Goal: Task Accomplishment & Management: Complete application form

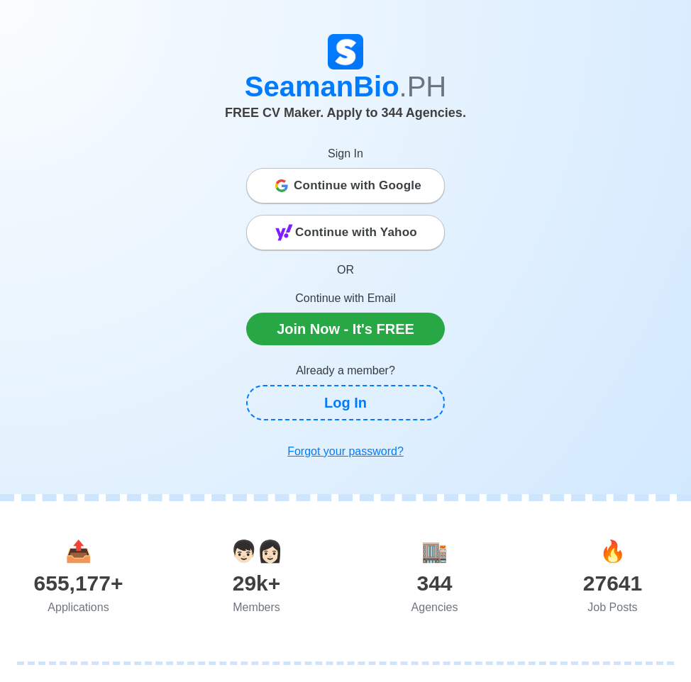
click at [387, 237] on span "Continue with Yahoo" at bounding box center [356, 232] width 122 height 28
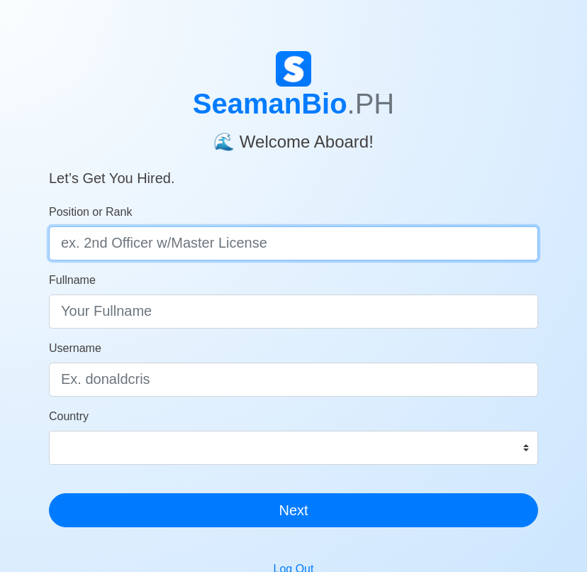
click at [233, 246] on input "Position or Rank" at bounding box center [293, 243] width 489 height 34
click at [193, 246] on input "Position or Rank" at bounding box center [293, 243] width 489 height 34
paste input "https://seamanbio.ph/welcome"
drag, startPoint x: 309, startPoint y: 239, endPoint x: 79, endPoint y: 235, distance: 230.5
click at [79, 235] on input "https://seamanbio.ph/welcome" at bounding box center [293, 243] width 489 height 34
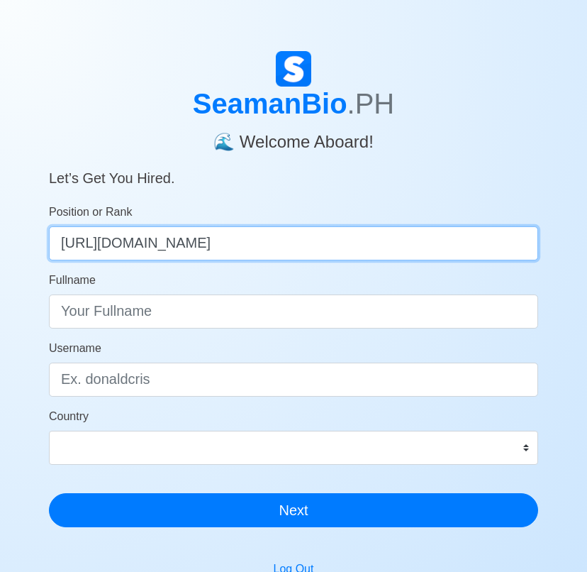
type input "https://seamanbio.ph/welcome"
click at [189, 245] on input "https://seamanbio.ph/welcome" at bounding box center [293, 243] width 489 height 34
type input "Engine Cadet"
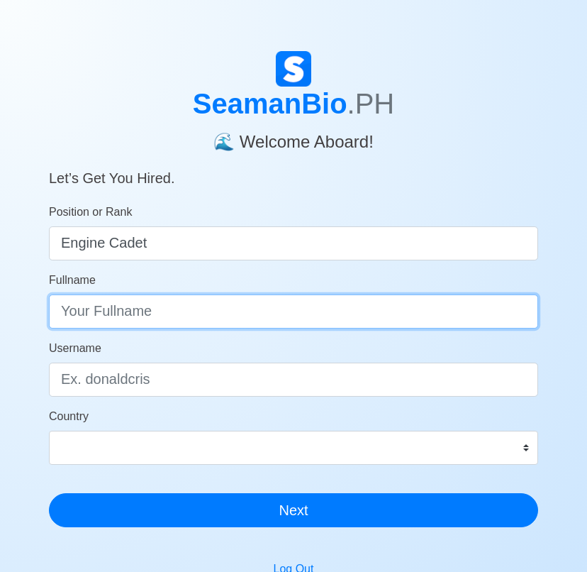
click at [181, 313] on input "Fullname" at bounding box center [293, 311] width 489 height 34
click at [250, 326] on input "Fullname" at bounding box center [293, 311] width 489 height 34
paste input "Ivan Tindaoco Villanueva"
type input "Ivan Tindaoco Villanueva"
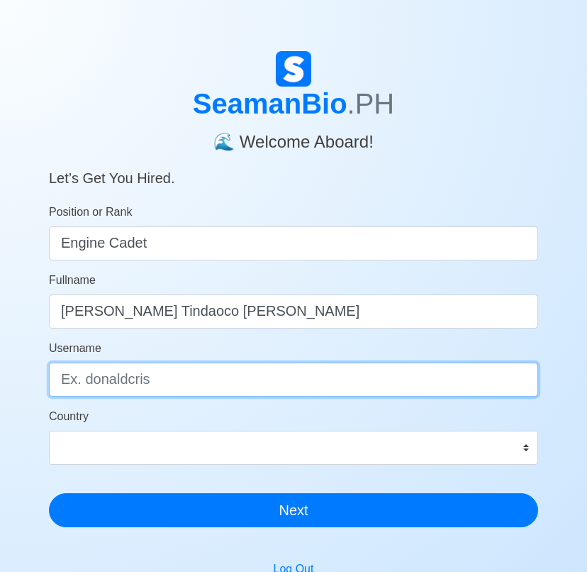
click at [224, 384] on input "Username" at bounding box center [293, 379] width 489 height 34
type input "ivanvillanueva"
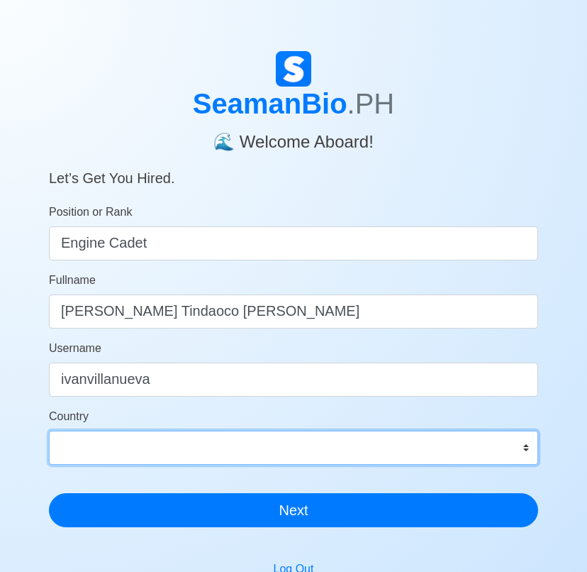
click at [245, 445] on select "Afghanistan Åland Islands Albania Algeria American Samoa Andorra Angola Anguill…" at bounding box center [293, 448] width 489 height 34
select select "PH"
click at [49, 431] on select "Afghanistan Åland Islands Albania Algeria American Samoa Andorra Angola Anguill…" at bounding box center [293, 448] width 489 height 34
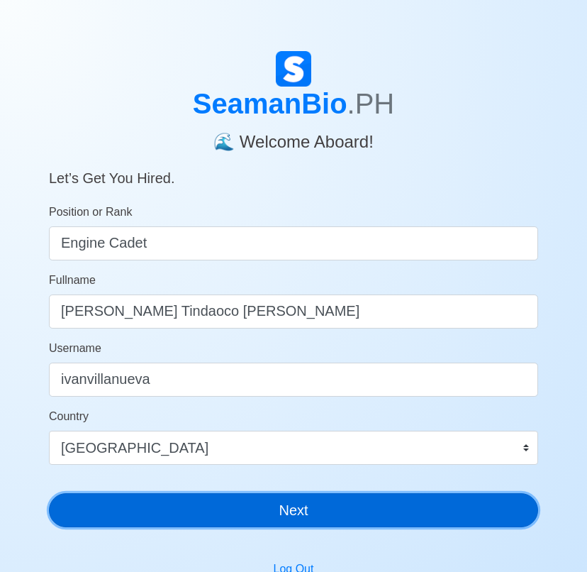
click at [260, 516] on button "Next" at bounding box center [293, 510] width 489 height 34
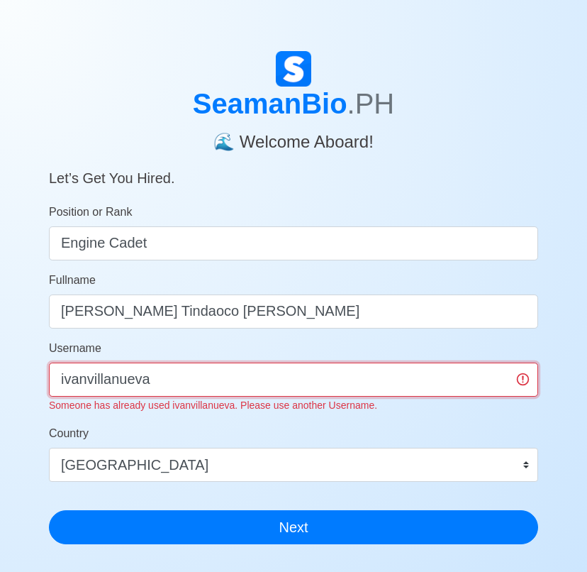
click at [176, 380] on input "ivanvillanueva" at bounding box center [293, 379] width 489 height 34
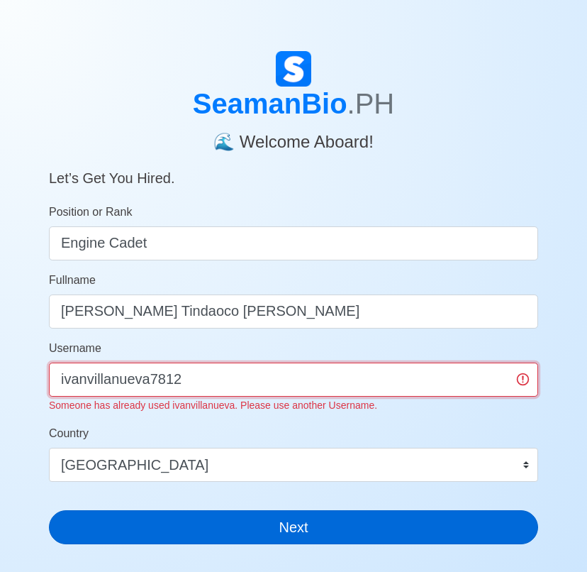
type input "ivanvillanueva7812"
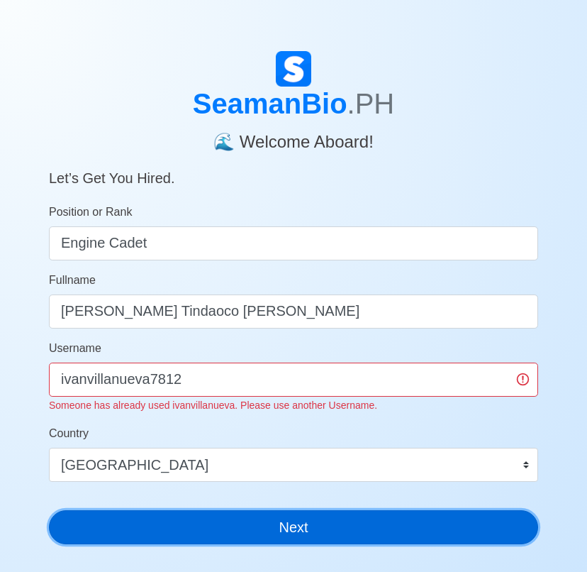
click at [197, 518] on button "Next" at bounding box center [293, 527] width 489 height 34
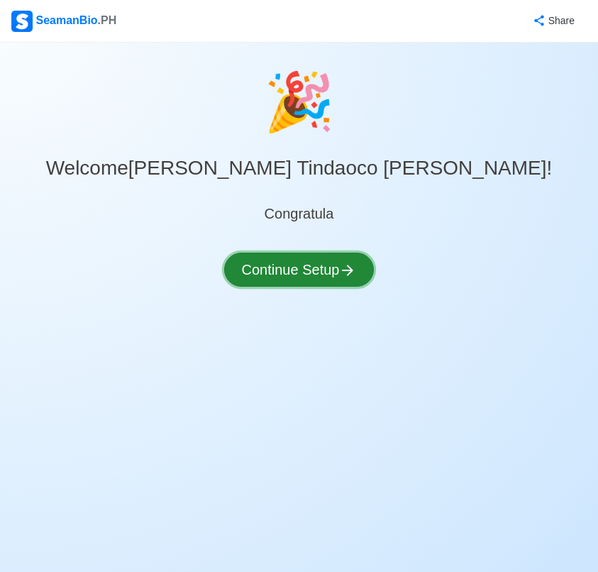
click at [335, 284] on button "Continue Setup" at bounding box center [299, 269] width 150 height 34
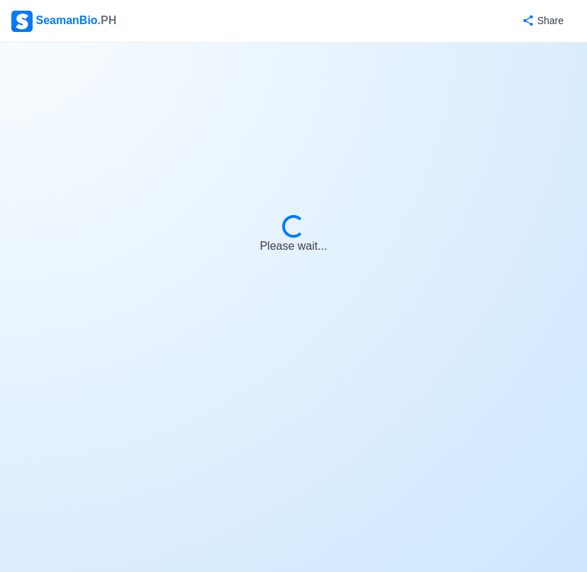
select select "Visible for Hiring"
select select "PH"
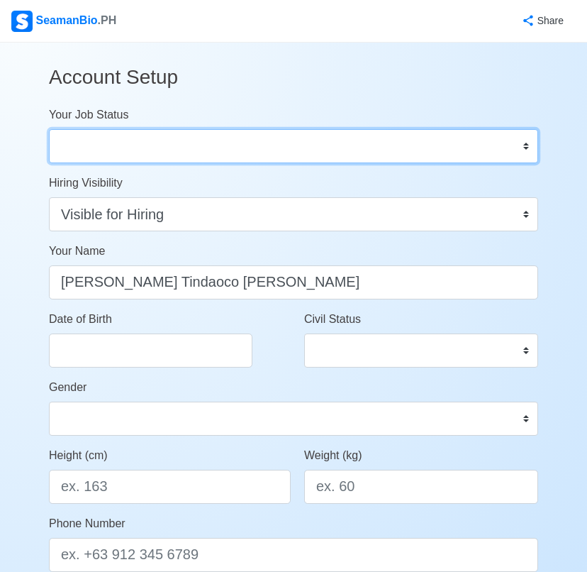
click at [234, 140] on select "Onboard Actively Looking for Job Not Looking for Job" at bounding box center [293, 146] width 489 height 34
select select "Actively Looking for Job"
click at [49, 129] on select "Onboard Actively Looking for Job Not Looking for Job" at bounding box center [293, 146] width 489 height 34
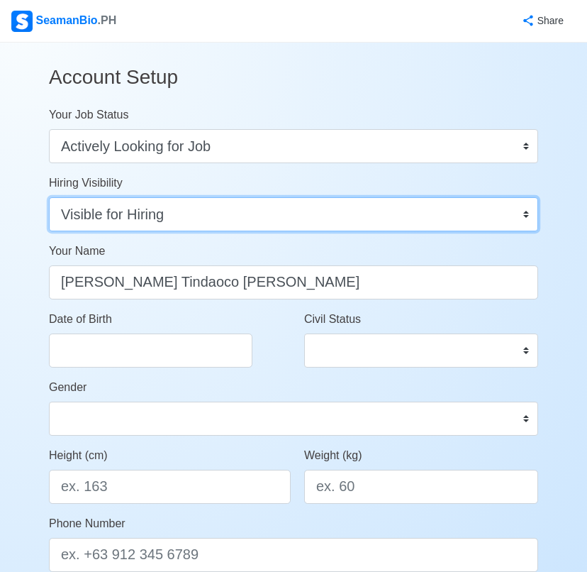
click at [194, 213] on select "Visible for Hiring Not Visible for Hiring" at bounding box center [293, 214] width 489 height 34
click at [49, 197] on select "Visible for Hiring Not Visible for Hiring" at bounding box center [293, 214] width 489 height 34
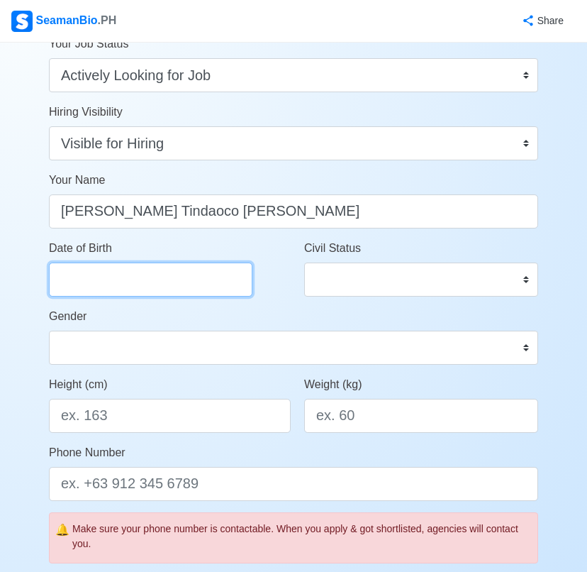
select select "****"
select select "*******"
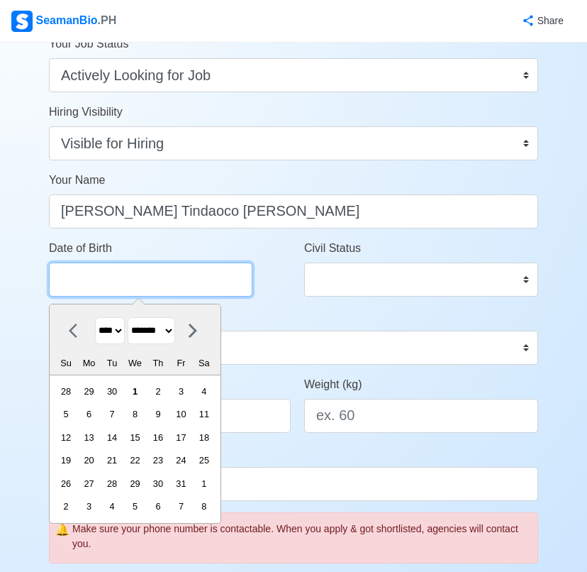
click at [177, 276] on input "Date of Birth" at bounding box center [151, 279] width 204 height 34
click at [165, 285] on input "Date of Birth" at bounding box center [151, 279] width 204 height 34
paste input "08/21/2001"
type input "08/21/2001"
select select "****"
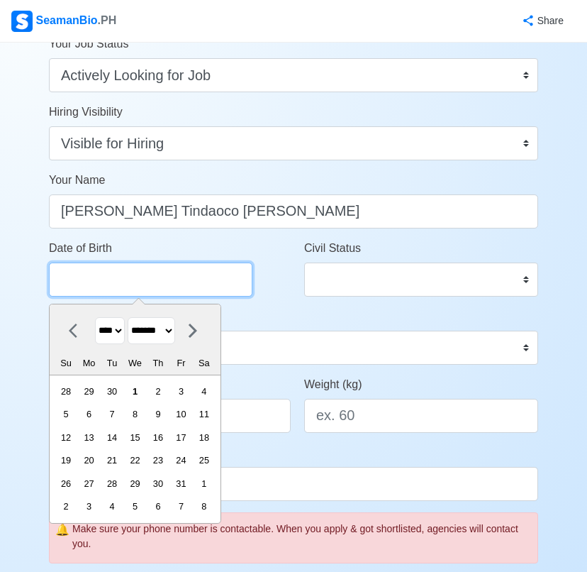
select select "******"
type input "08/21/2001"
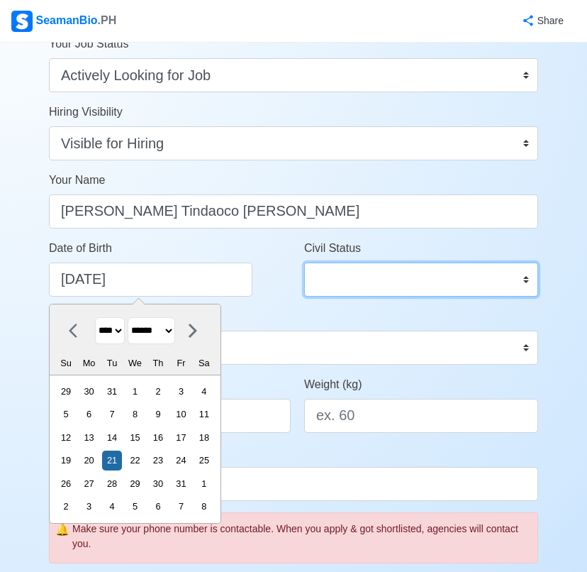
click at [413, 273] on select "Single Married Widowed Separated" at bounding box center [421, 279] width 234 height 34
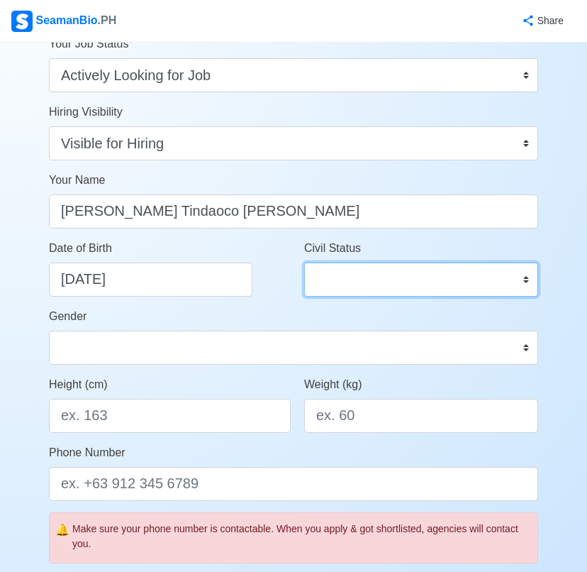
select select "Single"
click at [304, 262] on select "Single Married Widowed Separated" at bounding box center [421, 279] width 234 height 34
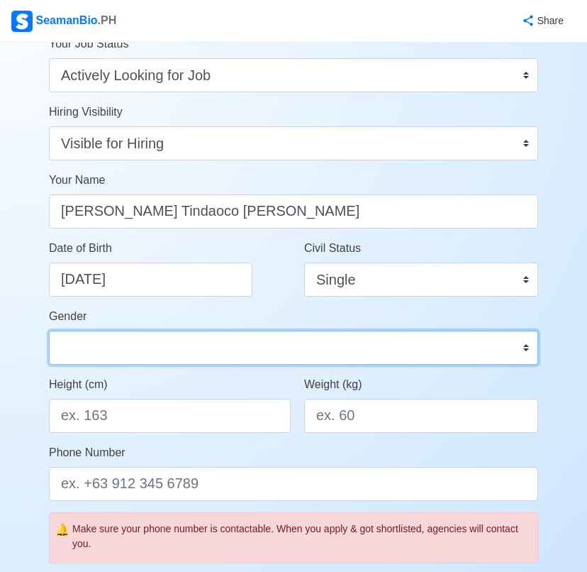
click at [247, 355] on select "Male Female" at bounding box center [293, 348] width 489 height 34
select select "Male"
click at [49, 331] on select "Male Female" at bounding box center [293, 348] width 489 height 34
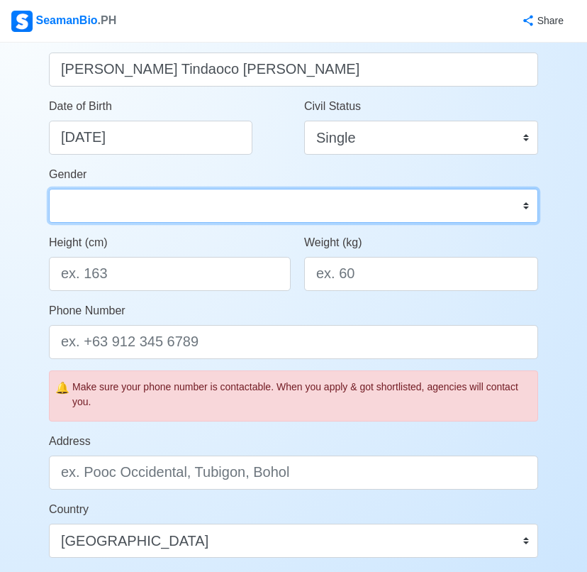
scroll to position [284, 0]
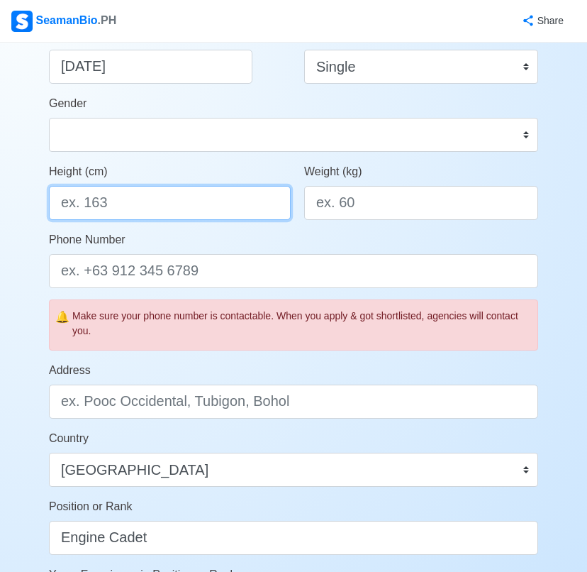
click at [165, 209] on input "Height (cm)" at bounding box center [170, 203] width 242 height 34
paste input "170"
type input "170"
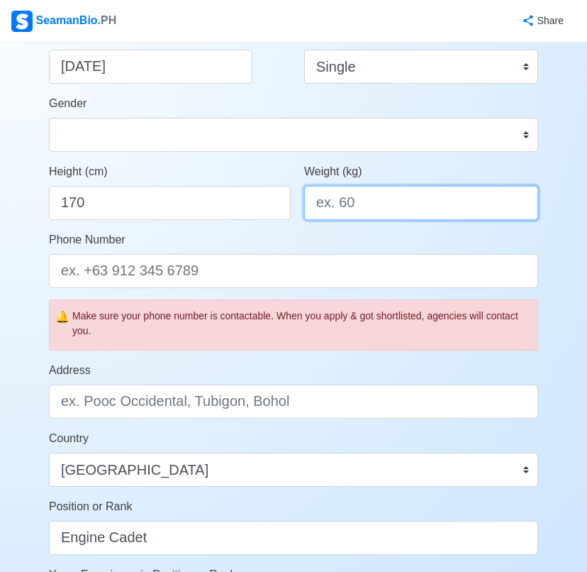
click at [370, 204] on input "Weight (kg)" at bounding box center [421, 203] width 234 height 34
paste input "78"
type input "78"
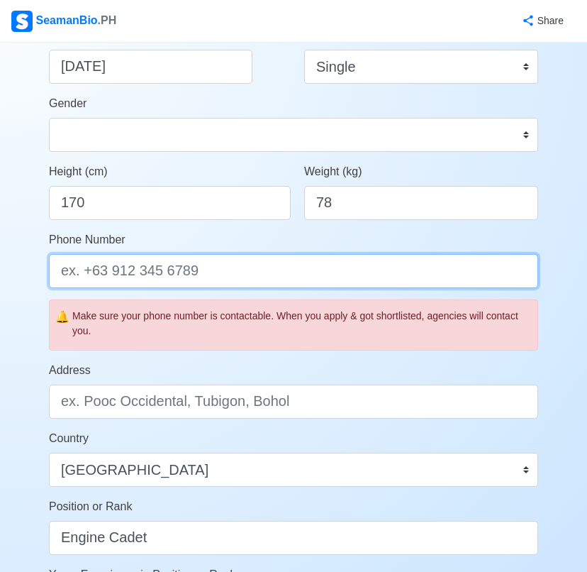
click at [253, 267] on input "Phone Number" at bounding box center [293, 271] width 489 height 34
paste input "09923975585"
type input "09923975585"
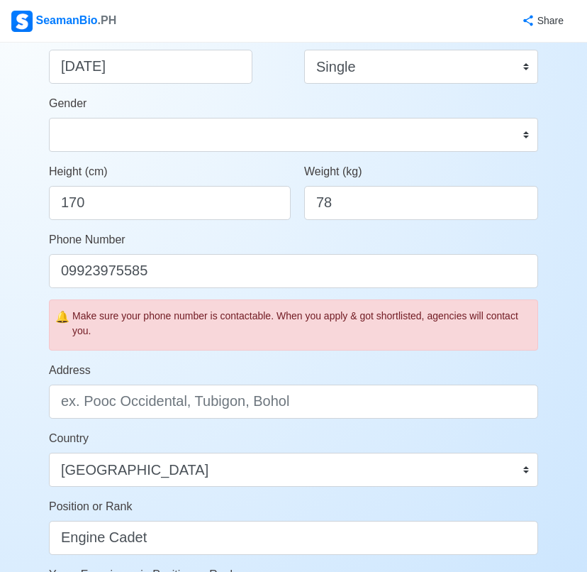
click at [279, 376] on div "Address" at bounding box center [293, 390] width 489 height 57
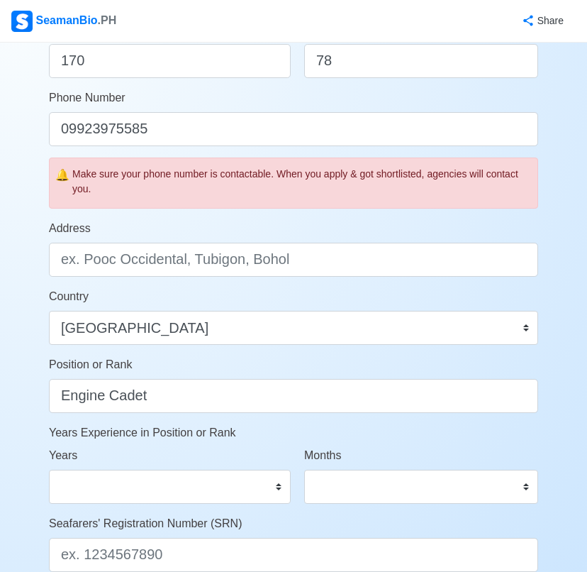
scroll to position [496, 0]
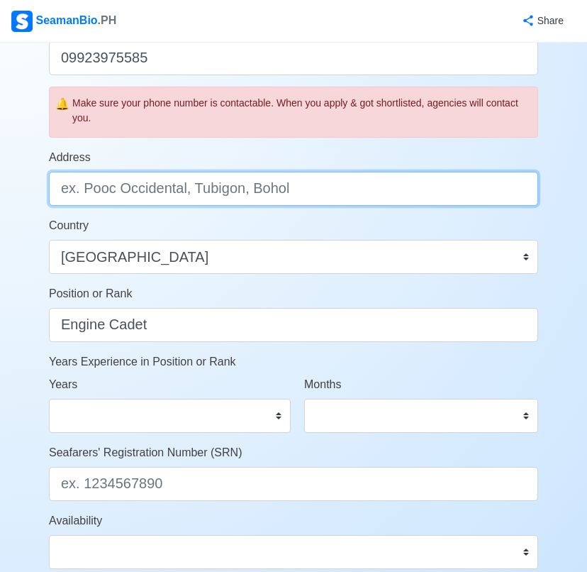
click at [318, 196] on input "Address" at bounding box center [293, 189] width 489 height 34
click at [238, 202] on input "Address" at bounding box center [293, 189] width 489 height 34
paste input "Purok Uno block 6 lot 45 Aniceta Street Barangay Central Bicutan Taguig City"
type input "Purok Uno block 6 lot 45 Aniceta Street Barangay Central Bicutan Taguig City"
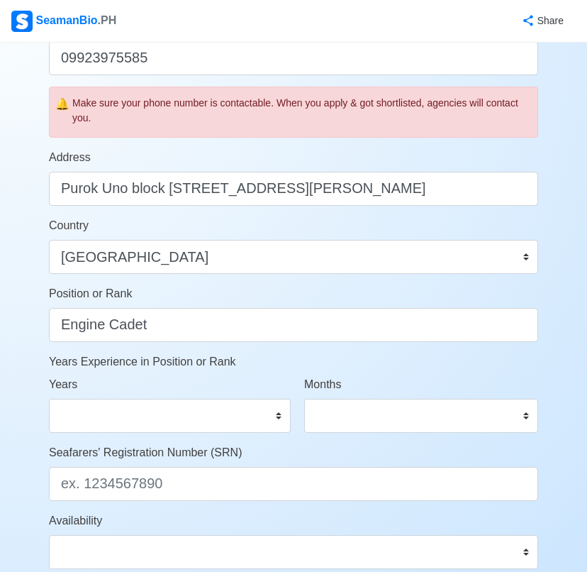
scroll to position [638, 0]
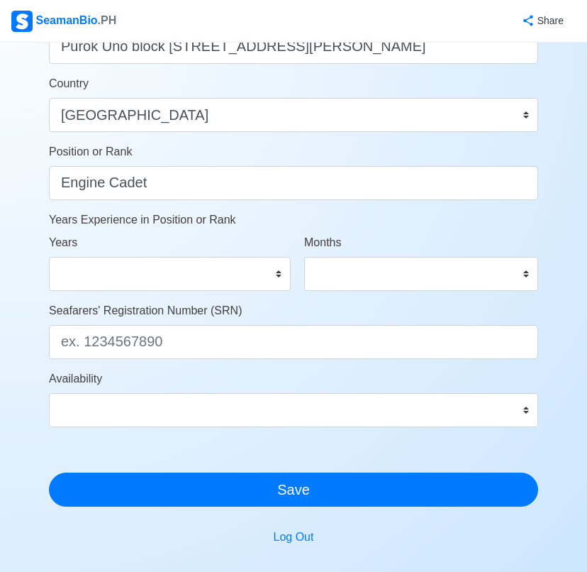
click at [216, 253] on div "Years 0 1 2 3 4 5 6 7 8 9 10 11 12 13 14 15 16 17 18 19 20 21 22 23 24 25 26 27…" at bounding box center [170, 262] width 242 height 57
click at [199, 272] on select "0 1 2 3 4 5 6 7 8 9 10 11 12 13 14 15 16 17 18 19 20 21 22 23 24 25 26 27 28 29…" at bounding box center [170, 274] width 242 height 34
select select "0"
click at [49, 257] on select "0 1 2 3 4 5 6 7 8 9 10 11 12 13 14 15 16 17 18 19 20 21 22 23 24 25 26 27 28 29…" at bounding box center [170, 274] width 242 height 34
click at [360, 264] on select "0 1 2 3 4 5 6 7 8 9 10 11" at bounding box center [421, 274] width 234 height 34
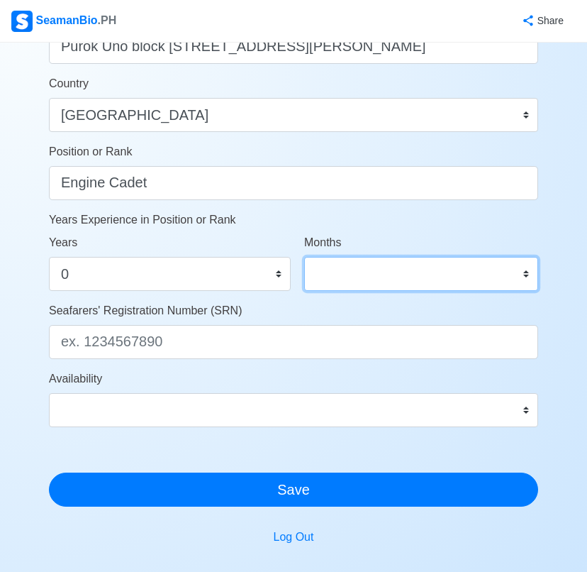
select select "0"
click at [304, 257] on select "0 1 2 3 4 5 6 7 8 9 10 11" at bounding box center [421, 274] width 234 height 34
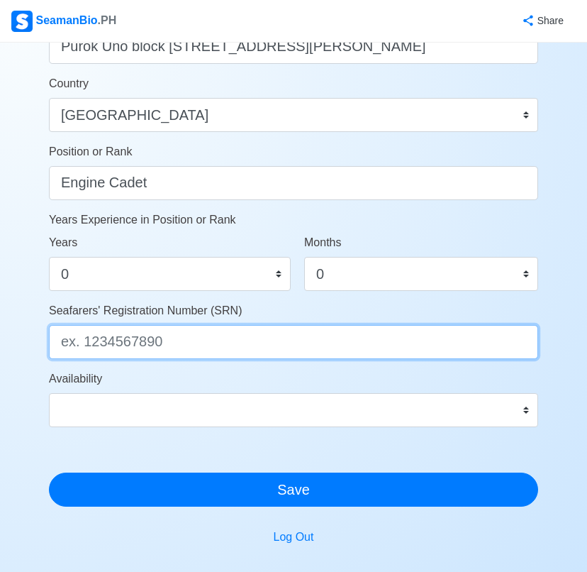
click at [248, 338] on input "Seafarers' Registration Number (SRN)" at bounding box center [293, 342] width 489 height 34
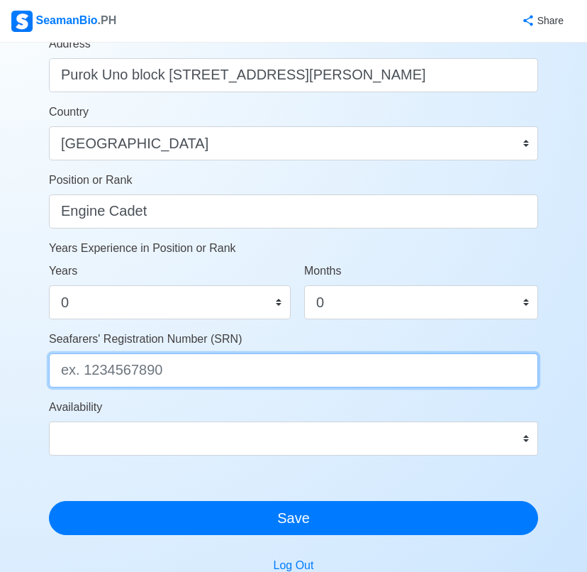
click at [276, 359] on input "Seafarers' Registration Number (SRN)" at bounding box center [293, 370] width 489 height 34
paste input "0108210055"
type input "0108210055"
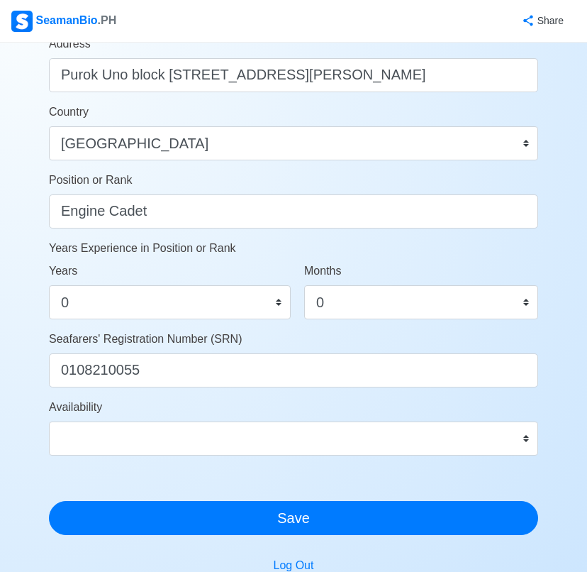
click at [466, 28] on div "Share" at bounding box center [347, 20] width 458 height 39
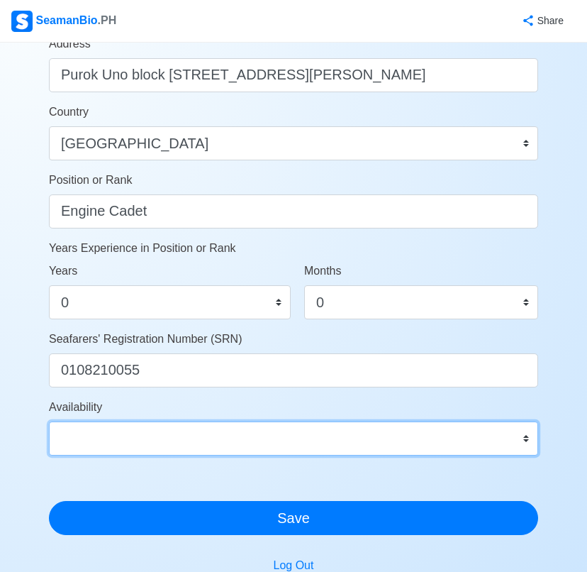
click at [142, 422] on select "Immediate Nov 2025 Dec 2025 Jan 2026 Feb 2026 Mar 2026 Apr 2026 May 2026 Jun 20…" at bounding box center [293, 438] width 489 height 34
select select "4102416000000"
click at [49, 421] on select "Immediate Nov 2025 Dec 2025 Jan 2026 Feb 2026 Mar 2026 Apr 2026 May 2026 Jun 20…" at bounding box center [293, 438] width 489 height 34
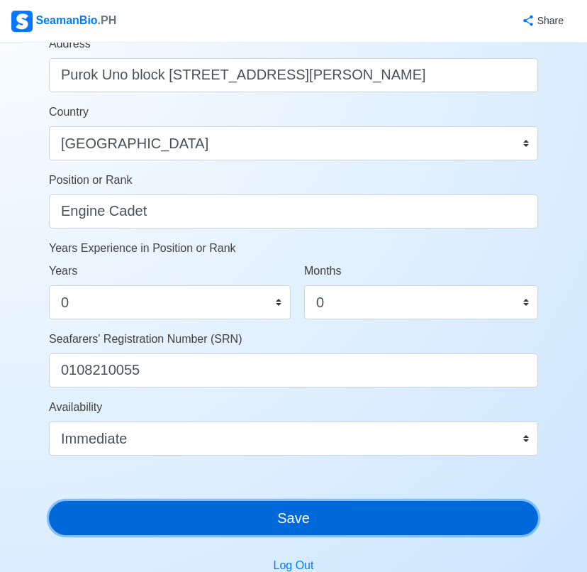
click at [240, 530] on button "Save" at bounding box center [293, 518] width 489 height 34
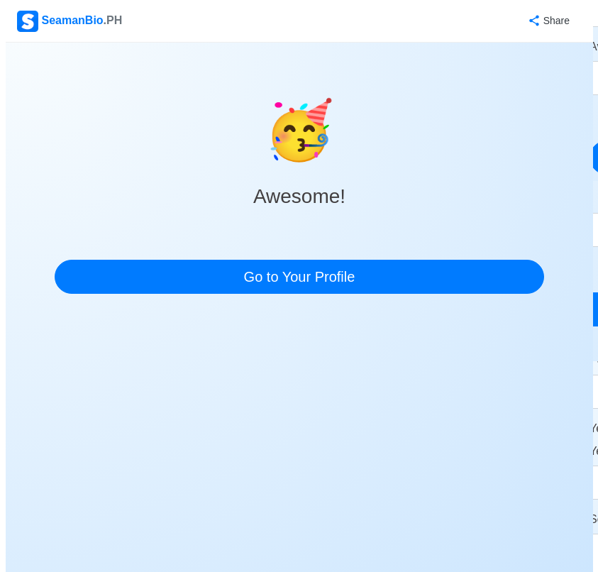
scroll to position [0, 0]
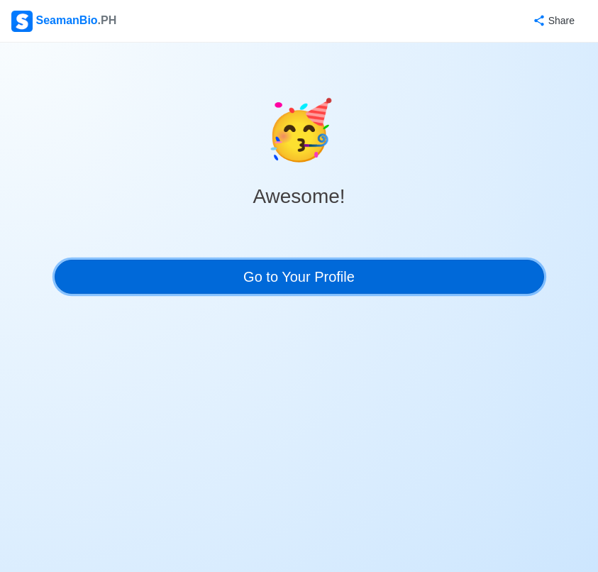
click at [328, 272] on link "Go to Your Profile" at bounding box center [299, 277] width 489 height 34
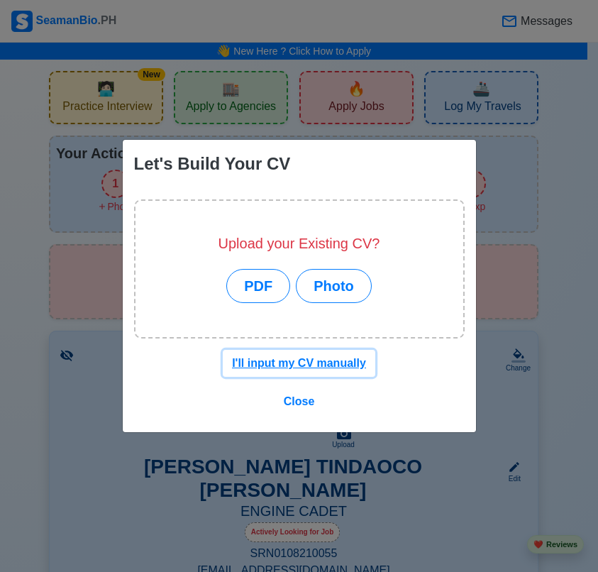
click at [323, 362] on u "I'll input my CV manually" at bounding box center [299, 363] width 134 height 12
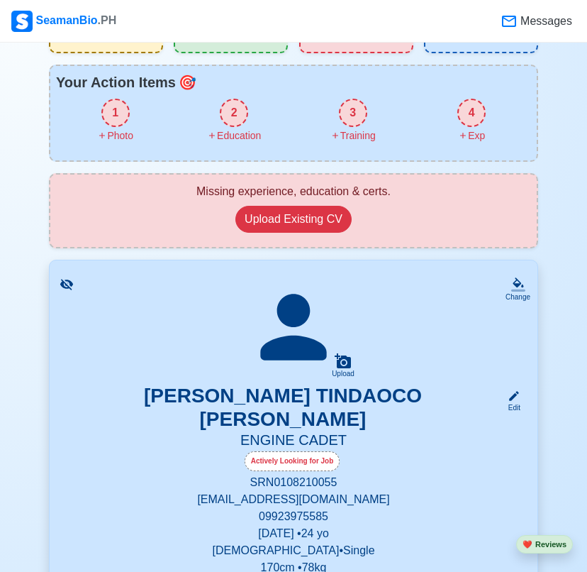
scroll to position [142, 0]
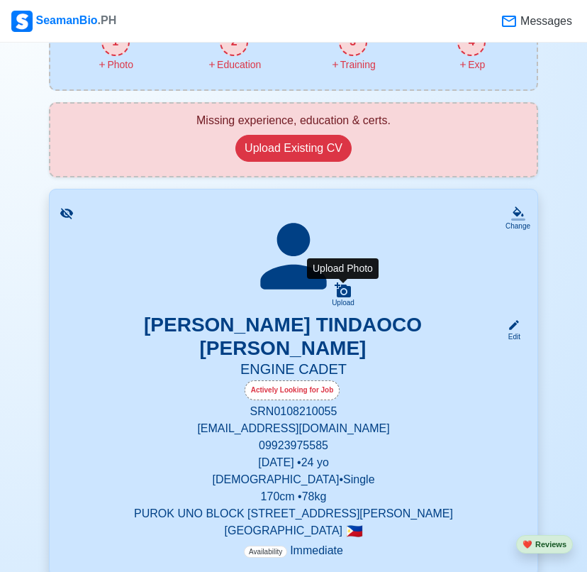
click at [342, 287] on icon at bounding box center [343, 289] width 16 height 15
click at [0, 0] on input "Upload" at bounding box center [0, 0] width 0 height 0
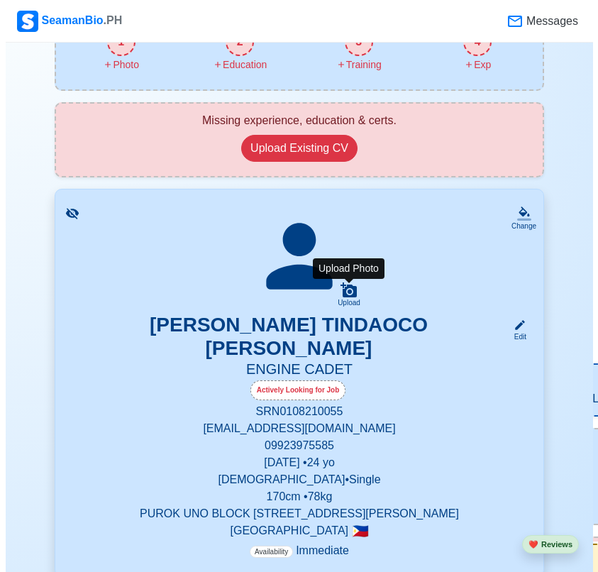
scroll to position [0, 0]
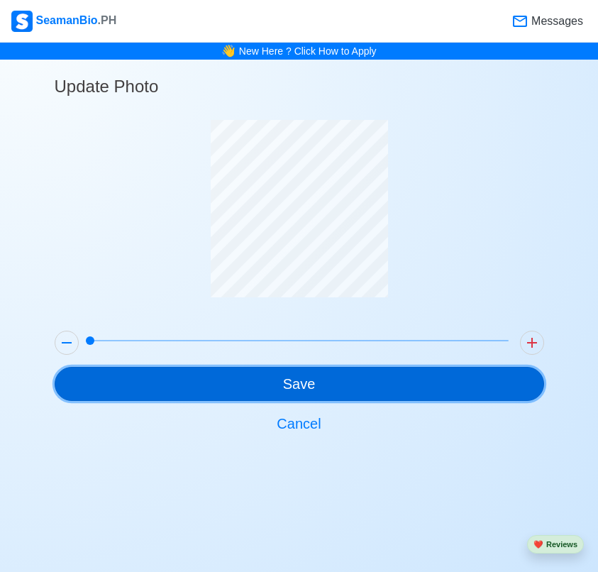
click at [368, 383] on button "Save" at bounding box center [299, 384] width 489 height 34
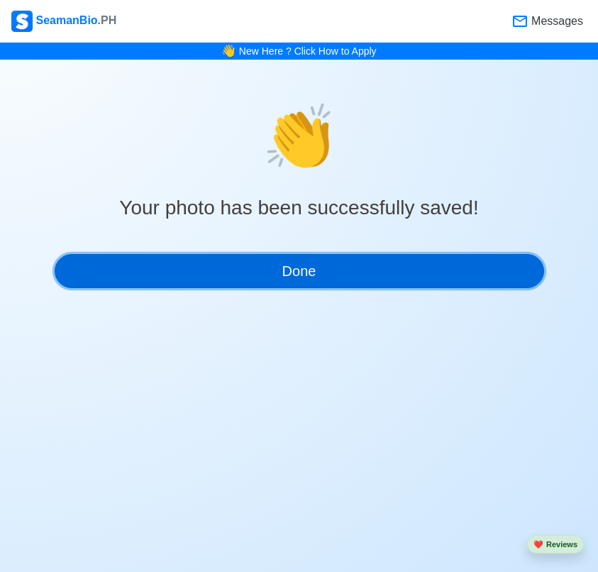
click at [350, 267] on button "Done" at bounding box center [299, 271] width 489 height 34
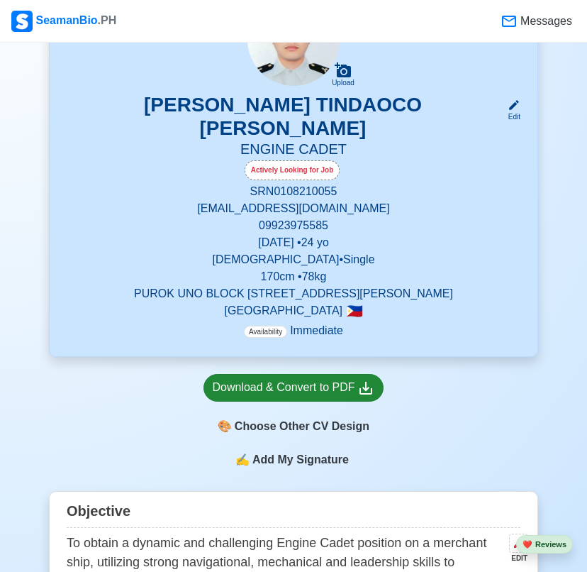
scroll to position [426, 0]
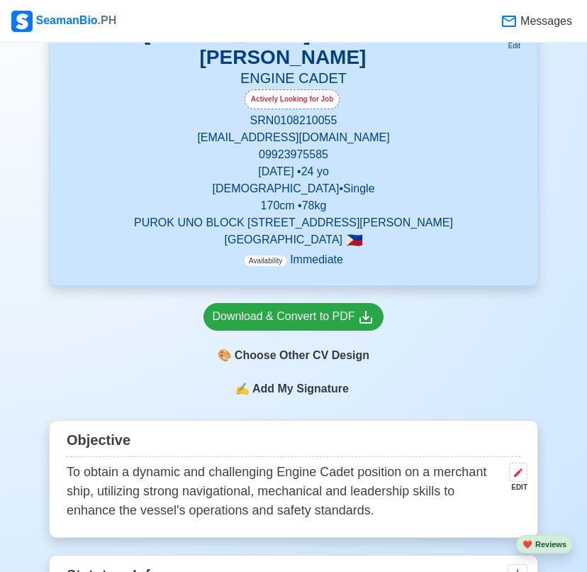
click at [306, 387] on span "Add My Signature" at bounding box center [301, 388] width 102 height 17
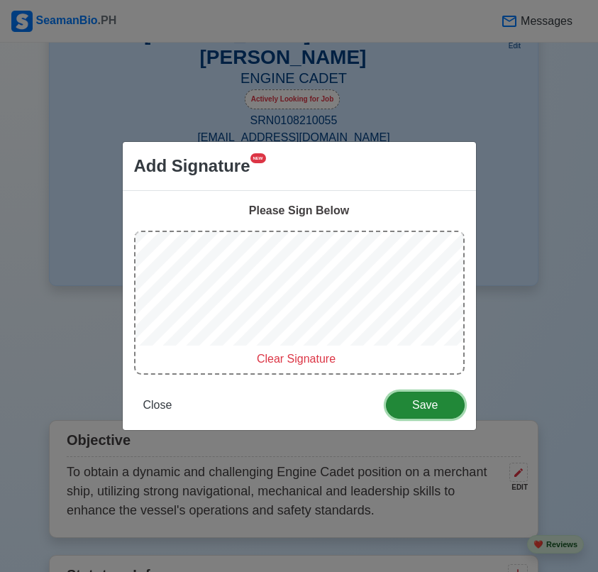
click at [426, 402] on span "Save" at bounding box center [425, 405] width 60 height 12
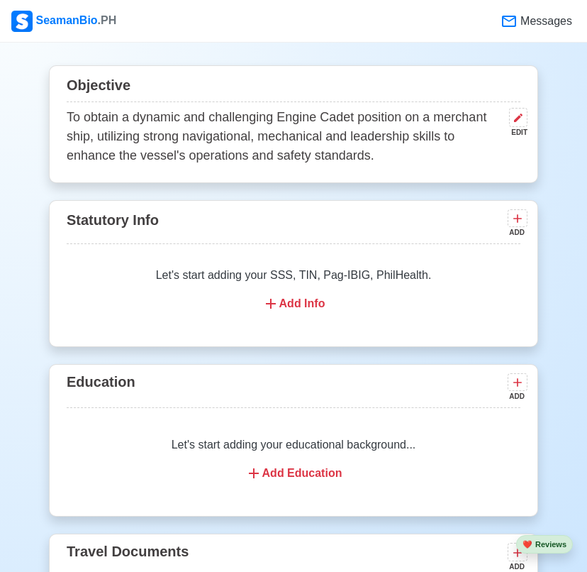
scroll to position [709, 0]
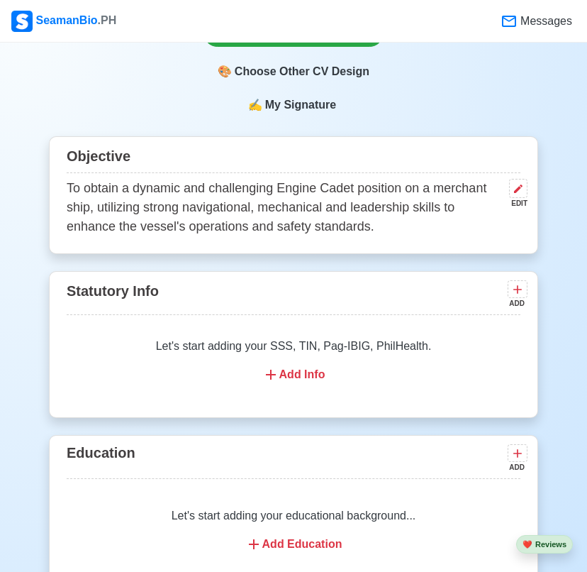
click at [284, 370] on div "Add Info" at bounding box center [294, 374] width 420 height 17
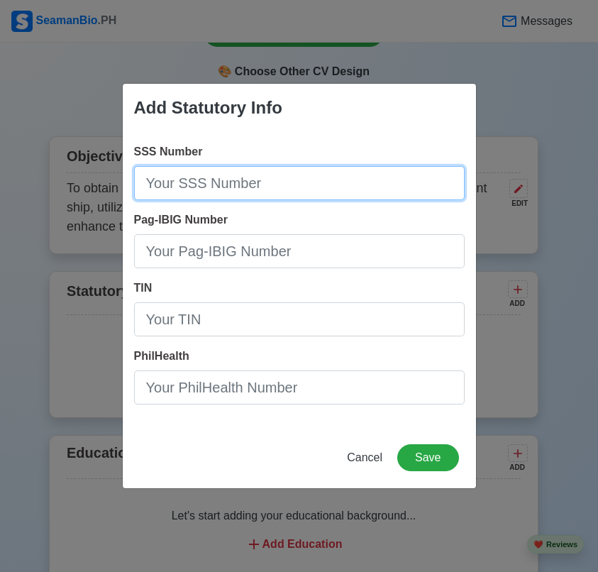
click at [291, 186] on input "SSS Number" at bounding box center [299, 183] width 331 height 34
paste input "34-9718059-8"
type input "34-9718059-8"
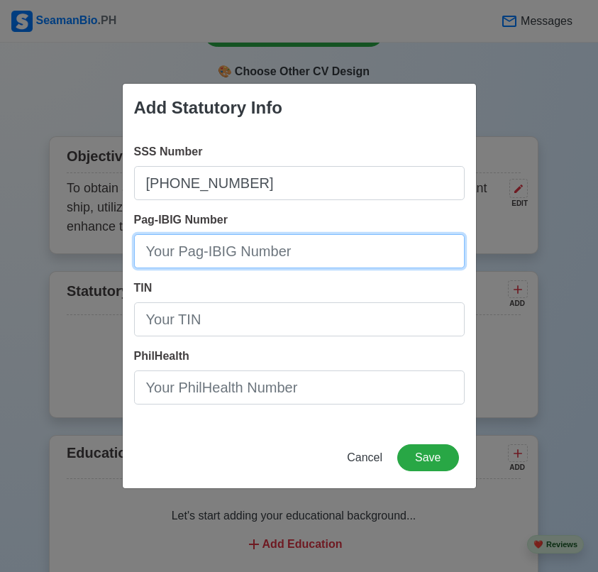
click at [282, 255] on input "Pag-IBIG Number" at bounding box center [299, 251] width 331 height 34
paste input "1212-7583-9112"
type input "1212-7583-9112"
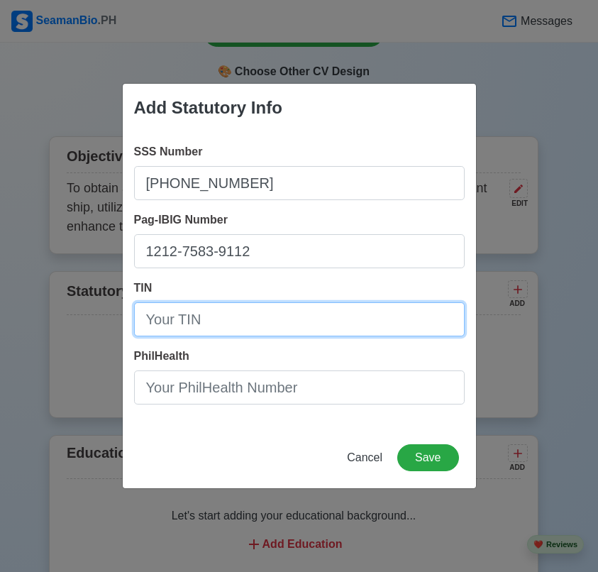
click at [257, 328] on input "TIN" at bounding box center [299, 319] width 331 height 34
paste input "502-320-151-00000"
type input "502-320-151-00000"
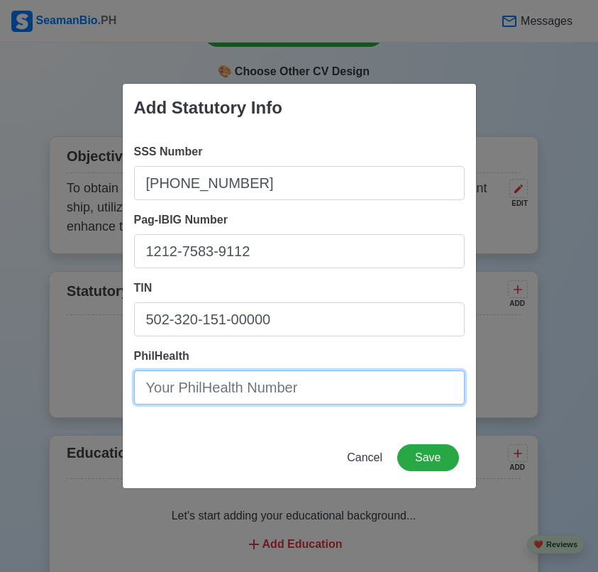
click at [301, 385] on input "PhilHealth" at bounding box center [299, 387] width 331 height 34
paste input "0125-0919-4589"
type input "0125-0919-4589"
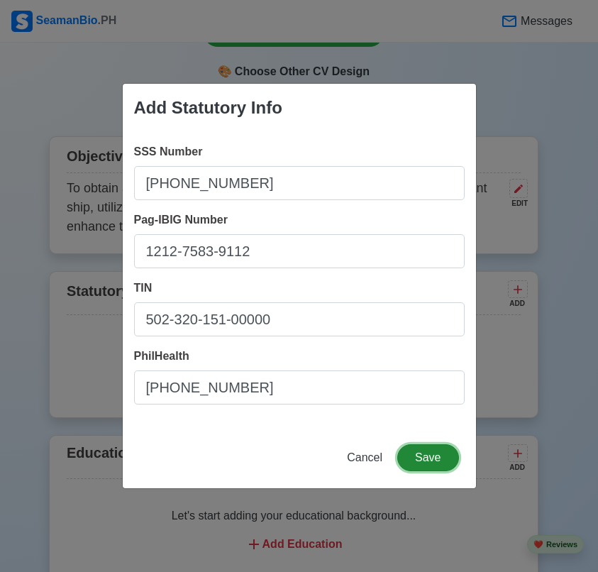
click at [421, 462] on button "Save" at bounding box center [427, 457] width 61 height 27
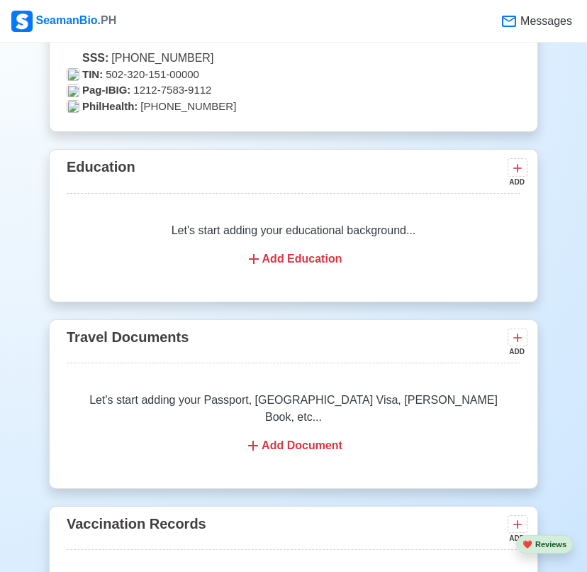
scroll to position [1064, 0]
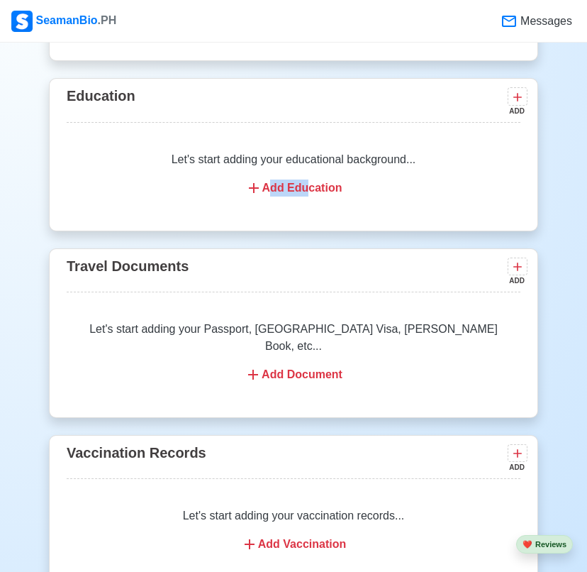
click at [304, 197] on div "Let's start adding your educational background... Add Education" at bounding box center [294, 173] width 454 height 79
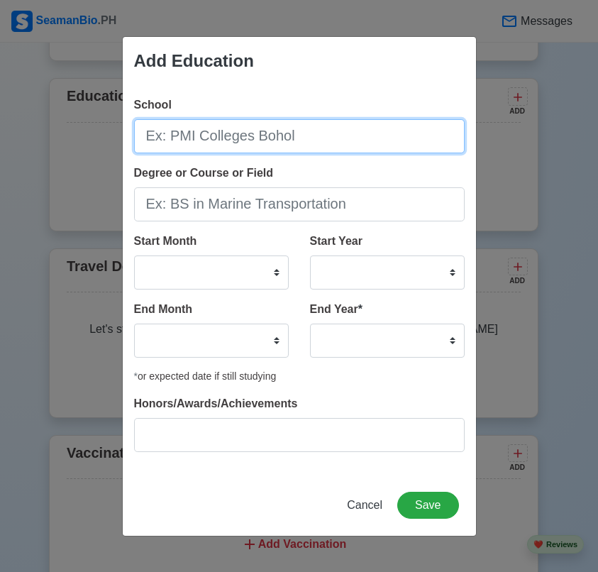
click at [265, 135] on input "School" at bounding box center [299, 136] width 331 height 34
paste input "Philippine Merchant Marine School - Las Piñas"
type input "Philippine Merchant Marine School - Las Piñas"
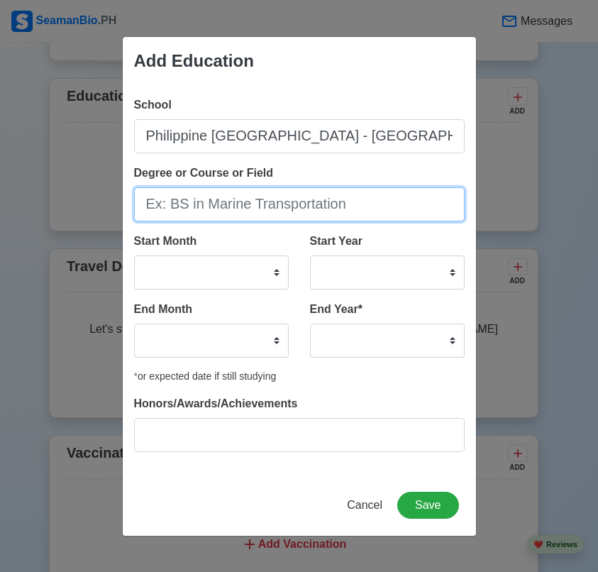
click at [277, 211] on input "Degree or Course or Field" at bounding box center [299, 204] width 331 height 34
paste input "BS in Marine Engineering"
type input "BS in Marine Engineering"
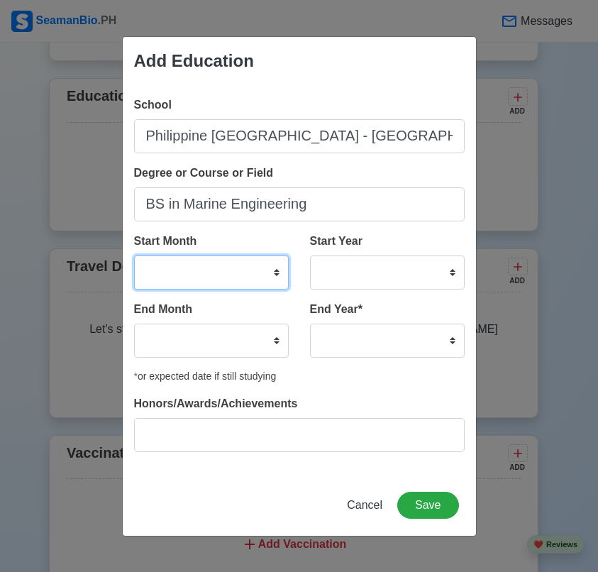
click at [258, 262] on select "January February March April May June July August September October November De…" at bounding box center [211, 272] width 155 height 34
select select "August"
click at [134, 255] on select "January February March April May June July August September October November De…" at bounding box center [211, 272] width 155 height 34
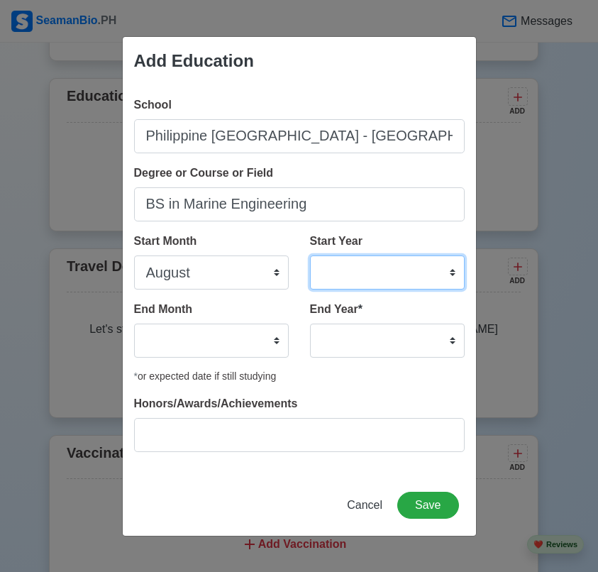
click at [377, 277] on select "2025 2024 2023 2022 2021 2020 2019 2018 2017 2016 2015 2014 2013 2012 2011 2010…" at bounding box center [387, 272] width 155 height 34
select select "2021"
click at [310, 255] on select "2025 2024 2023 2022 2021 2020 2019 2018 2017 2016 2015 2014 2013 2012 2011 2010…" at bounding box center [387, 272] width 155 height 34
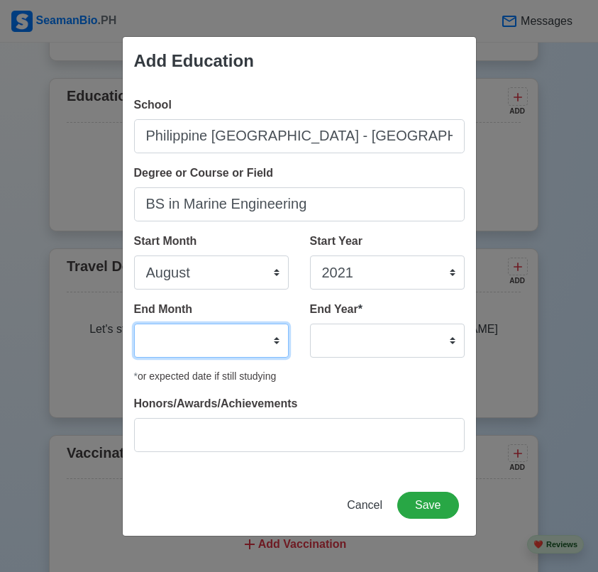
click at [250, 335] on select "January February March April May June July August September October November De…" at bounding box center [211, 340] width 155 height 34
select select "May"
click at [134, 323] on select "January February March April May June July August September October November De…" at bounding box center [211, 340] width 155 height 34
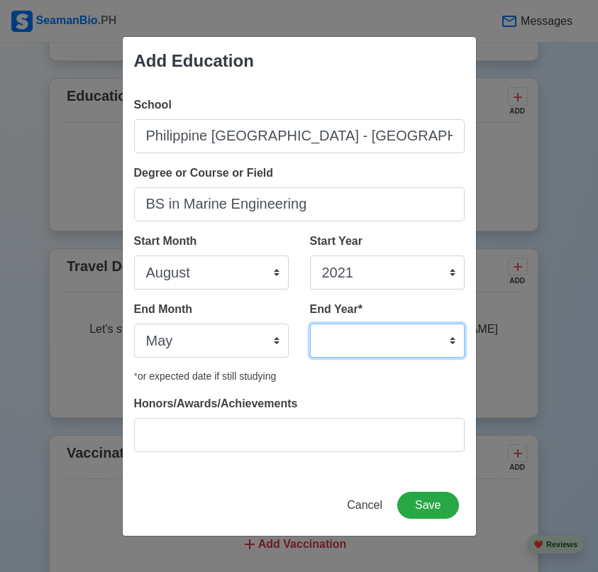
click at [365, 333] on select "2035 2034 2033 2032 2031 2030 2029 2028 2027 2026 2025 2024 2023 2022 2021 2020…" at bounding box center [387, 340] width 155 height 34
select select "2025"
click at [310, 323] on select "2035 2034 2033 2032 2031 2030 2029 2028 2027 2026 2025 2024 2023 2022 2021 2020…" at bounding box center [387, 340] width 155 height 34
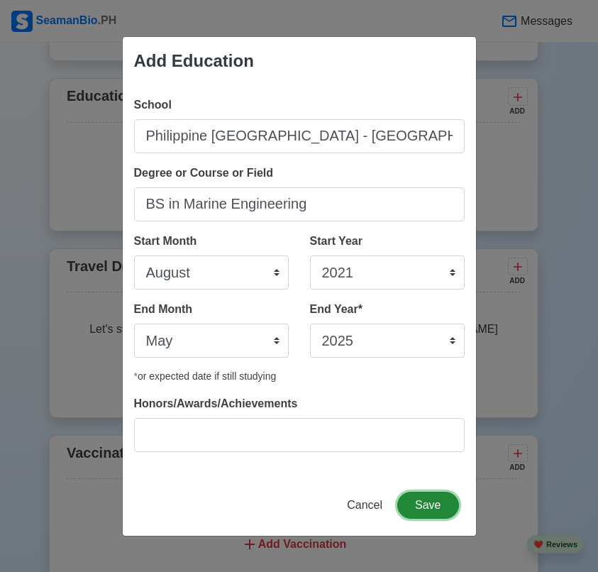
click at [440, 495] on button "Save" at bounding box center [427, 505] width 61 height 27
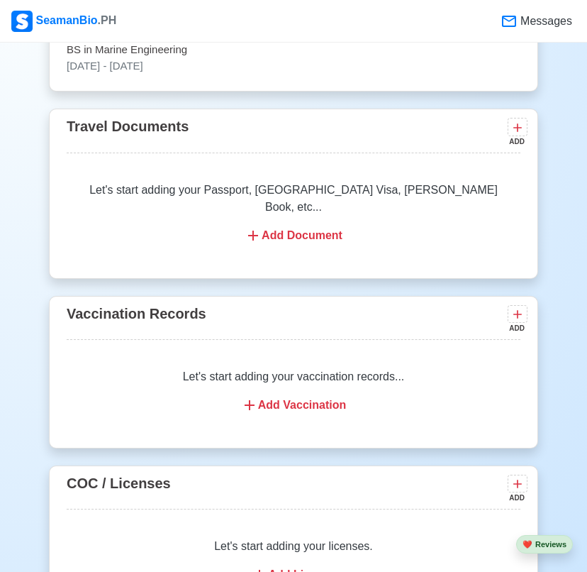
scroll to position [1277, 0]
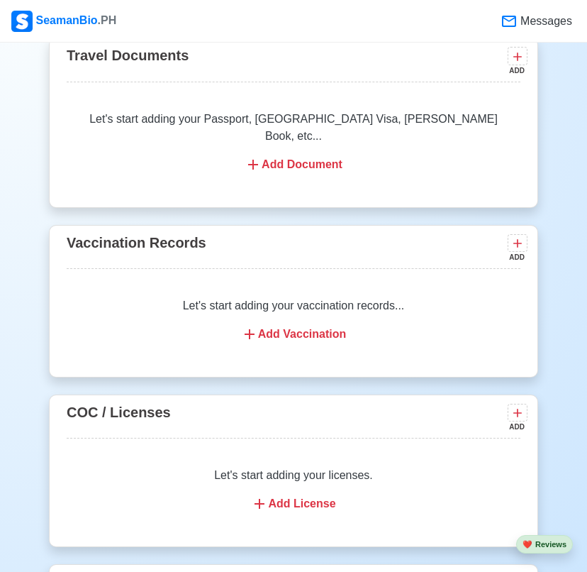
click at [303, 156] on div "Add Document" at bounding box center [294, 164] width 420 height 17
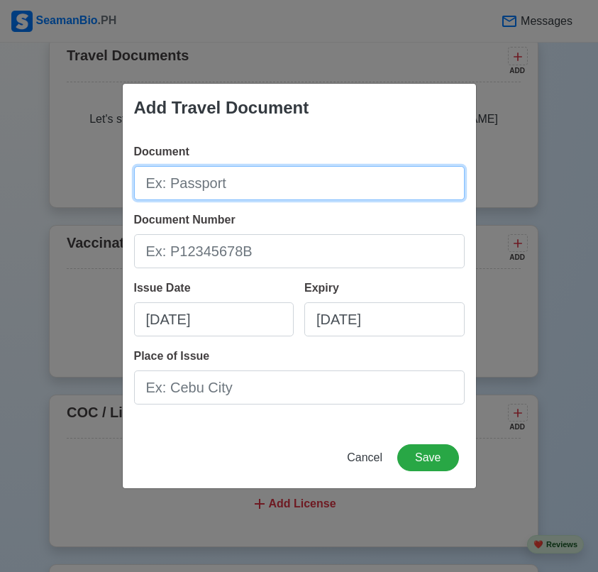
click at [277, 187] on input "Document" at bounding box center [299, 183] width 331 height 34
paste input "Passport"
type input "Passport"
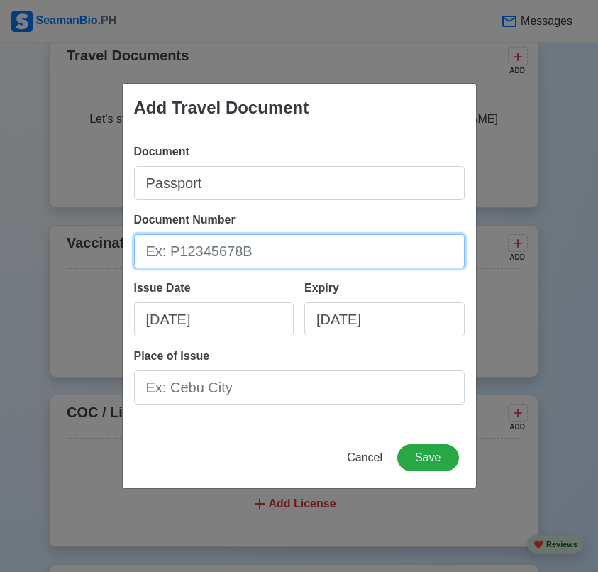
click at [248, 255] on input "Document Number" at bounding box center [299, 251] width 331 height 34
paste input "P97226840"
type input "P97226840"
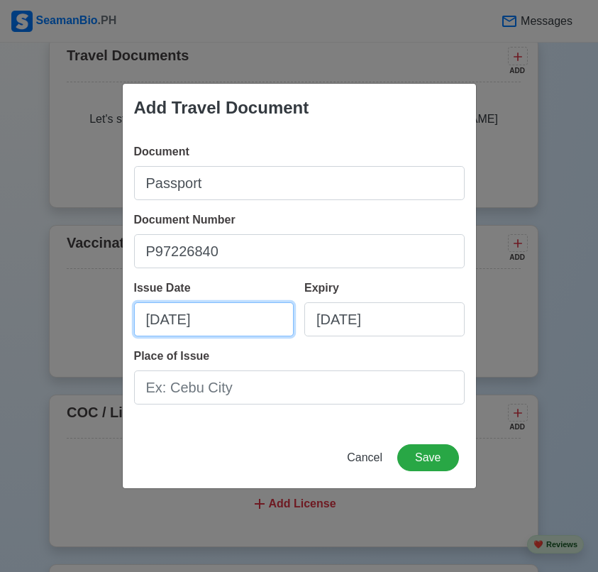
click at [191, 331] on input "10/01/2025" at bounding box center [214, 319] width 160 height 34
select select "****"
select select "*******"
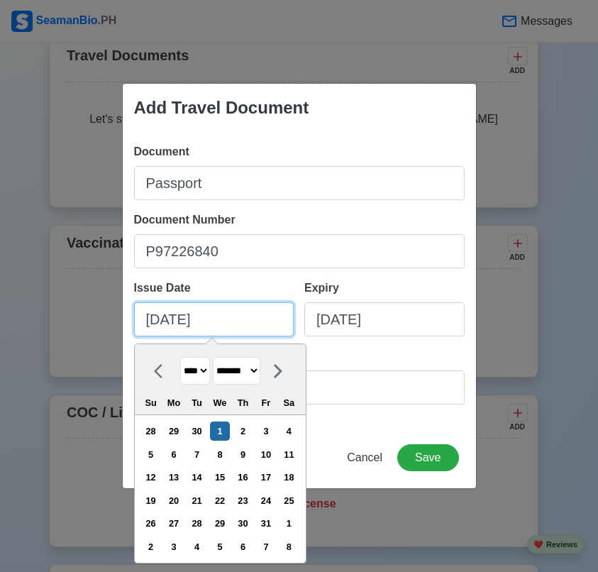
click at [191, 331] on input "10/01/2025" at bounding box center [214, 319] width 160 height 34
click at [193, 331] on input "10/01/2025" at bounding box center [214, 319] width 160 height 34
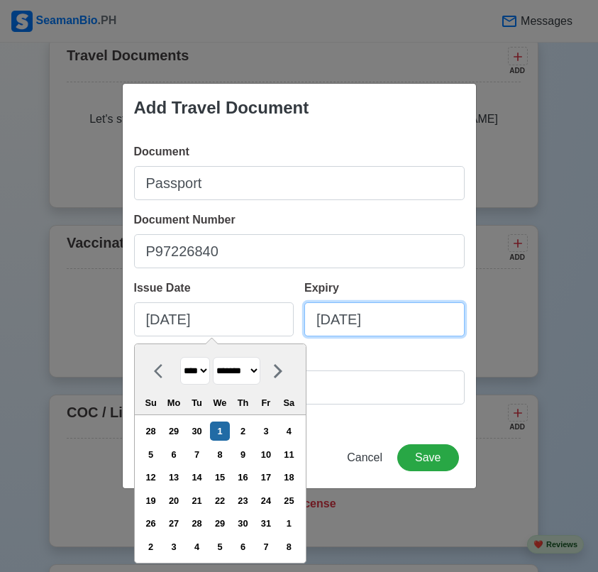
click at [366, 328] on input "10/01/2025" at bounding box center [384, 319] width 160 height 34
select select "****"
select select "*******"
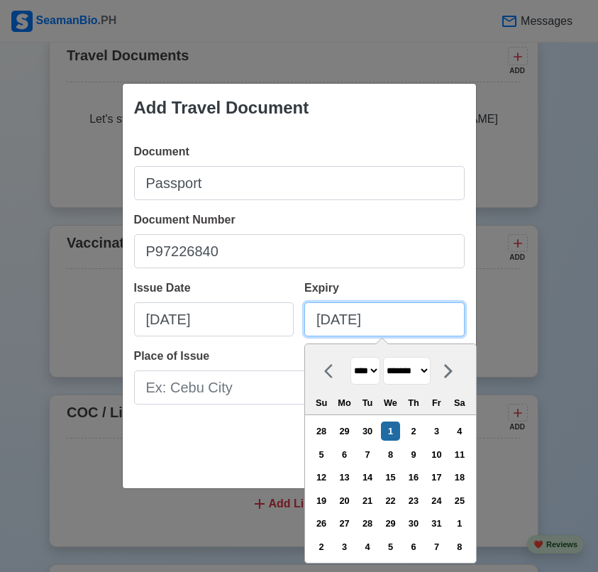
click at [366, 328] on input "10/01/2025" at bounding box center [384, 319] width 160 height 34
paste input "05/26/203"
type input "05/26/2035"
select select "****"
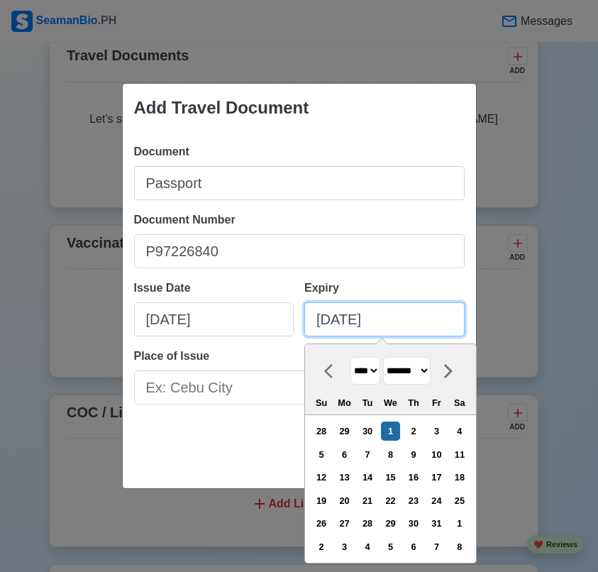
select select "***"
type input "05/26/2035"
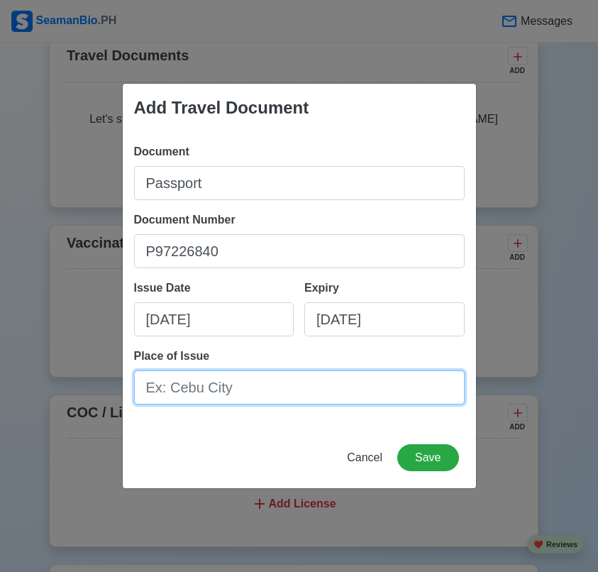
click at [226, 391] on input "Place of Issue" at bounding box center [299, 387] width 331 height 34
paste input "Parañaque City"
type input "Parañaque City"
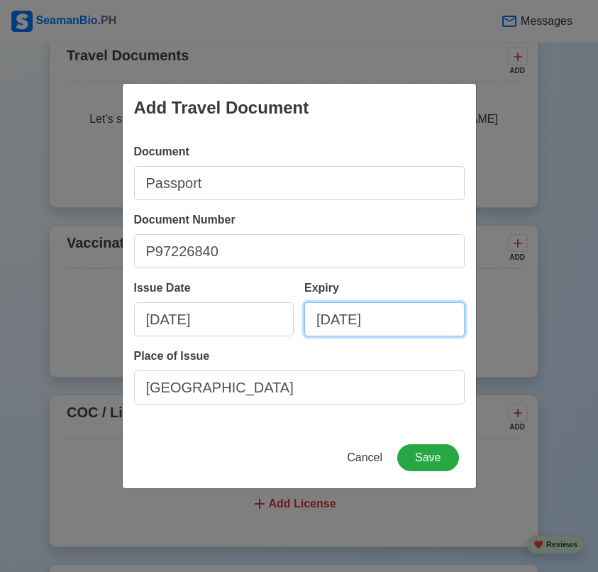
select select "****"
select select "***"
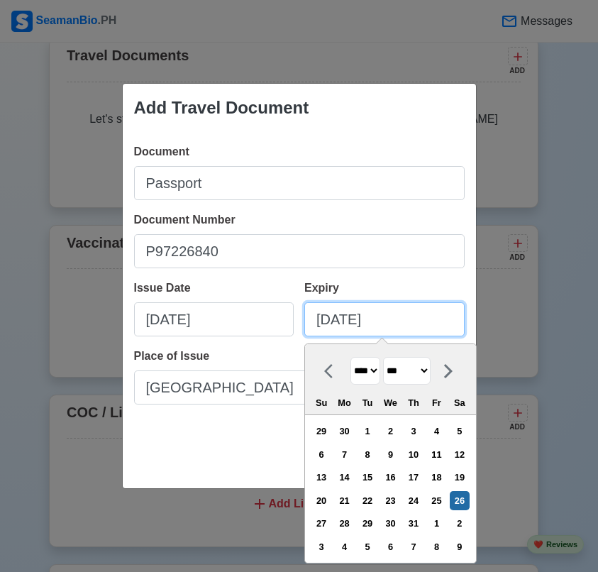
click at [307, 316] on input "05/26/2035" at bounding box center [384, 319] width 160 height 34
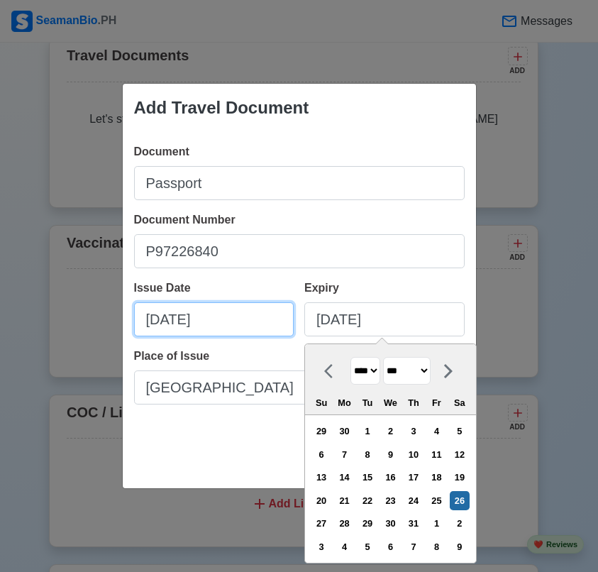
click at [155, 321] on input "10/01/2025" at bounding box center [214, 319] width 160 height 34
select select "****"
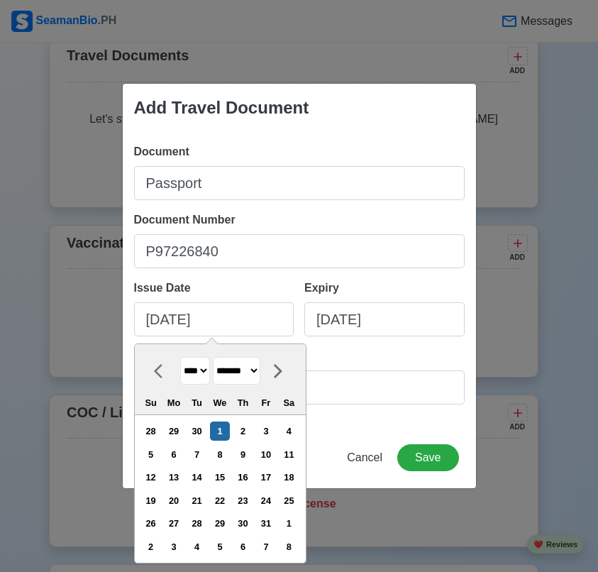
click at [287, 371] on icon at bounding box center [278, 370] width 17 height 17
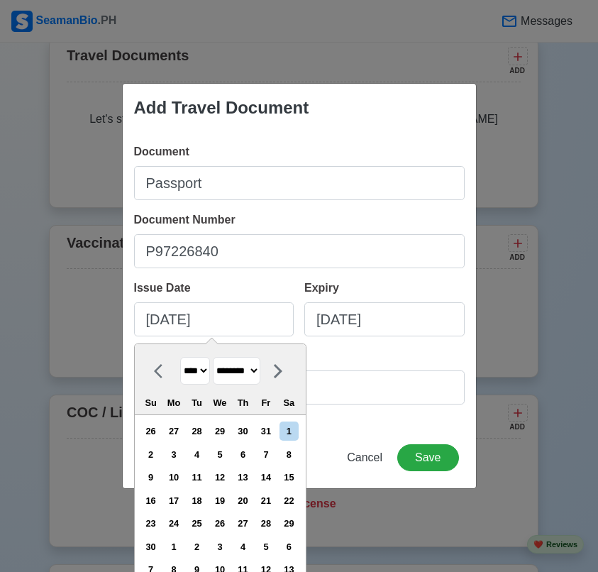
click at [154, 368] on icon at bounding box center [162, 370] width 17 height 17
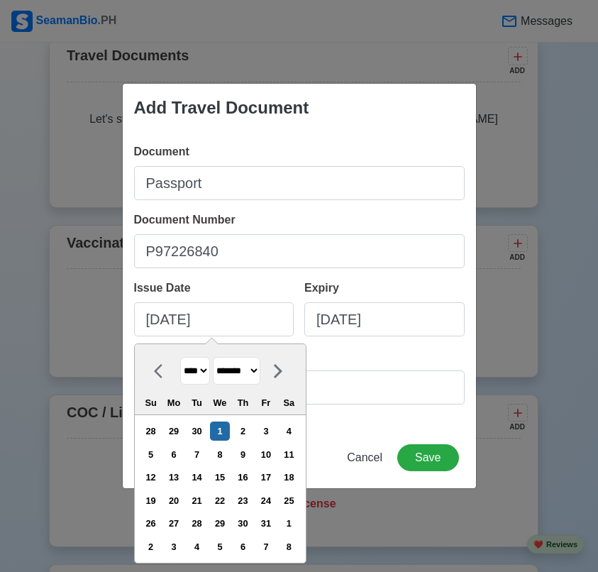
click at [154, 368] on icon at bounding box center [162, 370] width 17 height 17
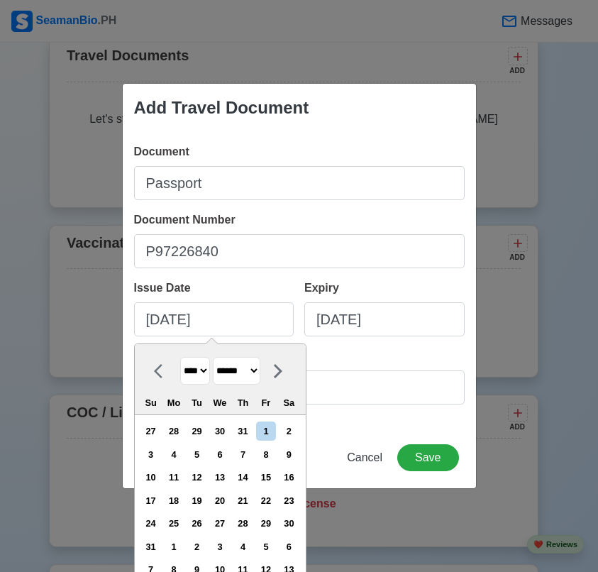
click at [154, 368] on icon at bounding box center [162, 370] width 17 height 17
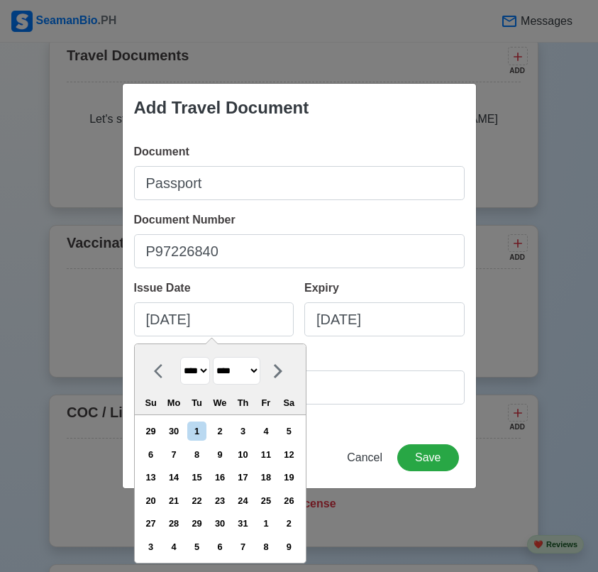
click at [154, 368] on icon at bounding box center [162, 370] width 17 height 17
select select "***"
click at [206, 521] on div "27" at bounding box center [196, 522] width 19 height 19
type input "05/27/2025"
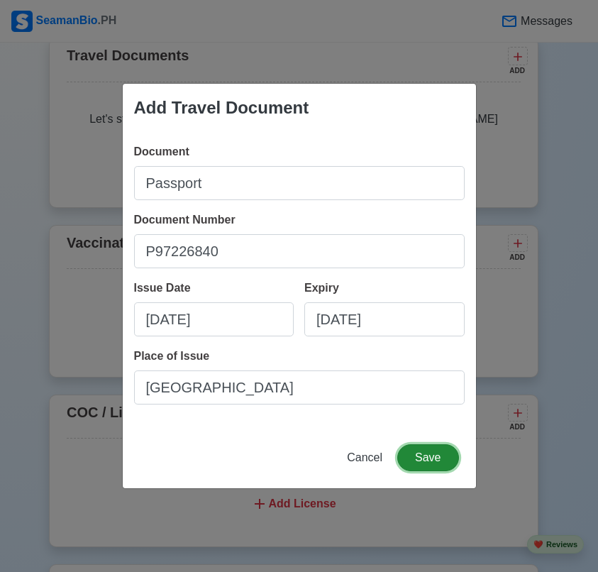
click at [423, 450] on button "Save" at bounding box center [427, 457] width 61 height 27
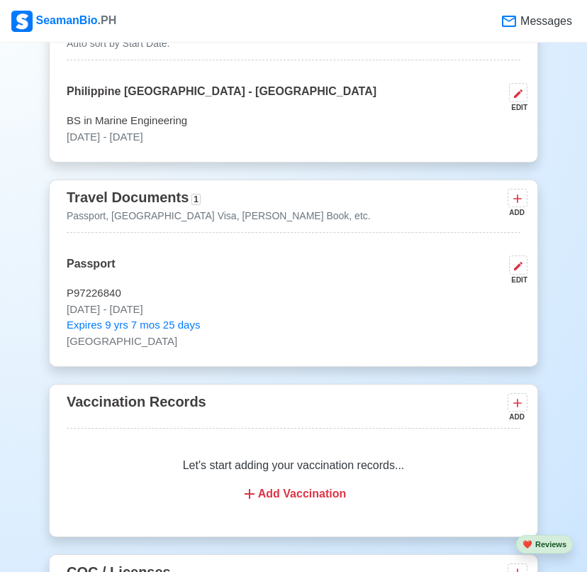
scroll to position [1064, 0]
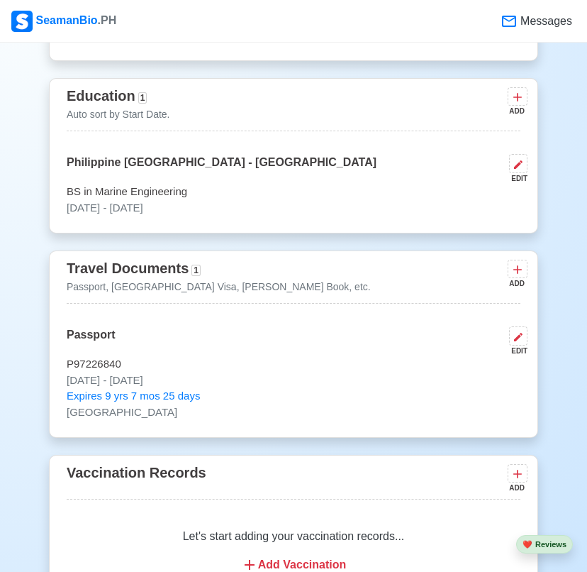
click at [351, 259] on div "Travel Documents 1 Passport, US Visa, Seaman Book, etc. ADD" at bounding box center [294, 280] width 454 height 47
click at [518, 267] on icon at bounding box center [517, 269] width 9 height 9
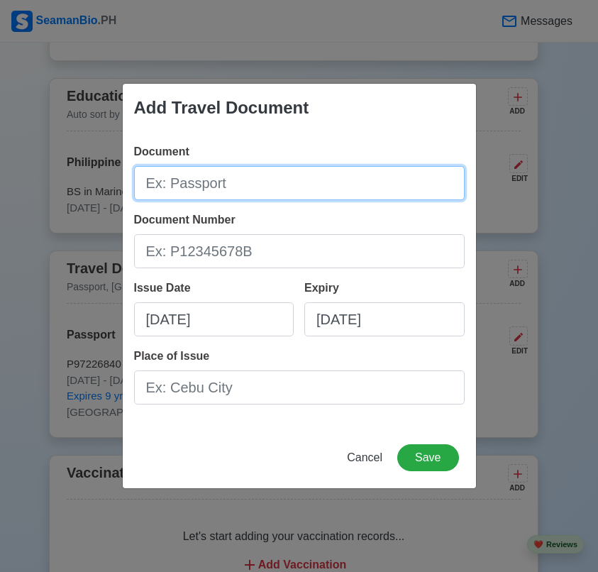
click at [276, 186] on input "Document" at bounding box center [299, 183] width 331 height 34
paste input "Seaman Book"
type input "Seaman Book"
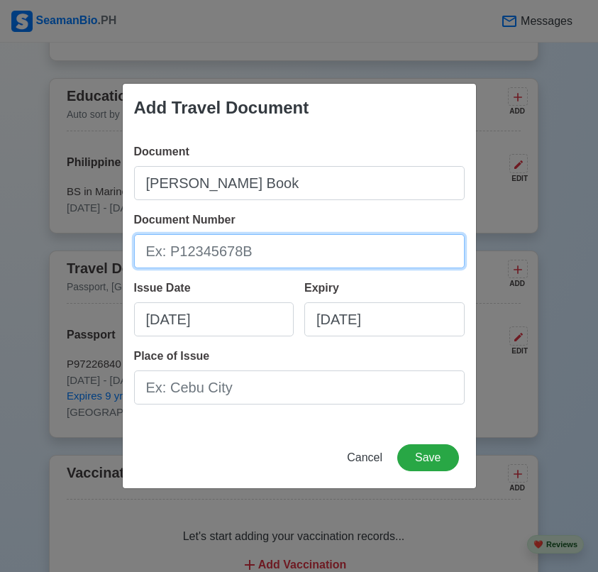
click at [271, 260] on input "Document Number" at bounding box center [299, 251] width 331 height 34
paste input "A04114480"
type input "A04114480"
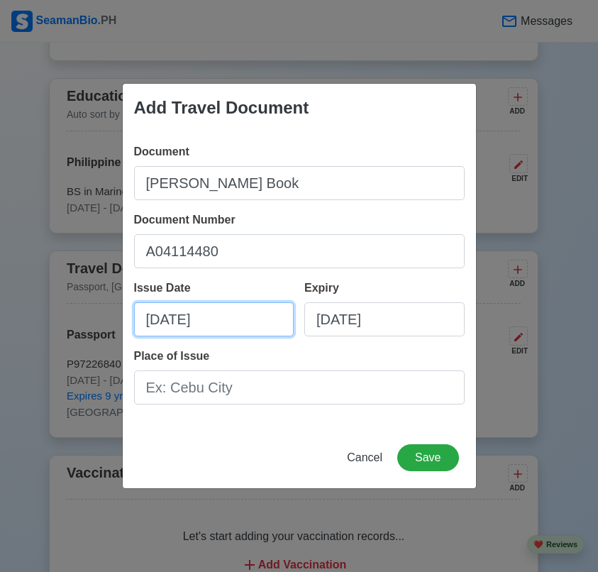
select select "****"
select select "*******"
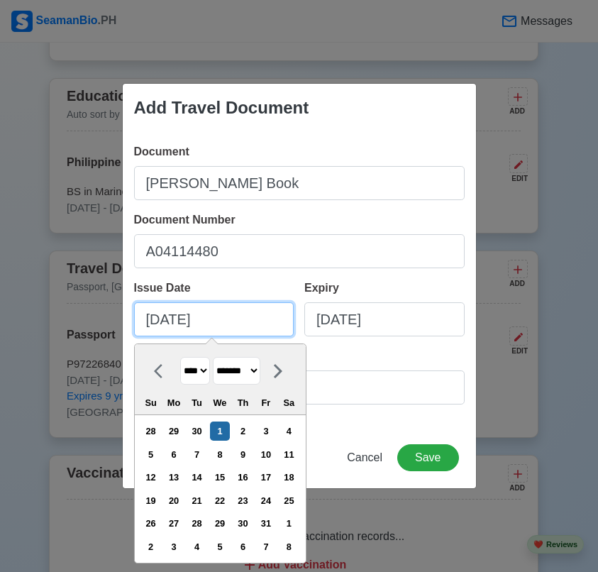
click at [211, 328] on input "10/01/2025" at bounding box center [214, 319] width 160 height 34
paste input "05/05"
type input "05/05/2025"
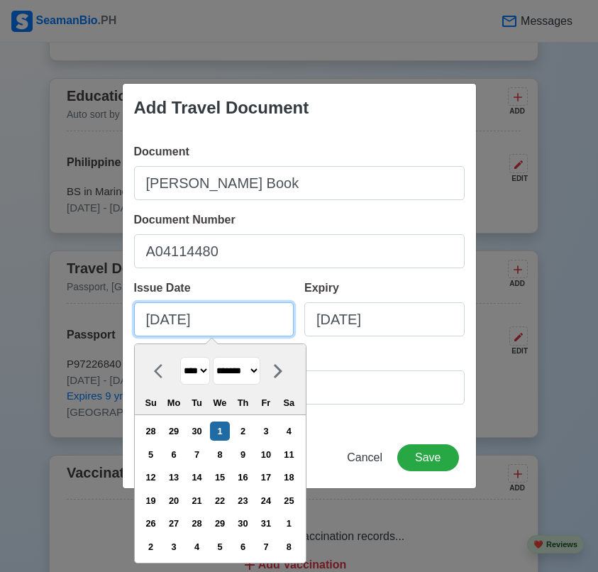
select select "***"
type input "05/05/2025"
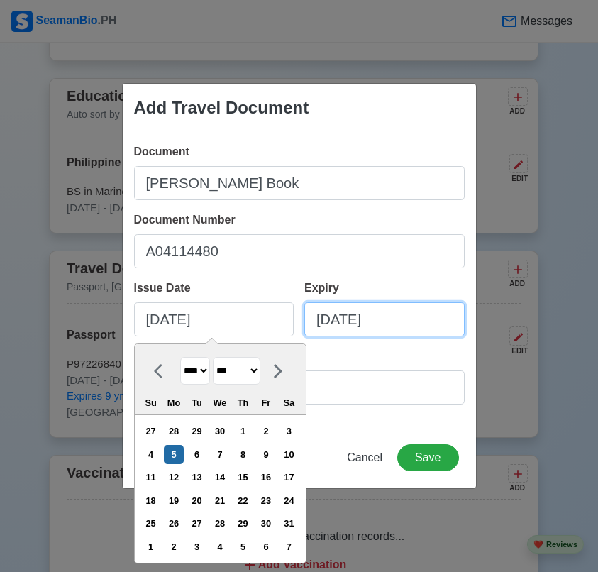
select select "****"
select select "*******"
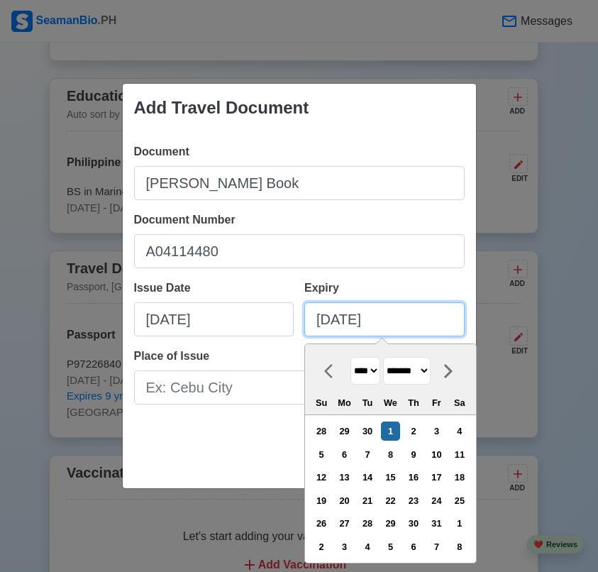
click at [389, 316] on input "10/01/2025" at bounding box center [384, 319] width 160 height 34
paste input "05/05/203"
type input "05/05/2035"
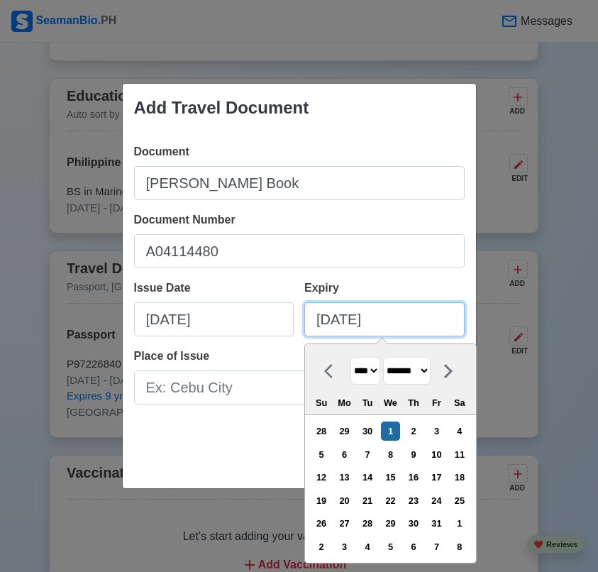
select select "****"
select select "***"
type input "05/05/2035"
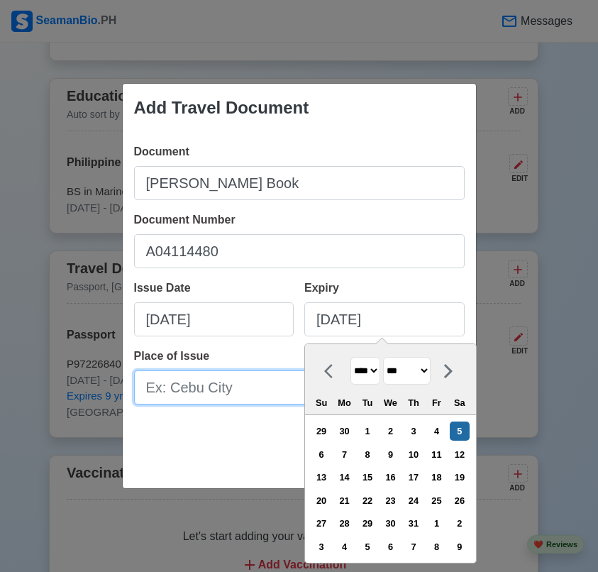
click at [169, 384] on input "Place of Issue" at bounding box center [299, 387] width 331 height 34
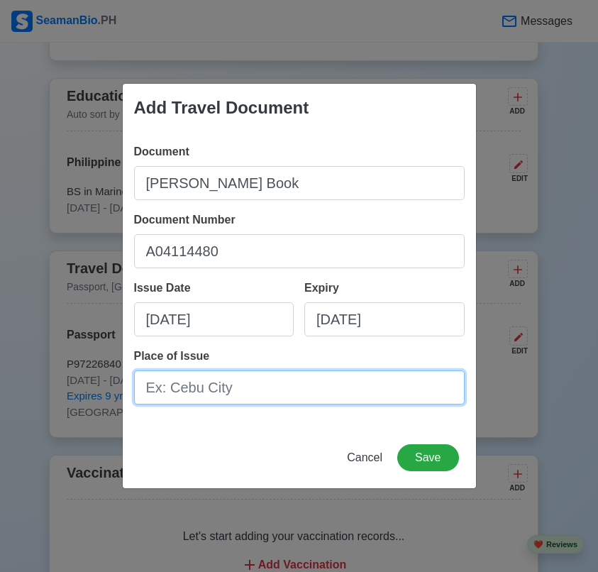
click at [169, 384] on input "Place of Issue" at bounding box center [299, 387] width 331 height 34
drag, startPoint x: 169, startPoint y: 384, endPoint x: 177, endPoint y: 396, distance: 14.2
click at [170, 384] on input "Place of Issue" at bounding box center [299, 387] width 331 height 34
paste input "Manila City"
type input "Manila City"
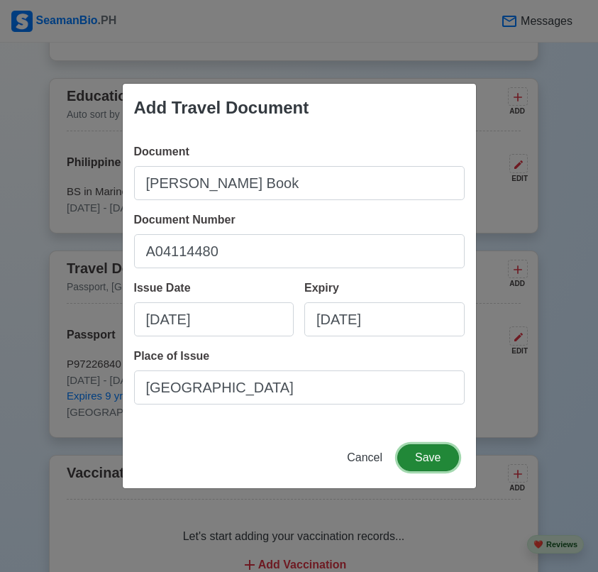
click at [408, 450] on button "Save" at bounding box center [427, 457] width 61 height 27
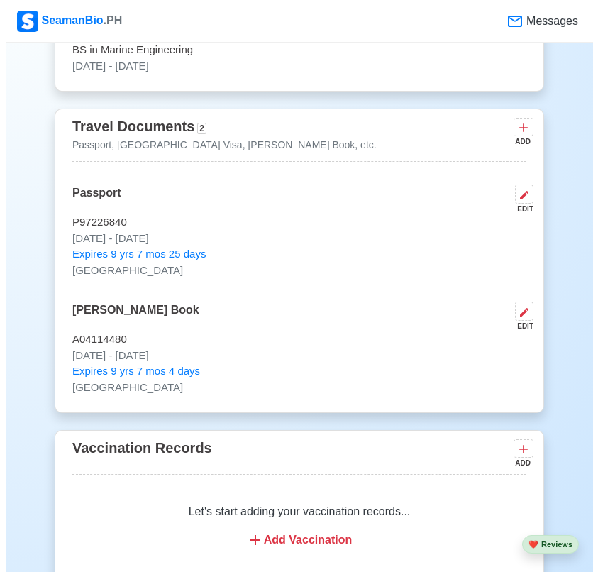
scroll to position [1277, 0]
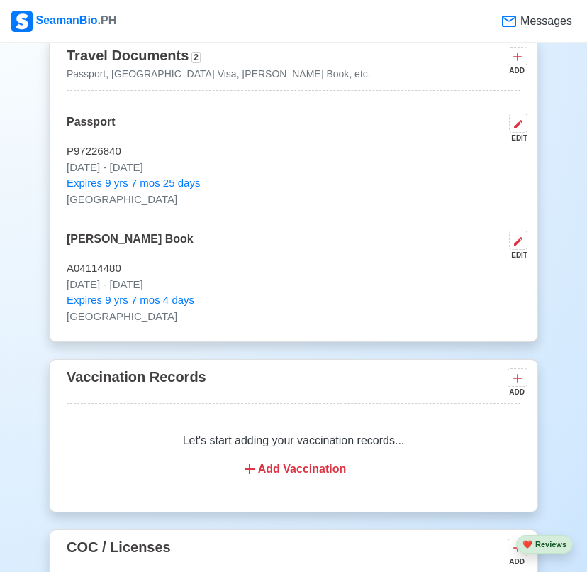
drag, startPoint x: 294, startPoint y: 61, endPoint x: 443, endPoint y: 65, distance: 149.0
click at [304, 60] on div "Travel Documents 2 Passport, US Visa, Seaman Book, etc. ADD" at bounding box center [294, 67] width 454 height 47
click at [517, 61] on icon at bounding box center [518, 57] width 14 height 14
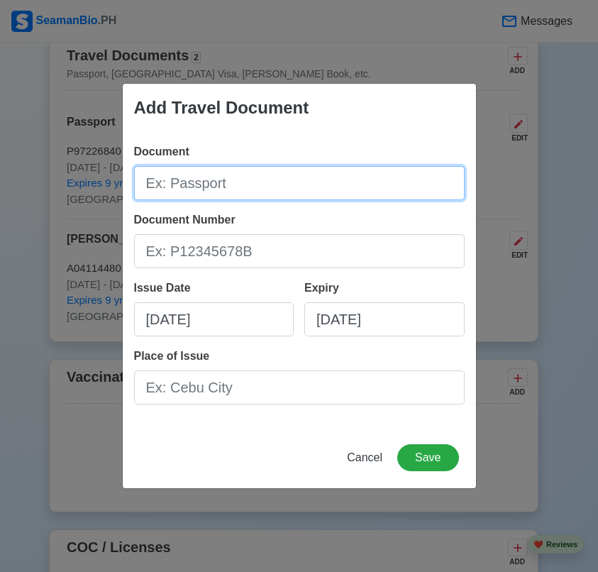
click at [235, 196] on input "Document" at bounding box center [299, 183] width 331 height 34
paste input "Maritime Industry Authority"
type input "Maritime Industry Authority"
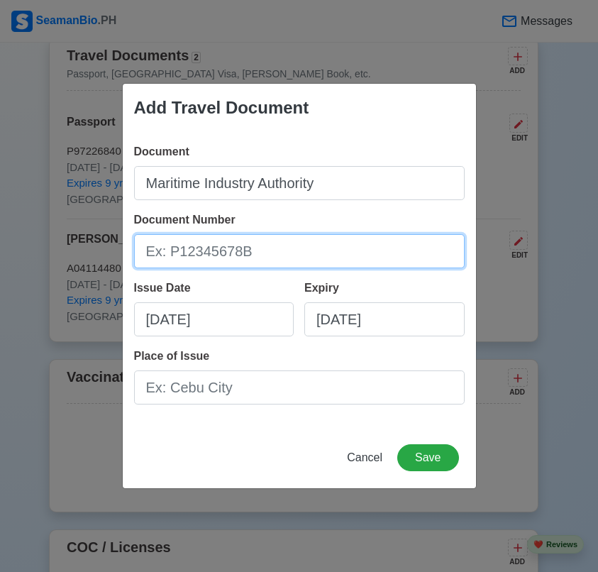
click at [264, 255] on input "Document Number" at bounding box center [299, 251] width 331 height 34
paste input "250037518"
type input "250037518"
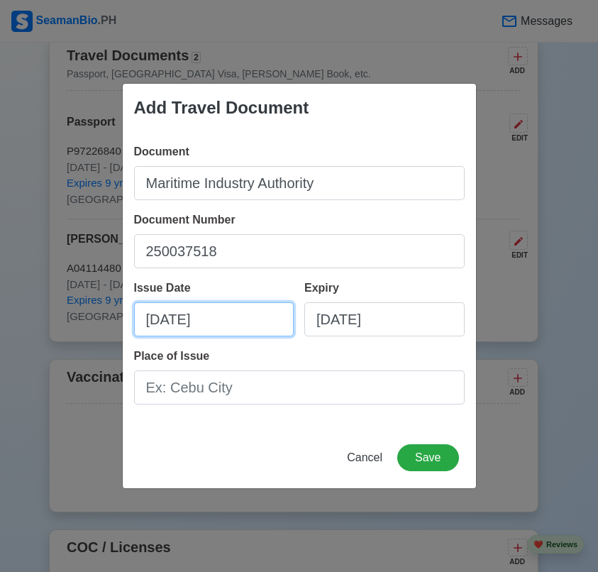
click at [249, 317] on input "10/01/2025" at bounding box center [214, 319] width 160 height 34
select select "****"
select select "*******"
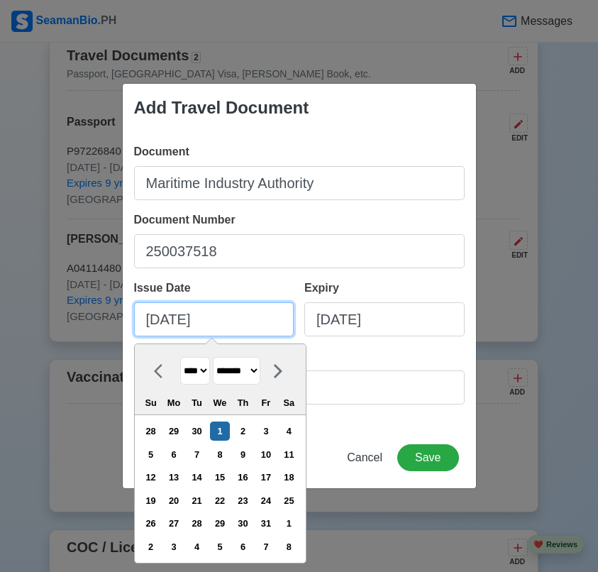
paste input "05/05/2035"
click at [256, 314] on input "10/01/202505/05/2035" at bounding box center [214, 319] width 160 height 34
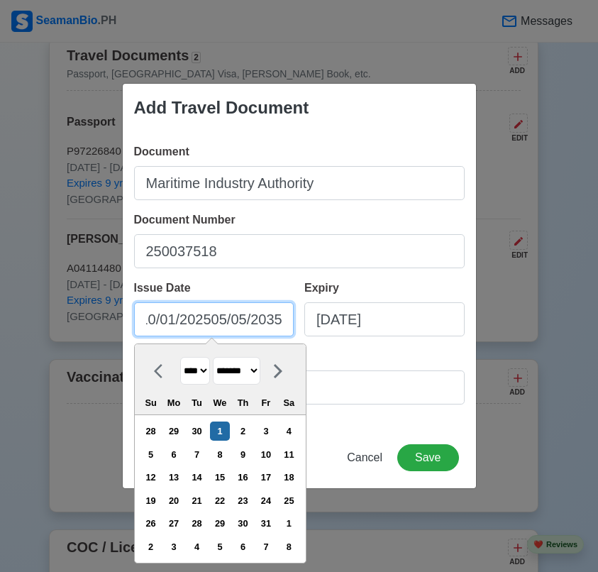
paste input "text"
type input "05/05/2035"
select select "****"
select select "***"
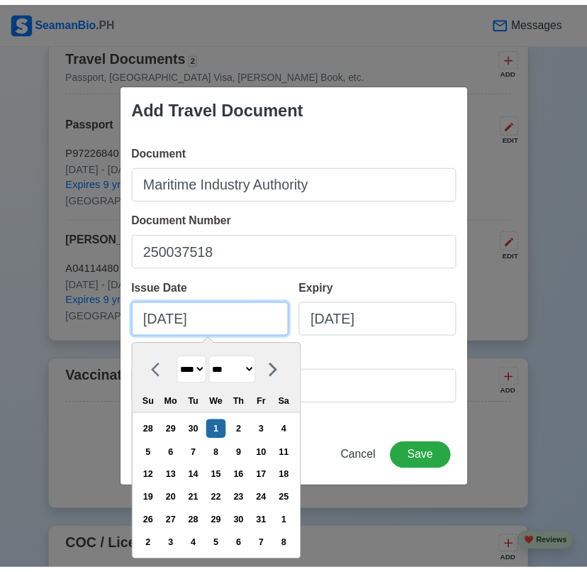
scroll to position [0, 0]
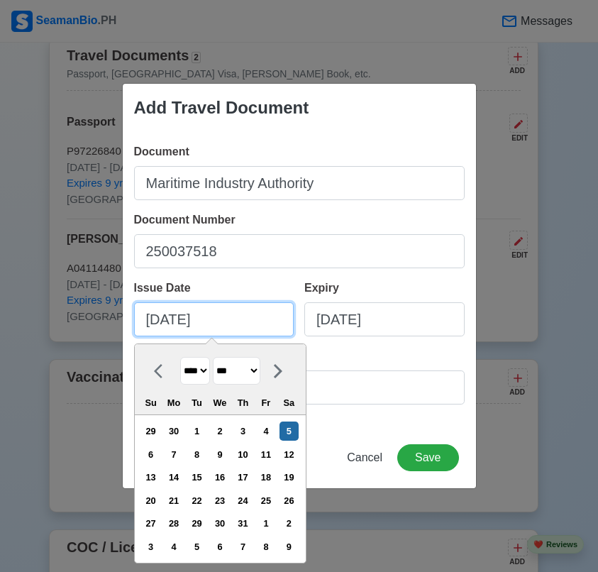
type input "05/05/2035"
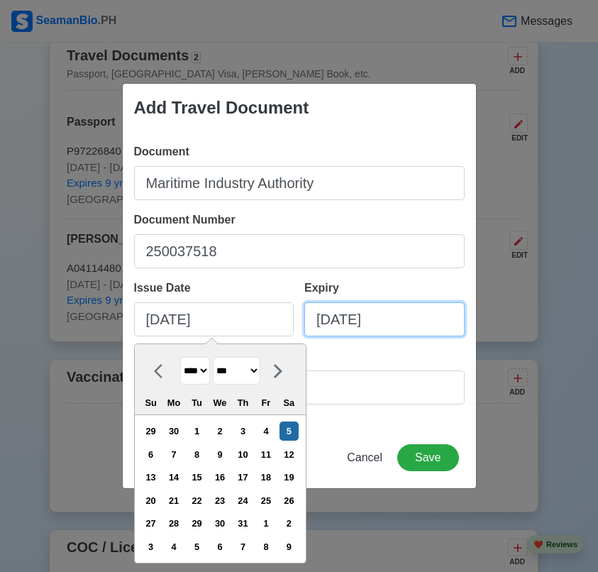
select select "****"
select select "*******"
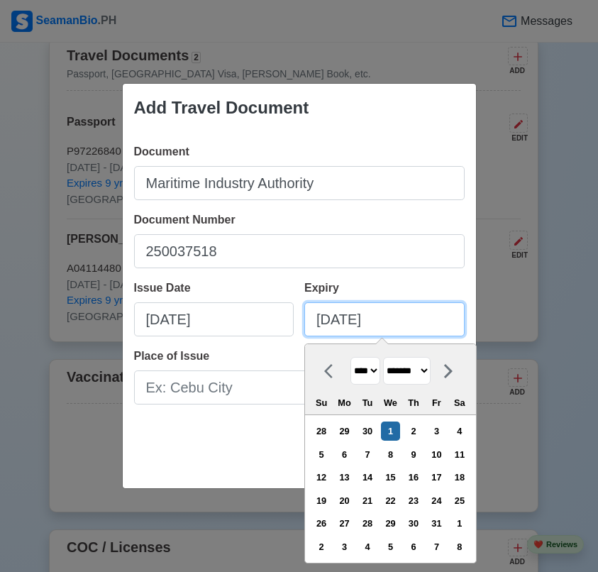
click at [343, 328] on input "10/01/2025" at bounding box center [384, 319] width 160 height 34
paste input "05/05/203"
type input "05/05/2035"
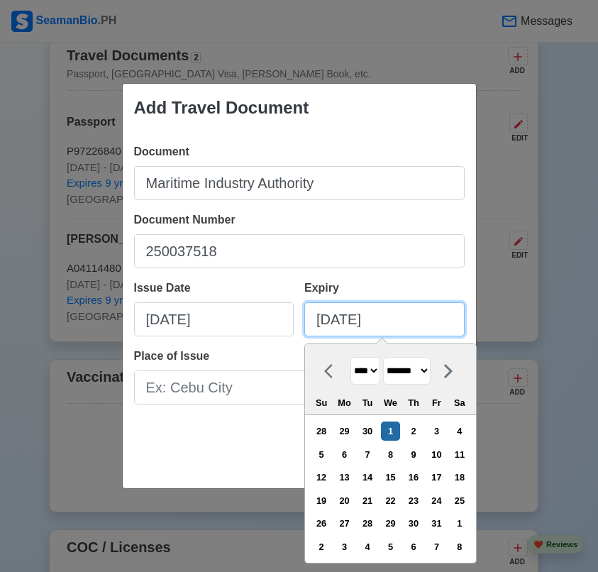
select select "****"
select select "***"
type input "05/05/2035"
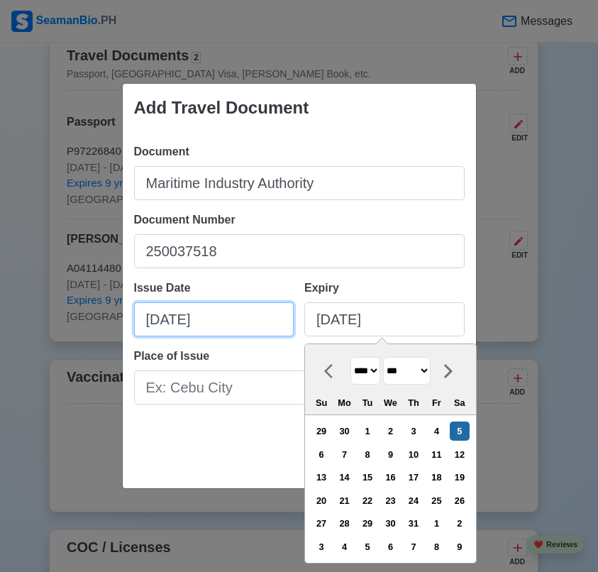
click at [211, 318] on input "05/05/2035" at bounding box center [214, 319] width 160 height 34
select select "***"
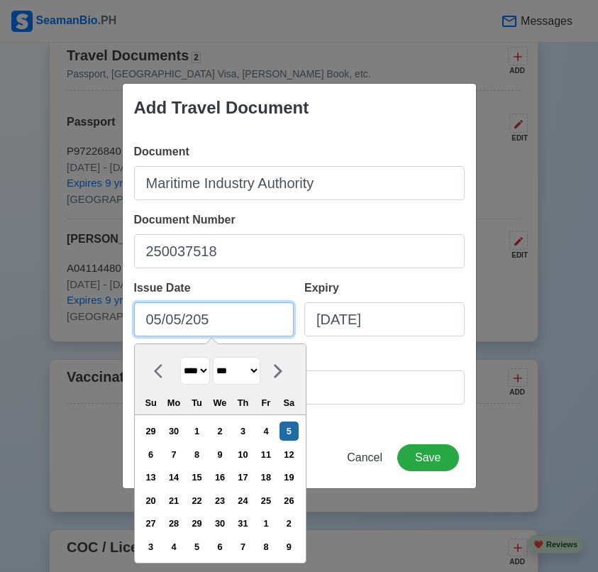
type input "05/05/2025"
select select "****"
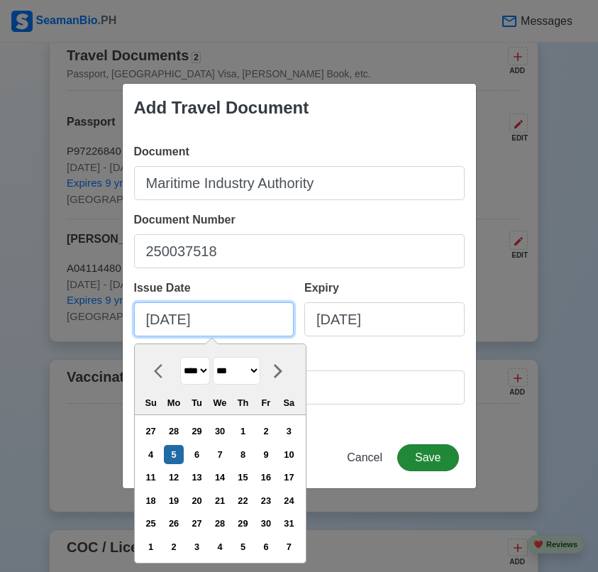
type input "05/05/2025"
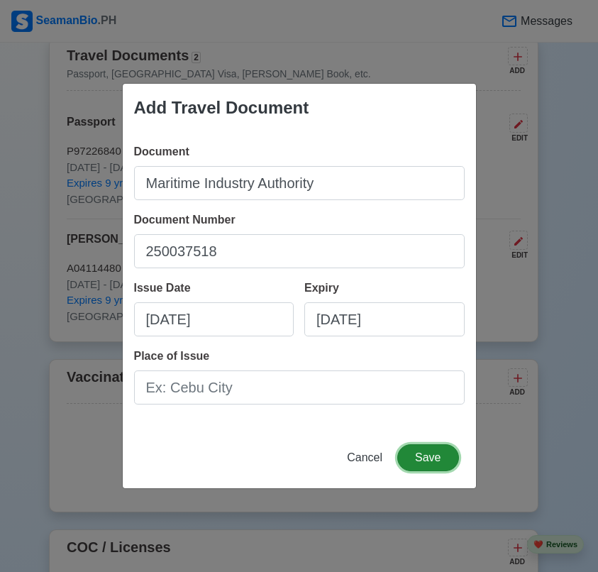
click at [429, 447] on button "Save" at bounding box center [427, 457] width 61 height 27
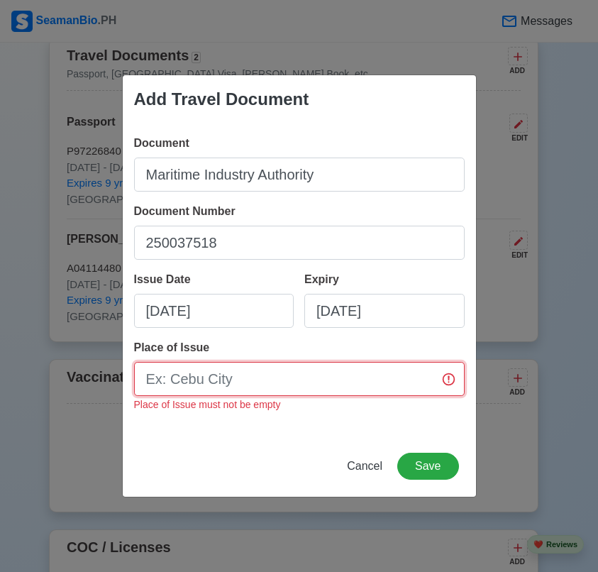
click at [220, 362] on input "Place of Issue" at bounding box center [299, 379] width 331 height 34
paste input "Manila City"
type input "Manila City"
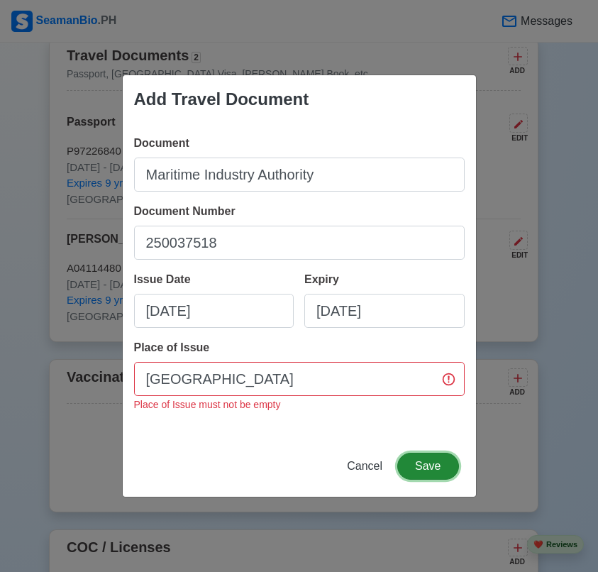
click at [429, 459] on button "Save" at bounding box center [427, 465] width 61 height 27
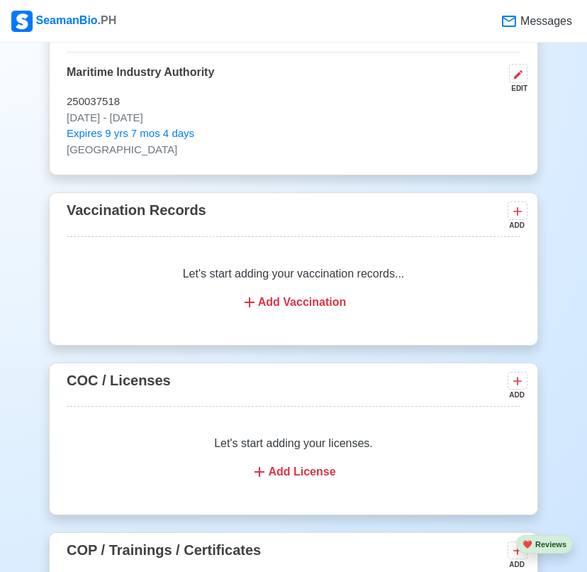
scroll to position [1631, 0]
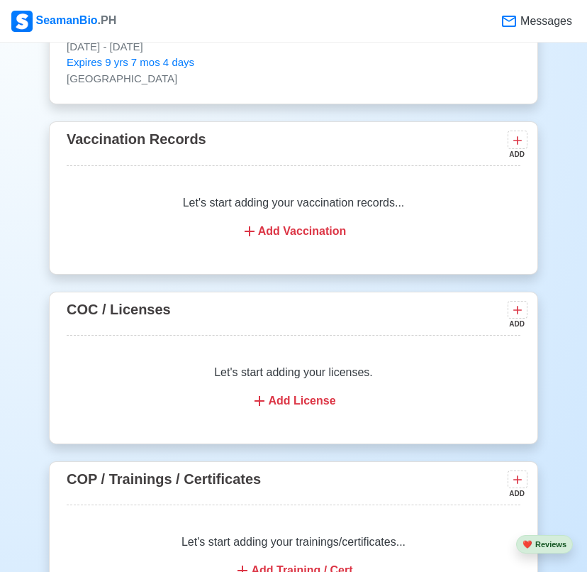
click at [281, 238] on div "Add Vaccination" at bounding box center [294, 231] width 420 height 17
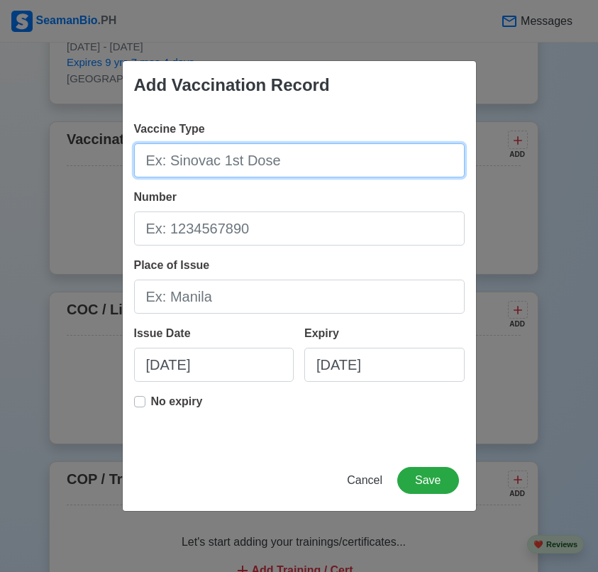
click at [287, 167] on input "Vaccine Type" at bounding box center [299, 160] width 331 height 34
paste input "Yellow fever"
type input "Yellow fever"
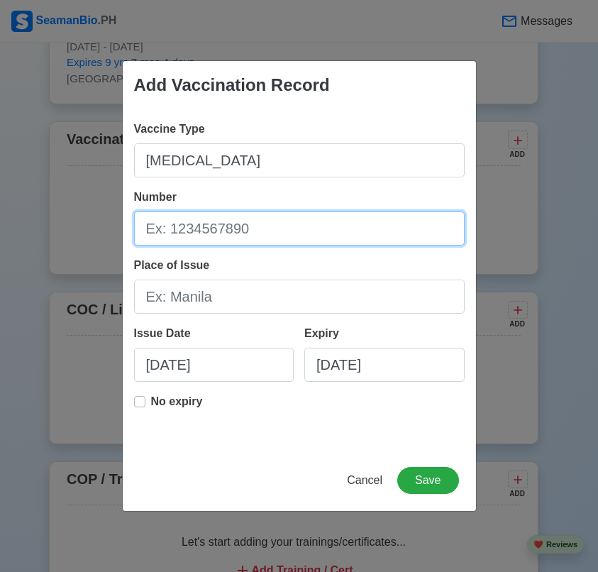
click at [241, 236] on input "Number" at bounding box center [299, 228] width 331 height 34
paste input "MNLQB2023030927"
type input "MNLQB2023030927"
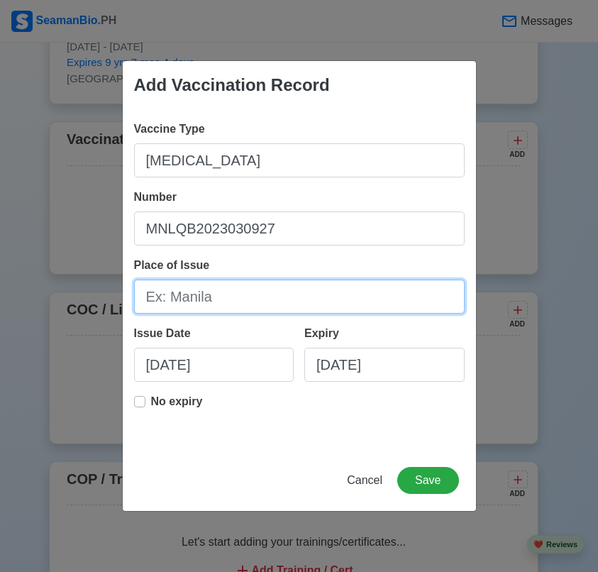
click at [309, 289] on input "Place of Issue" at bounding box center [299, 296] width 331 height 34
paste input "Pasay City"
type input "Pasay City"
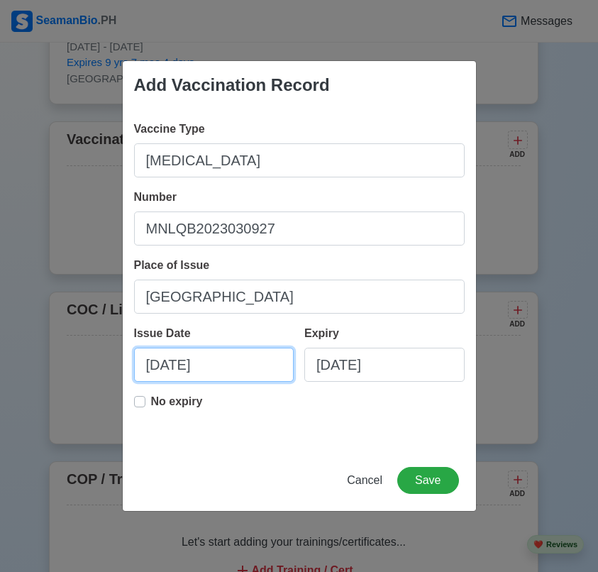
select select "****"
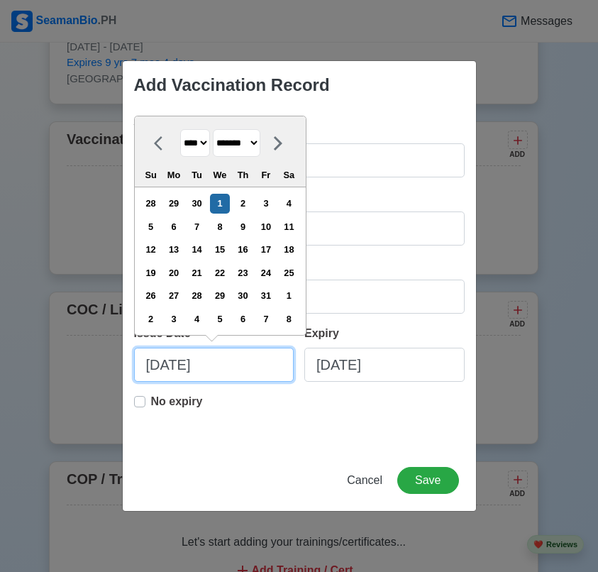
click at [208, 372] on input "10/01/2025" at bounding box center [214, 365] width 160 height 34
click at [287, 144] on icon at bounding box center [278, 143] width 17 height 17
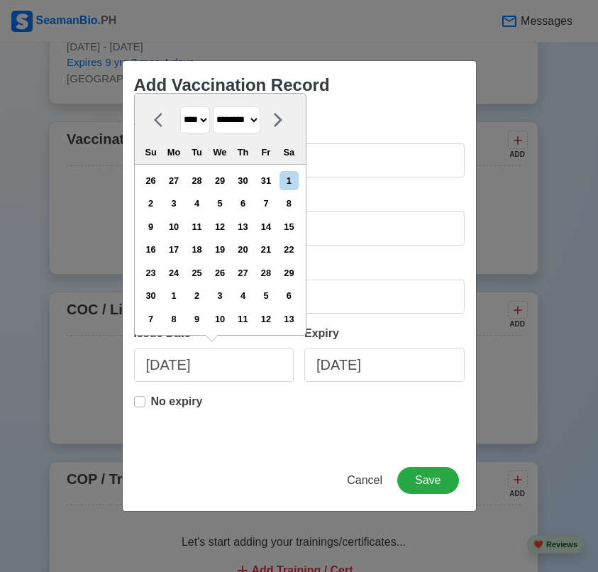
drag, startPoint x: 291, startPoint y: 121, endPoint x: 162, endPoint y: 130, distance: 129.5
click at [172, 135] on div "**** **** **** **** **** **** **** **** **** **** **** **** **** **** **** ****…" at bounding box center [220, 129] width 171 height 71
click at [160, 125] on icon at bounding box center [158, 120] width 9 height 14
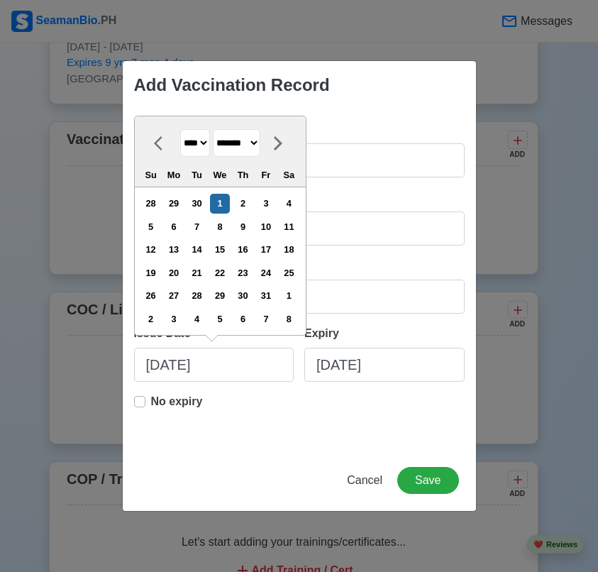
click at [158, 140] on icon at bounding box center [158, 143] width 9 height 14
select select "*********"
click at [206, 296] on div "30" at bounding box center [196, 295] width 19 height 19
type input "09/30/2025"
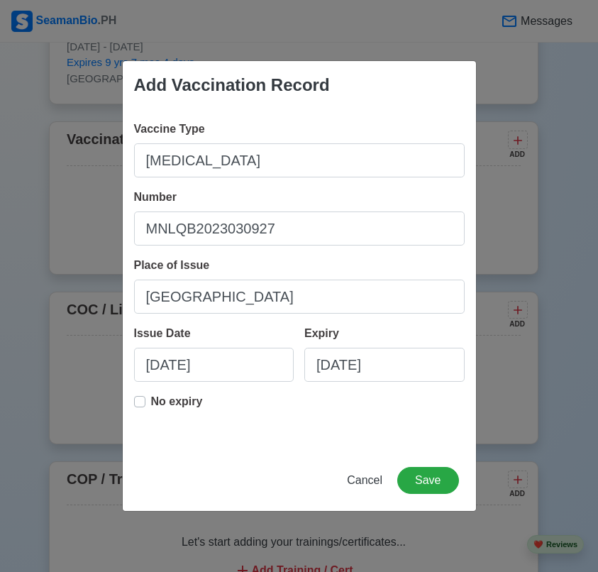
click at [147, 400] on div "No expiry" at bounding box center [168, 407] width 69 height 28
click at [151, 400] on label "No expiry" at bounding box center [177, 407] width 52 height 28
type input "09/30/2025"
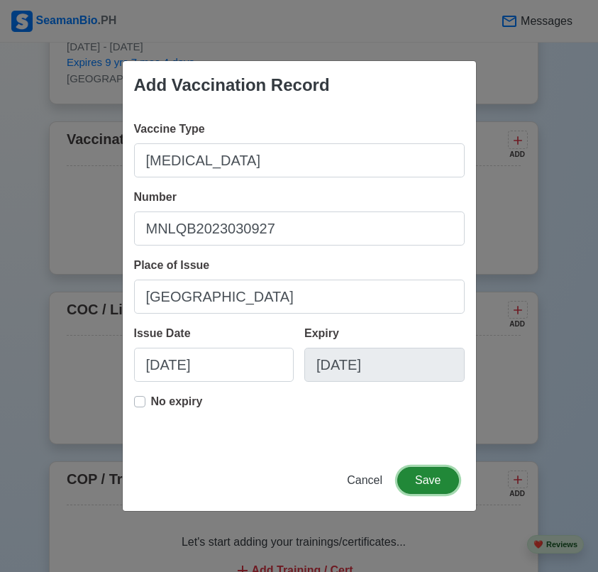
click at [434, 471] on button "Save" at bounding box center [427, 480] width 61 height 27
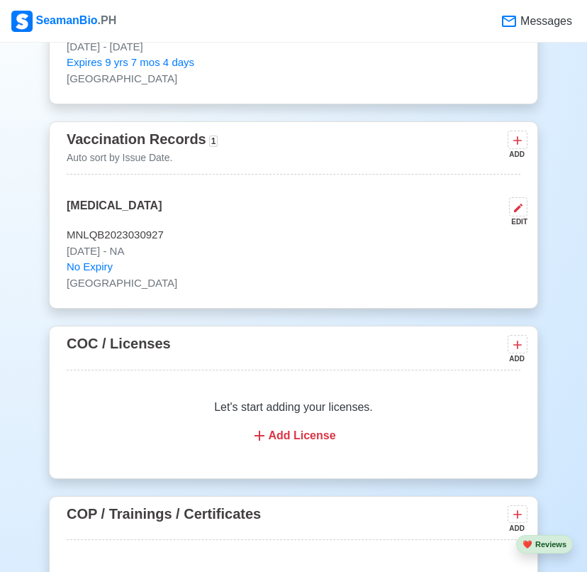
click at [517, 145] on icon at bounding box center [518, 140] width 14 height 14
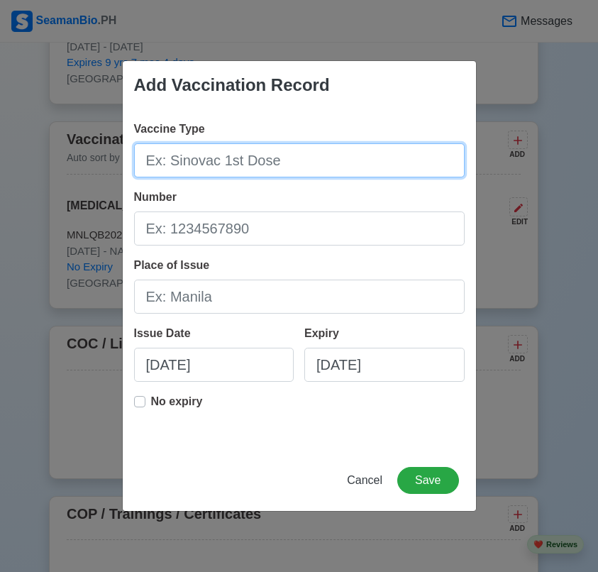
click at [295, 157] on input "Vaccine Type" at bounding box center [299, 160] width 331 height 34
paste input "Polio Vaccine"
type input "Polio Vaccine"
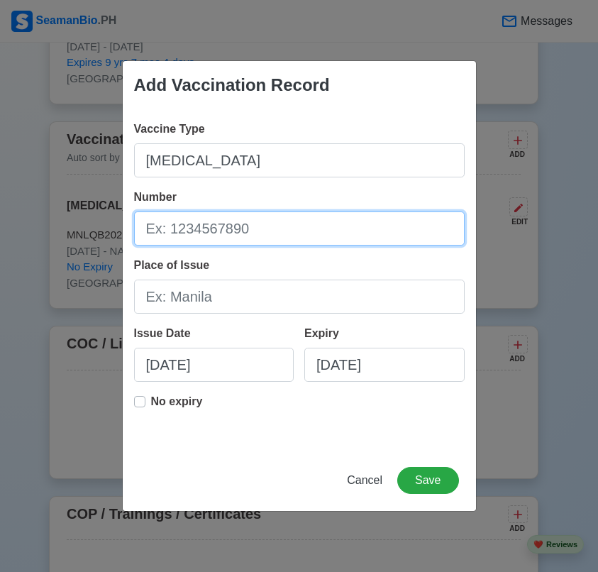
click at [340, 227] on input "Number" at bounding box center [299, 228] width 331 height 34
paste input "MNLQB2023030928"
type input "MNLQB2023030928"
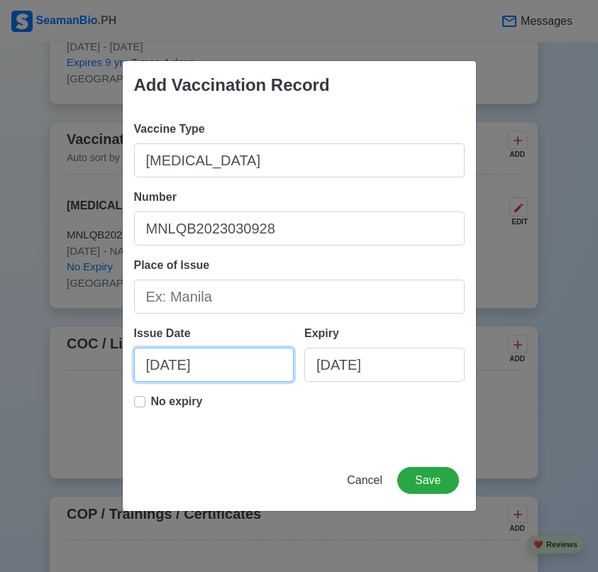
click at [221, 367] on input "10/01/2025" at bounding box center [214, 365] width 160 height 34
select select "****"
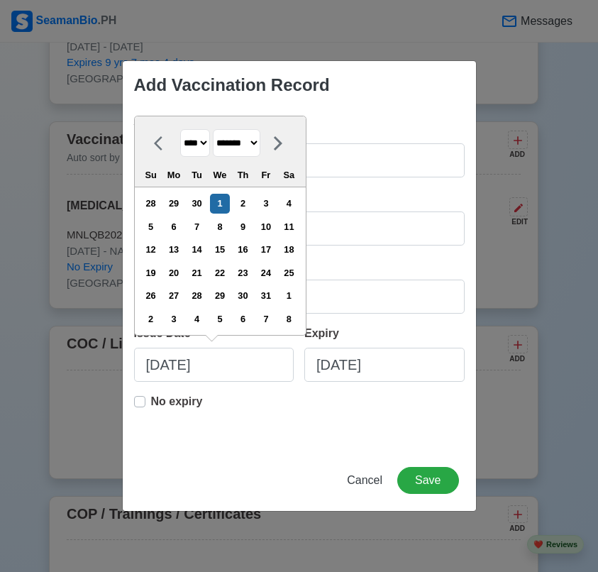
click at [162, 145] on icon at bounding box center [162, 143] width 17 height 17
select select "*********"
click at [206, 296] on div "30" at bounding box center [196, 295] width 19 height 19
type input "09/30/2025"
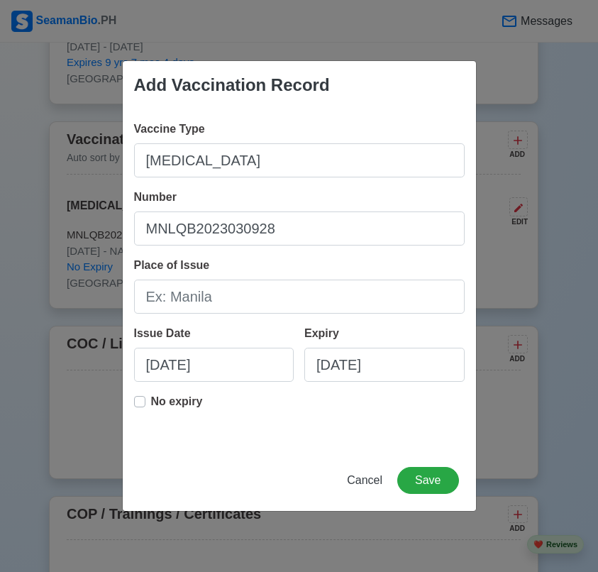
click at [151, 404] on label "No expiry" at bounding box center [177, 407] width 52 height 28
type input "09/30/2025"
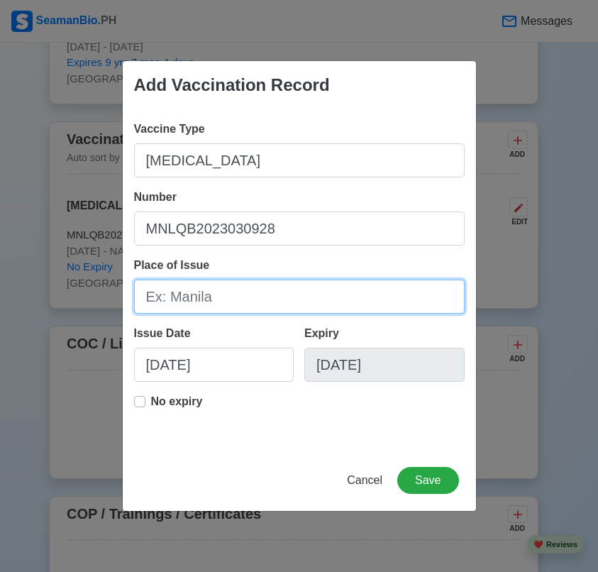
click at [226, 301] on input "Place of Issue" at bounding box center [299, 296] width 331 height 34
paste input "Pasay City"
type input "Pasay City"
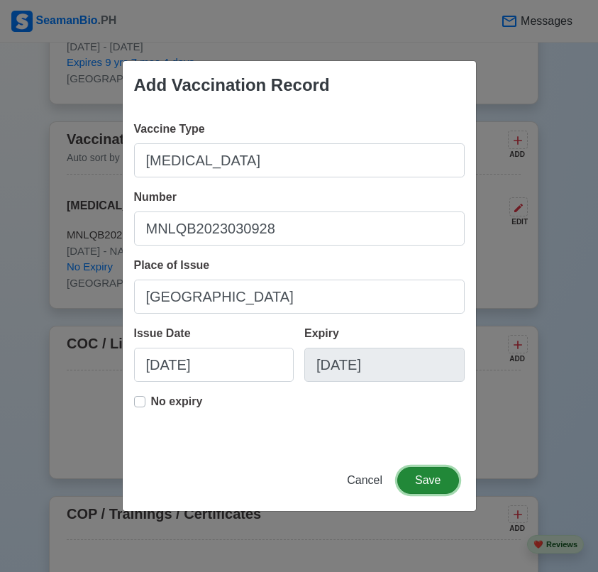
click at [433, 485] on button "Save" at bounding box center [427, 480] width 61 height 27
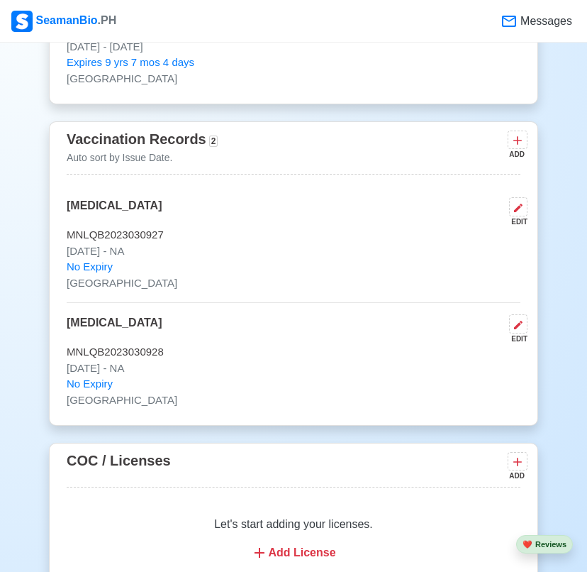
scroll to position [1702, 0]
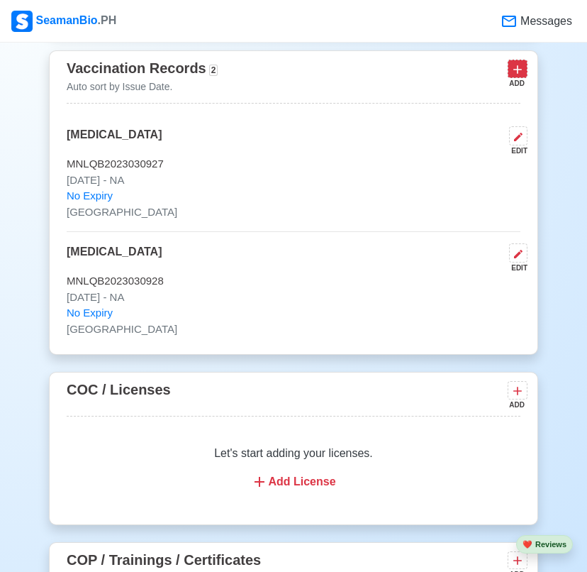
click at [522, 73] on icon at bounding box center [518, 69] width 14 height 14
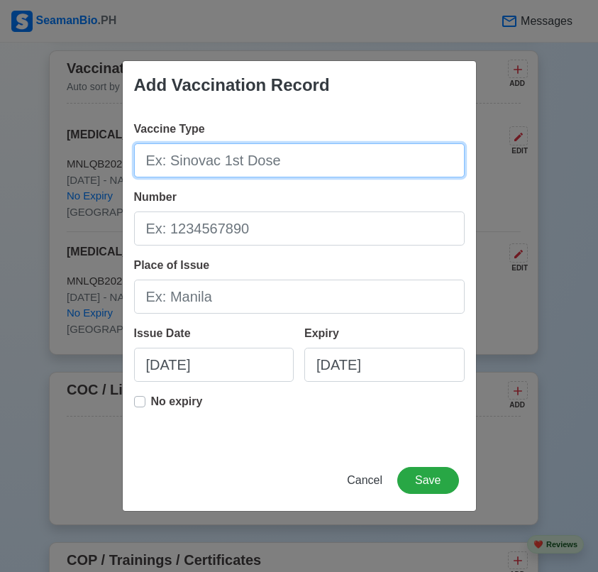
drag, startPoint x: 304, startPoint y: 170, endPoint x: 324, endPoint y: 194, distance: 31.2
click at [305, 171] on input "Vaccine Type" at bounding box center [299, 160] width 331 height 34
paste input "Phizer 2nd Dose"
type input "Phizer 2nd Dose"
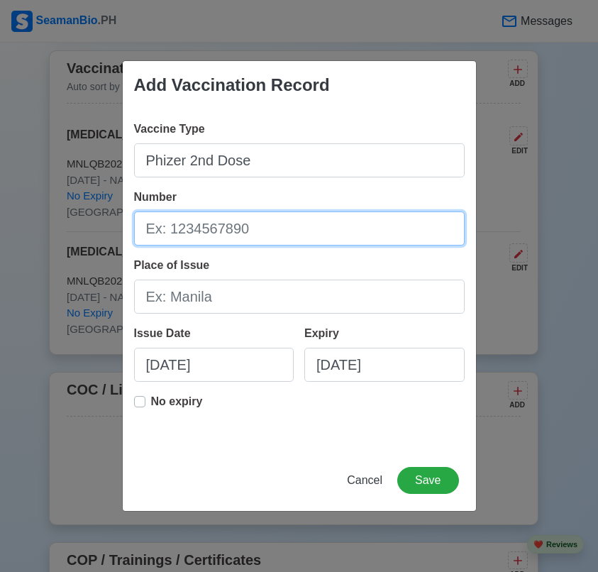
click at [301, 231] on input "Number" at bounding box center [299, 228] width 331 height 34
paste input "FN5496"
type input "FN5496"
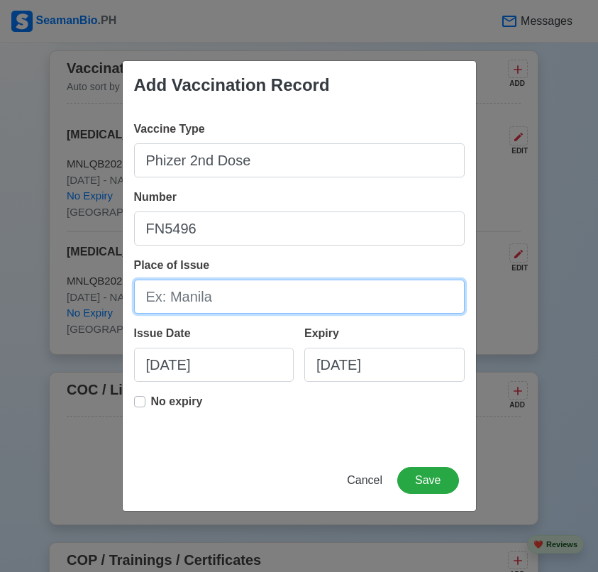
click at [253, 293] on input "Place of Issue" at bounding box center [299, 296] width 331 height 34
paste input "Manila City"
type input "Manila City"
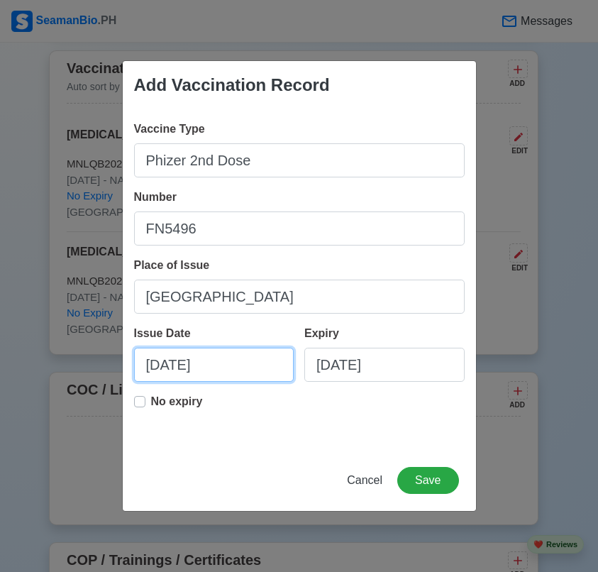
click at [229, 359] on input "10/01/2025" at bounding box center [214, 365] width 160 height 34
select select "****"
select select "*******"
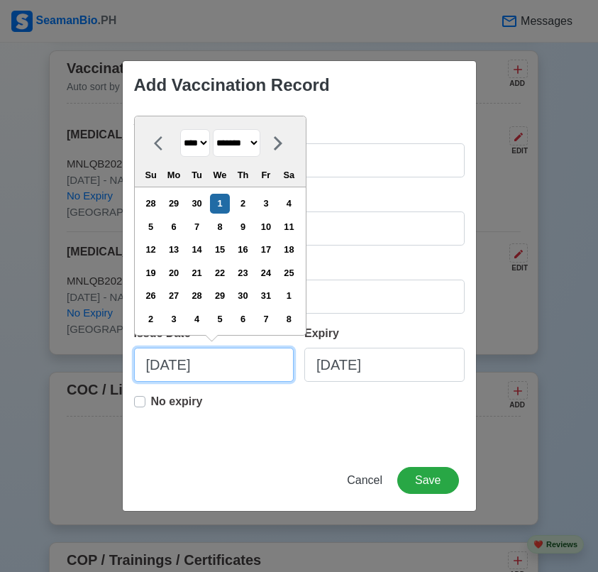
click at [229, 359] on input "10/01/2025" at bounding box center [214, 365] width 160 height 34
paste input "Oct 06 2021"
type input "Oct 06 2021"
select select "****"
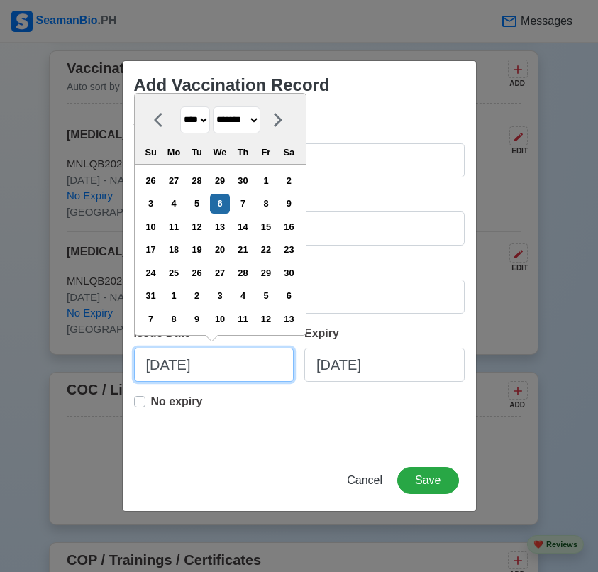
click at [217, 372] on input "Oct 06 2021" at bounding box center [214, 365] width 160 height 34
paste input "10/06/"
type input "10/06/2021"
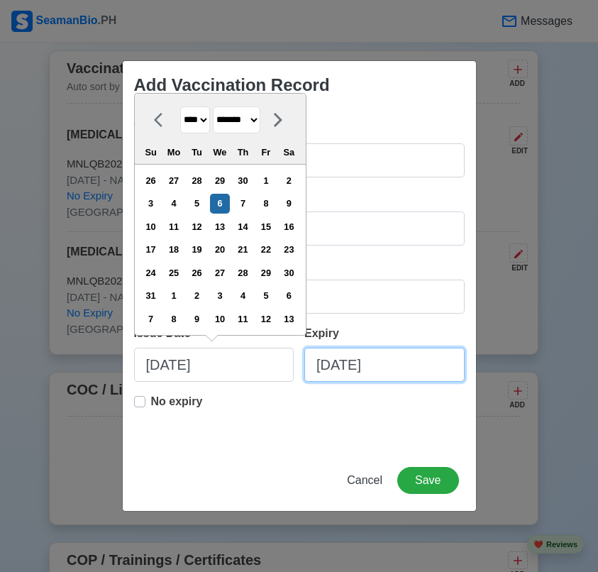
click at [402, 369] on input "10/01/2025" at bounding box center [384, 365] width 160 height 34
select select "****"
select select "*******"
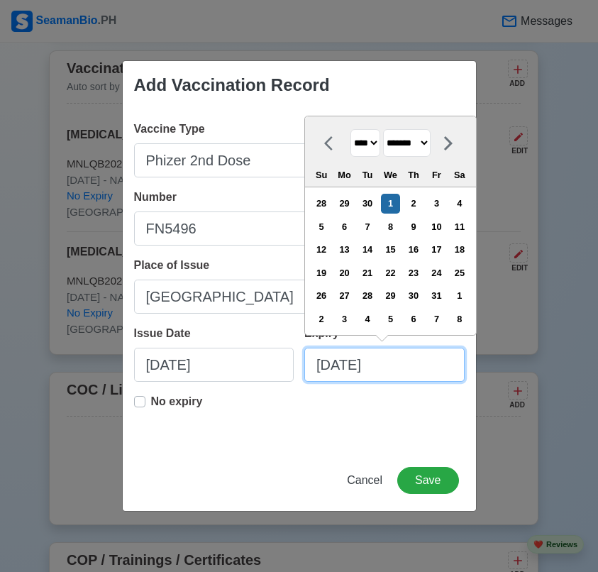
click at [402, 369] on input "10/01/2025" at bounding box center [384, 365] width 160 height 34
paste input "08/18/2023"
type input "08/18/2023"
select select "****"
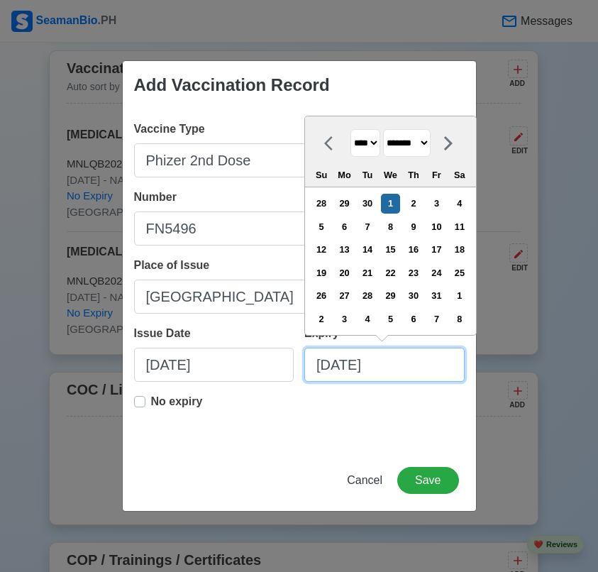
select select "******"
type input "08/18/2023"
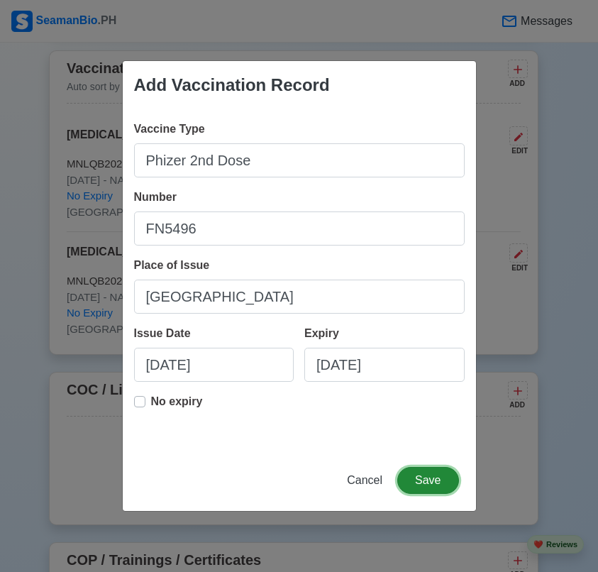
click at [440, 469] on button "Save" at bounding box center [427, 480] width 61 height 27
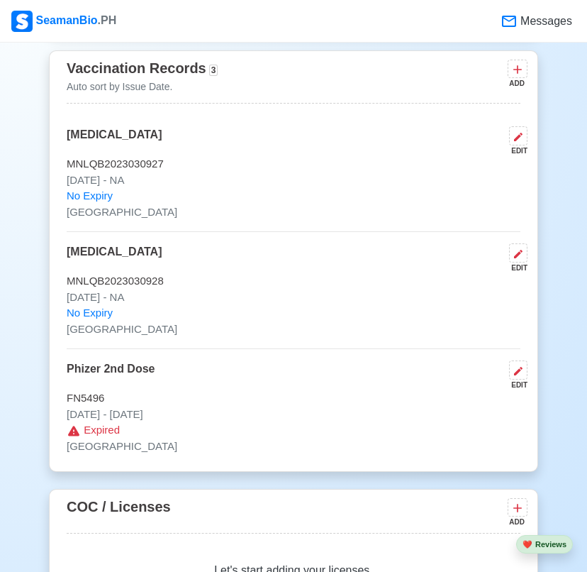
click at [327, 51] on main "New 🧑🏻‍💻 Practice Interview 🏬 Apply to Agencies 🔥 Apply Jobs 🚢 Log My Travels Y…" at bounding box center [293, 28] width 511 height 3318
click at [518, 82] on div "ADD" at bounding box center [516, 83] width 17 height 11
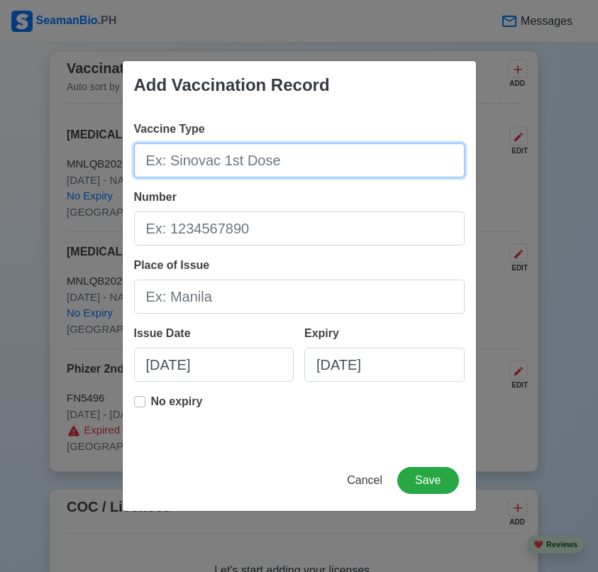
drag, startPoint x: 284, startPoint y: 166, endPoint x: 363, endPoint y: 219, distance: 95.0
click at [285, 166] on input "Vaccine Type" at bounding box center [299, 160] width 331 height 34
paste input "Phizer 1st Dose"
type input "Phizer 1st Dose"
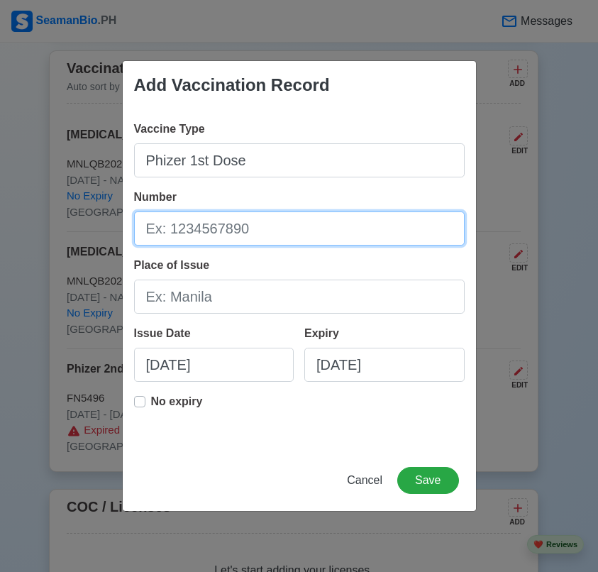
click at [313, 235] on input "Number" at bounding box center [299, 228] width 331 height 34
paste input "FD5996"
type input "FD5996"
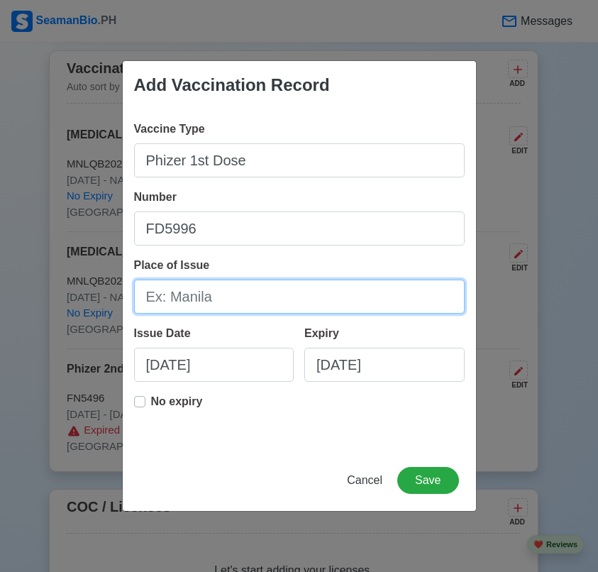
click at [243, 300] on input "Place of Issue" at bounding box center [299, 296] width 331 height 34
paste input "Manila City"
type input "Manila City"
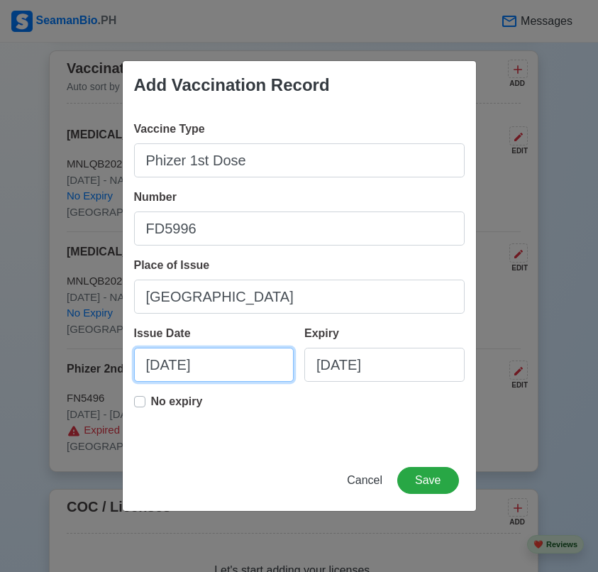
click at [255, 371] on input "10/01/2025" at bounding box center [214, 365] width 160 height 34
select select "****"
select select "*******"
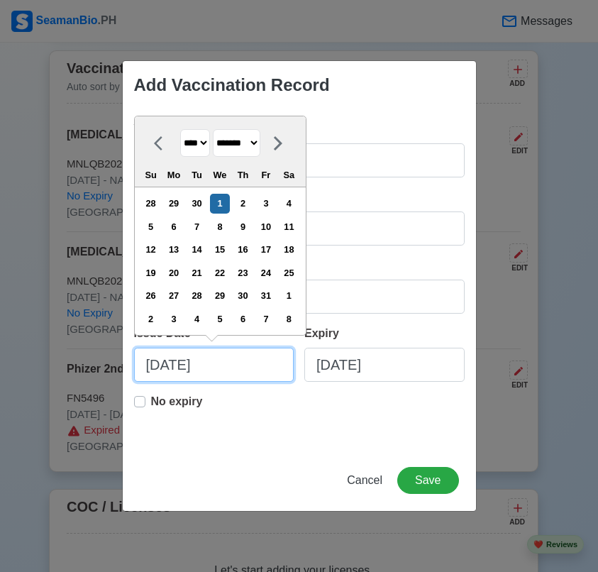
click at [255, 371] on input "10/01/2025" at bounding box center [214, 365] width 160 height 34
paste input "09/10/2021"
type input "09/10/2021"
select select "****"
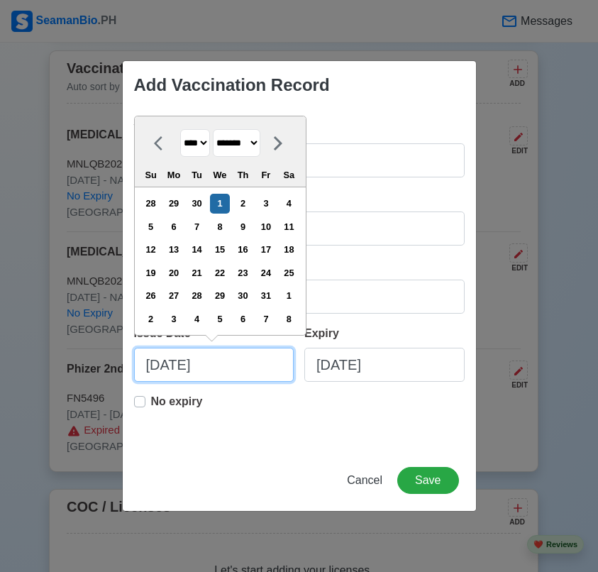
select select "*********"
type input "09/10/2021"
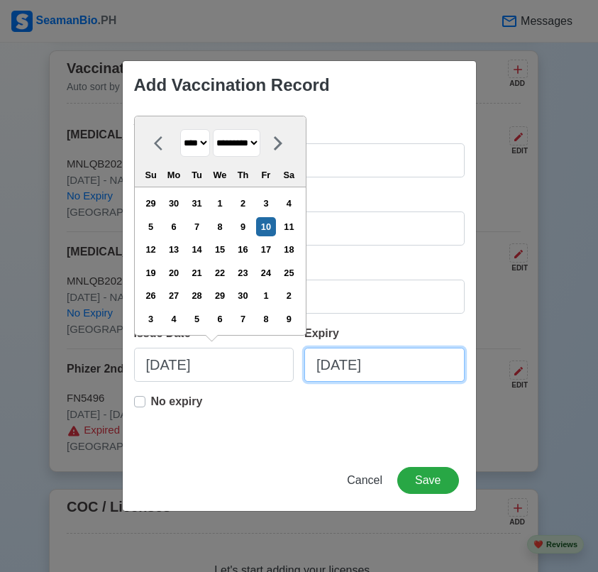
click at [371, 368] on input "10/01/2025" at bounding box center [384, 365] width 160 height 34
select select "****"
select select "*******"
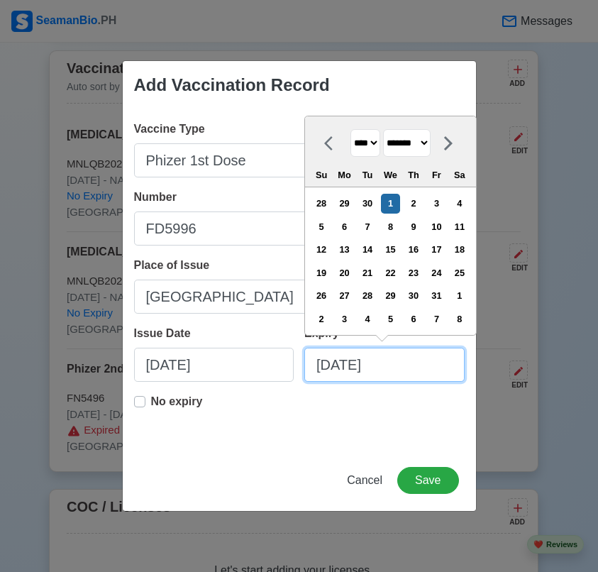
click at [371, 368] on input "10/01/2025" at bounding box center [384, 365] width 160 height 34
paste input "07/20/2023"
type input "07/20/2023"
select select "****"
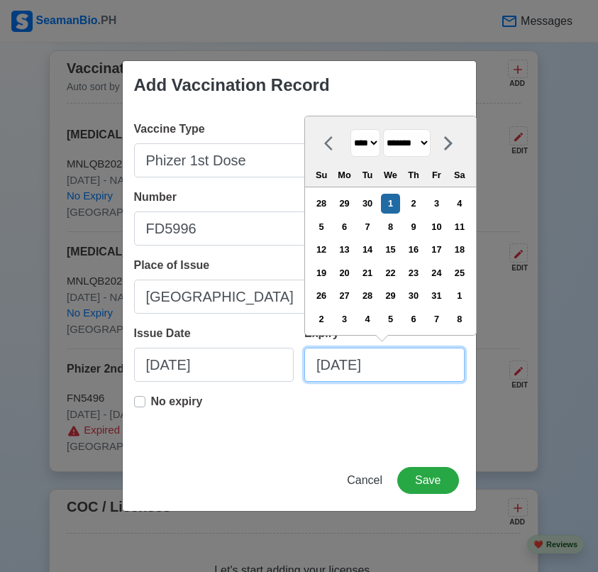
select select "****"
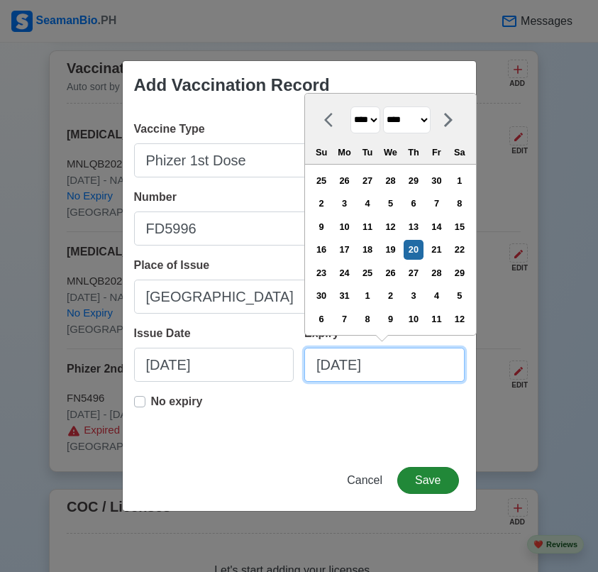
type input "07/20/2023"
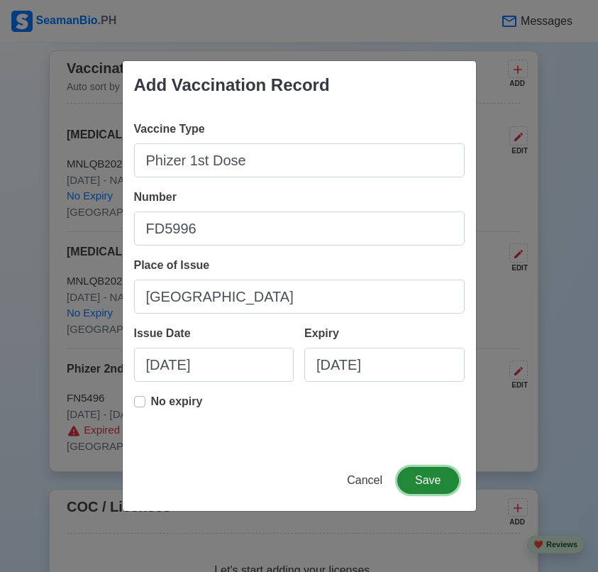
click at [423, 474] on button "Save" at bounding box center [427, 480] width 61 height 27
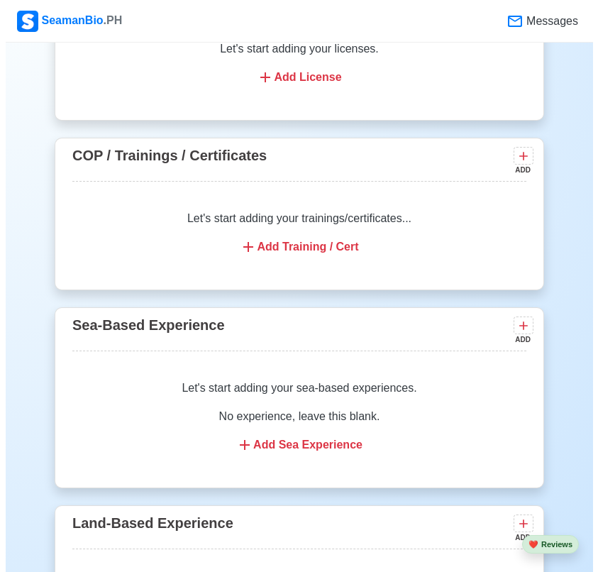
scroll to position [2199, 0]
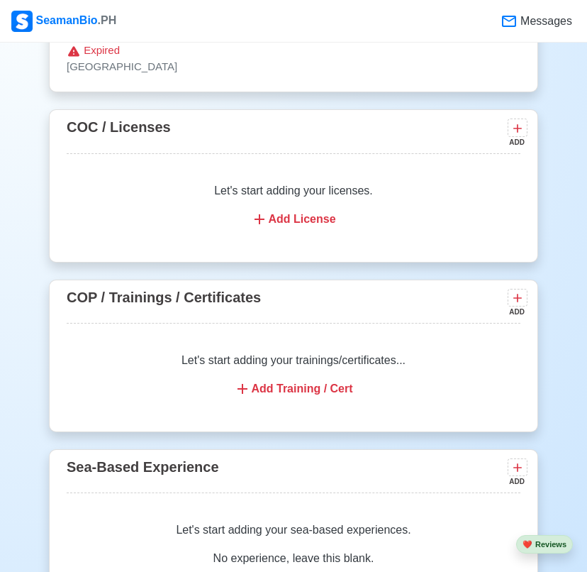
click at [321, 396] on div "Add Training / Cert" at bounding box center [294, 388] width 420 height 17
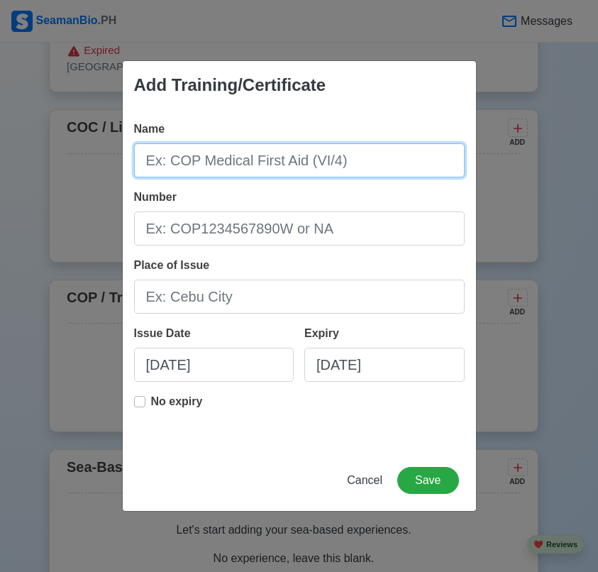
click at [299, 164] on input "Name" at bounding box center [299, 160] width 331 height 34
paste input "NAUTICAL OPTIONS TRAINING INSTITUTE OF THE PHILIPPINES, INC. (Survival Craft an…"
type input "NAUTICAL OPTIONS TRAINING INSTITUTE OF THE PHILIPPINES, INC. (Survival Craft an…"
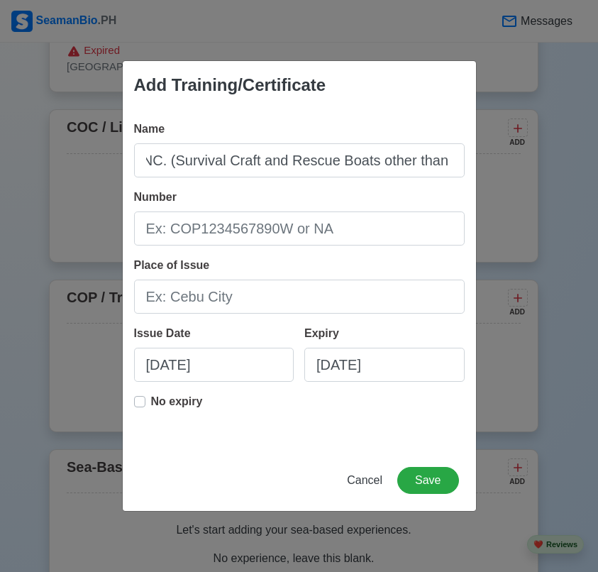
scroll to position [0, 0]
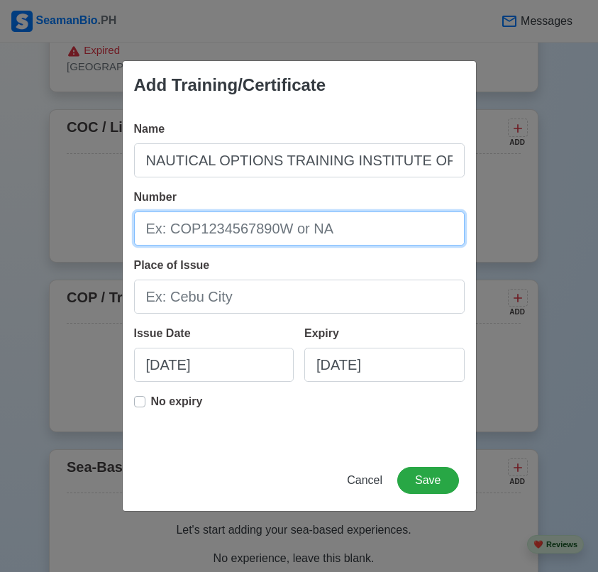
click at [295, 235] on input "Number" at bounding box center [299, 228] width 331 height 34
paste input "25-602-098"
type input "25-602-098"
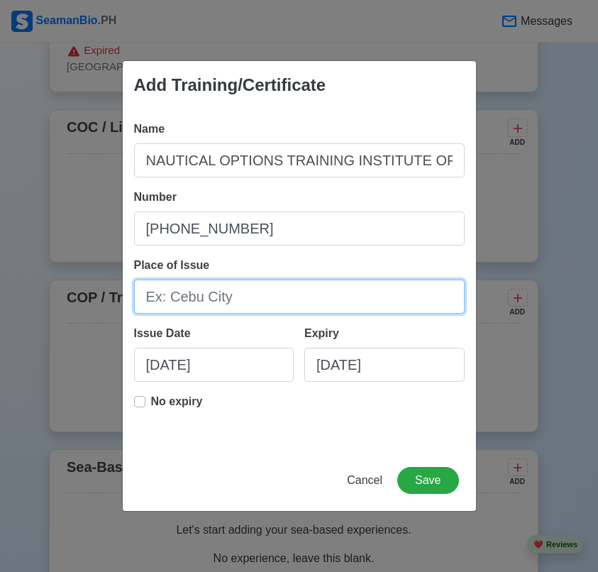
click at [240, 310] on input "Place of Issue" at bounding box center [299, 296] width 331 height 34
paste input "Cavite City"
type input "Cavite City"
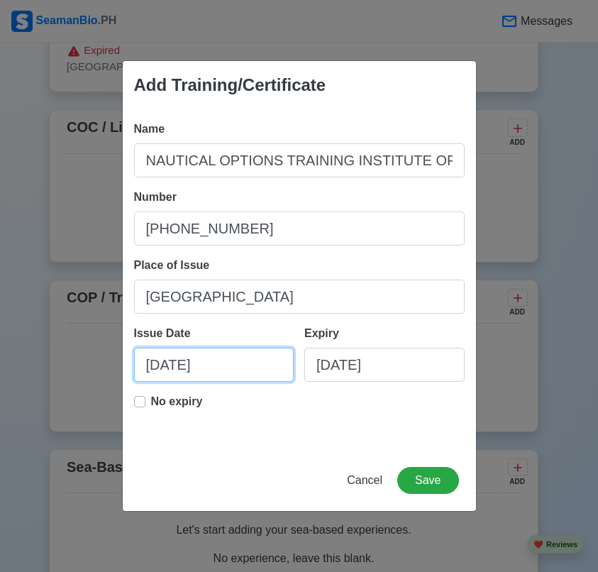
click at [257, 368] on input "10/01/2025" at bounding box center [214, 365] width 160 height 34
select select "****"
select select "*******"
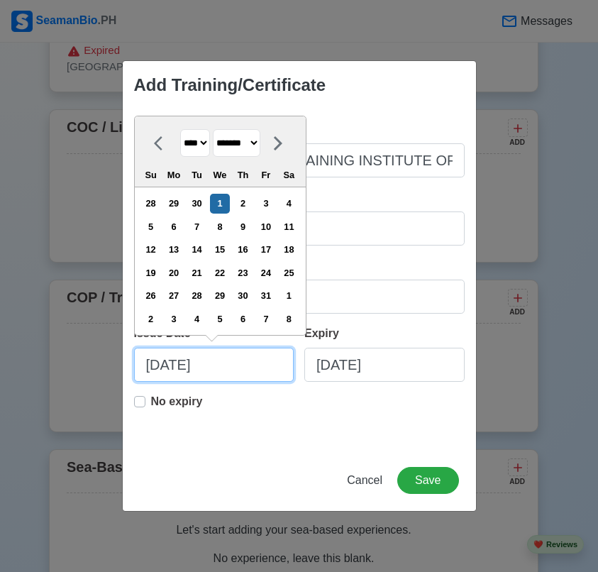
click at [257, 368] on input "10/01/2025" at bounding box center [214, 365] width 160 height 34
click at [225, 370] on input "10/01/2025" at bounding box center [214, 365] width 160 height 34
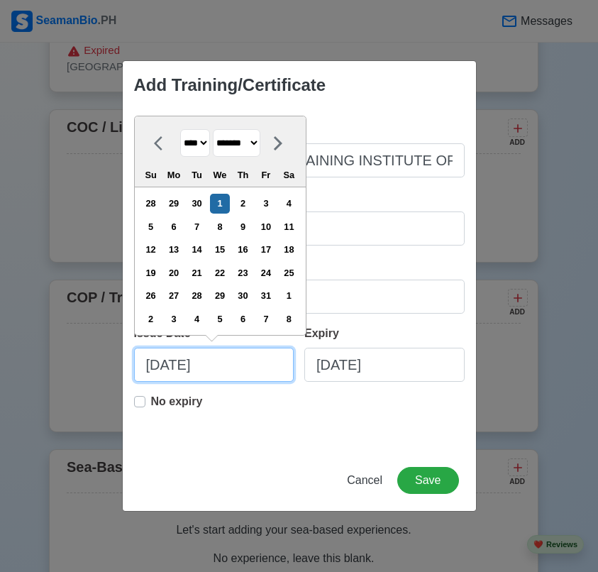
paste input "03/26"
type input "03/26/2025"
select select "*****"
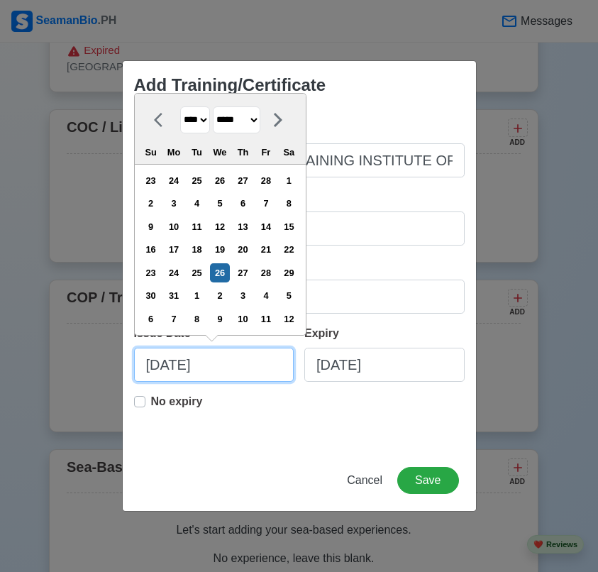
type input "03/26/2025"
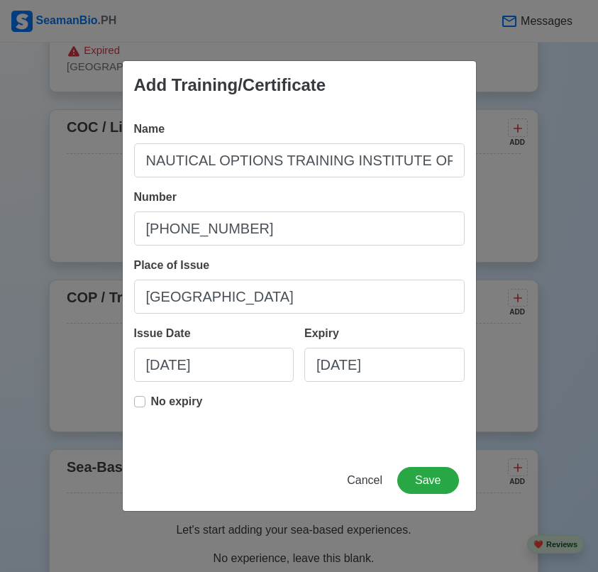
click at [151, 401] on label "No expiry" at bounding box center [177, 407] width 52 height 28
type input "03/26/2025"
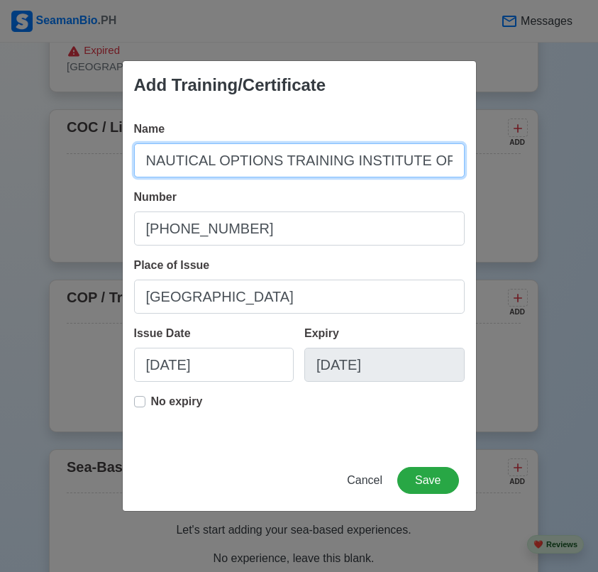
click at [363, 160] on input "NAUTICAL OPTIONS TRAINING INSTITUTE OF THE PHILIPPINES, INC. (Survival Craft an…" at bounding box center [299, 160] width 331 height 34
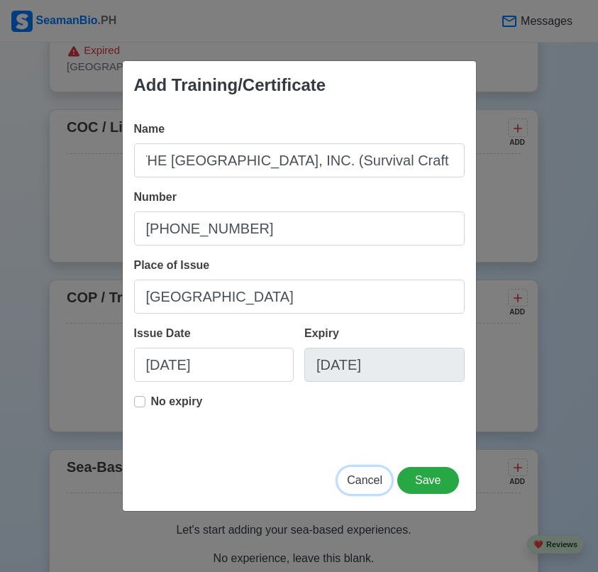
click at [369, 487] on button "Cancel" at bounding box center [365, 480] width 54 height 27
type input "10/01/2025"
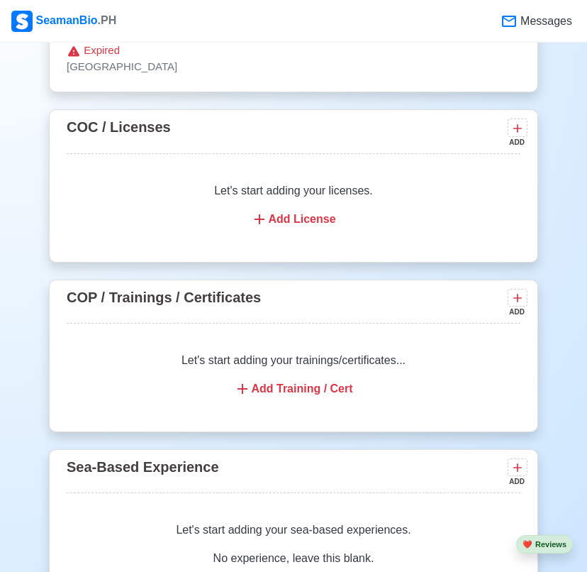
click at [287, 396] on div "Add Training / Cert" at bounding box center [294, 388] width 420 height 17
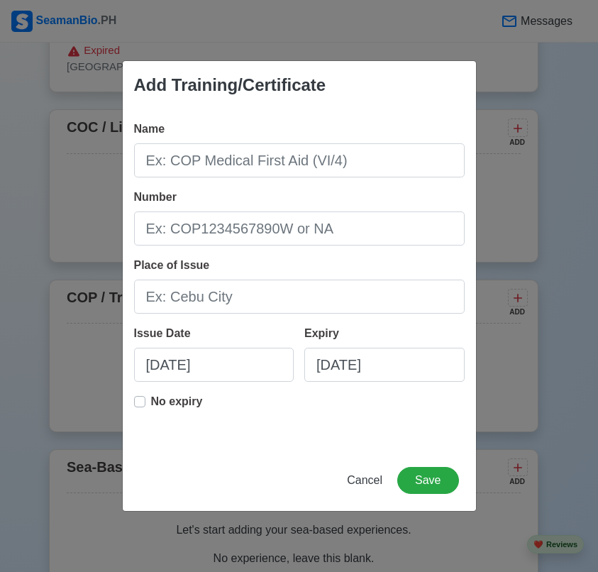
drag, startPoint x: 289, startPoint y: 185, endPoint x: 294, endPoint y: 179, distance: 7.5
click at [291, 184] on div "Name Number Place of Issue Issue Date 10/01/2025 Expiry 10/01/2025 No expiry" at bounding box center [299, 279] width 353 height 340
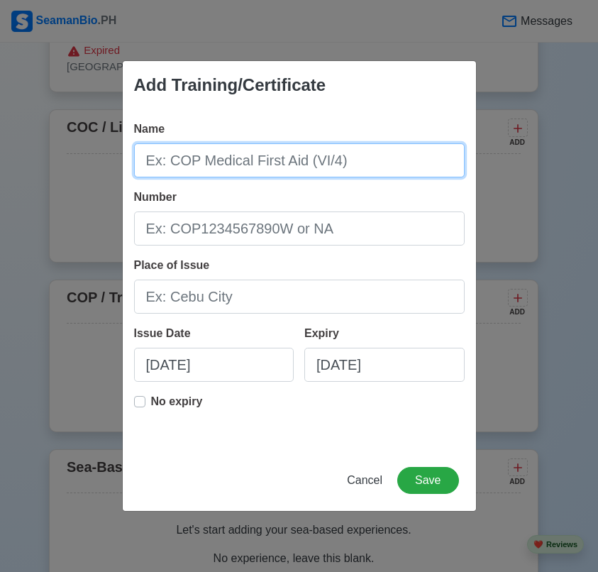
click at [299, 174] on input "Name" at bounding box center [299, 160] width 331 height 34
paste input "PNTC COLLEGES-MARITIME TRAINING CENTER - Basic Training (BT)"
type input "PNTC COLLEGES-MARITIME TRAINING CENTER - Basic Training (BT)"
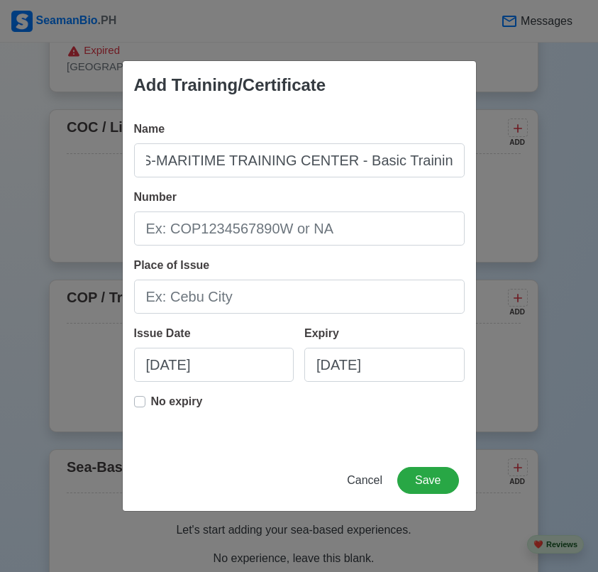
scroll to position [0, 0]
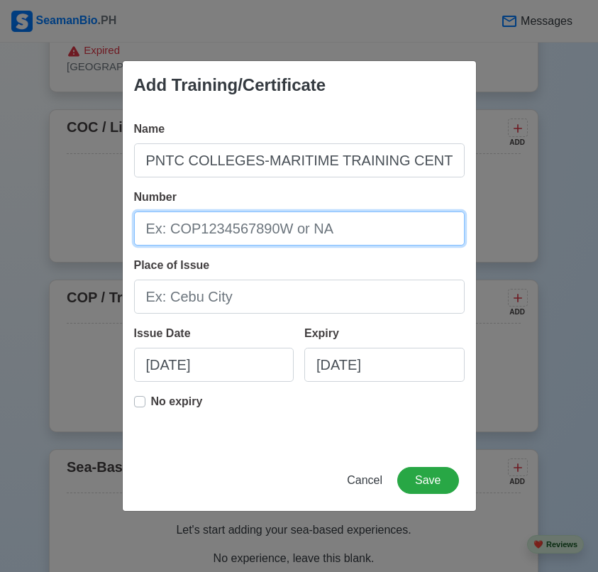
click at [304, 239] on input "Number" at bounding box center [299, 228] width 331 height 34
paste input "BT-MAR-PMMS-05-03152025"
type input "BT-MAR-PMMS-05-03152025"
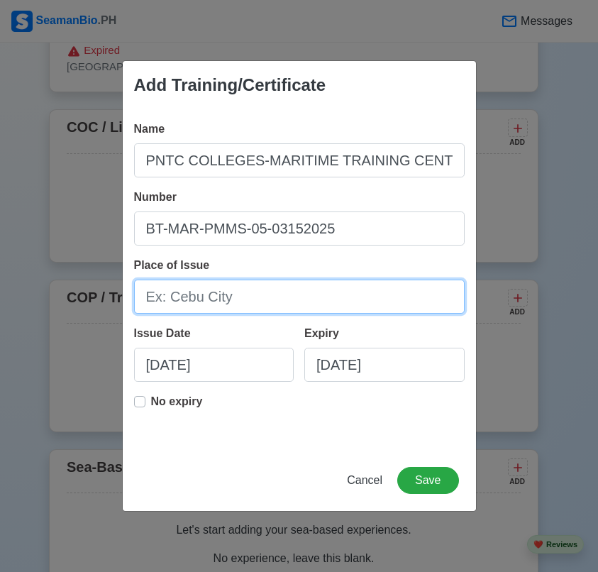
click at [228, 289] on input "Place of Issue" at bounding box center [299, 296] width 331 height 34
type input "Cavite City"
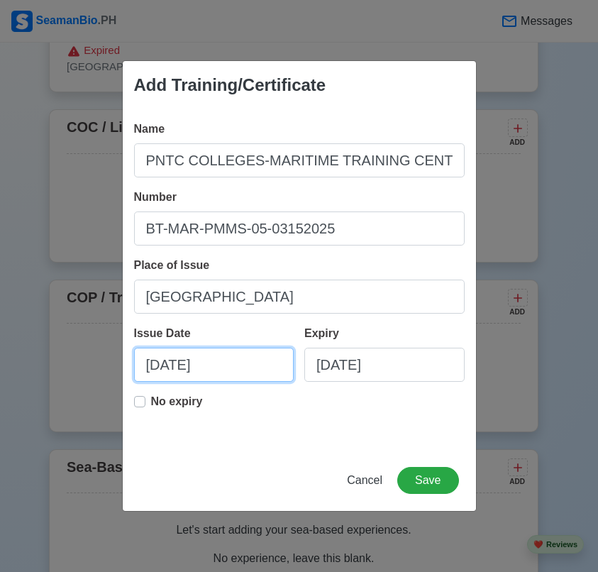
select select "****"
select select "*******"
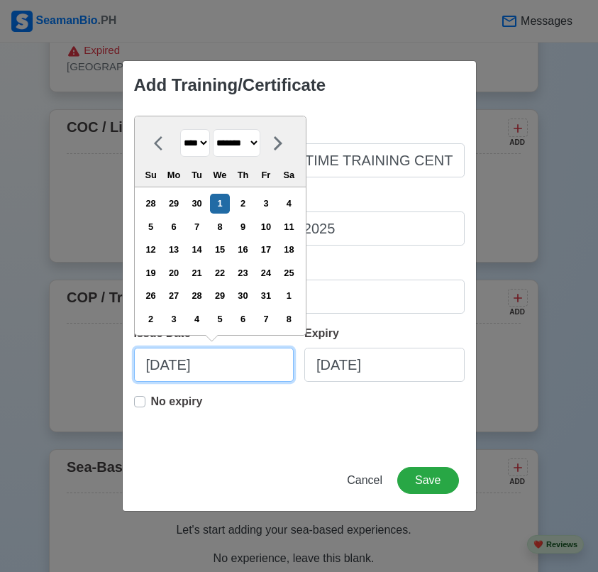
click at [235, 357] on input "10/01/2025" at bounding box center [214, 365] width 160 height 34
paste input "03/26/2025"
click at [196, 372] on input "10/01/202503/26/2025" at bounding box center [214, 365] width 160 height 34
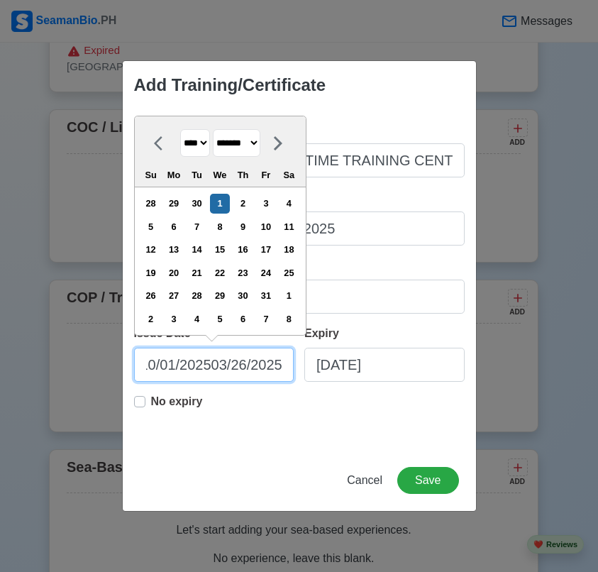
click at [196, 372] on input "10/01/202503/26/2025" at bounding box center [214, 365] width 160 height 34
paste input "text"
type input "03/26/2025"
select select "*****"
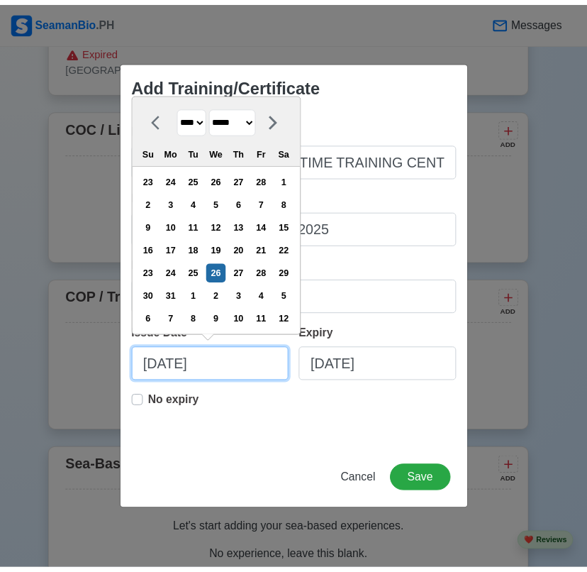
scroll to position [0, 0]
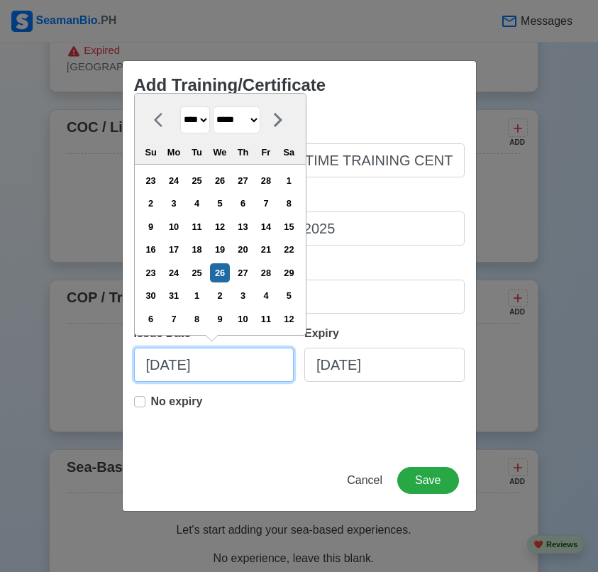
type input "03/26/2025"
click at [151, 406] on label "No expiry" at bounding box center [177, 407] width 52 height 28
type input "03/26/2025"
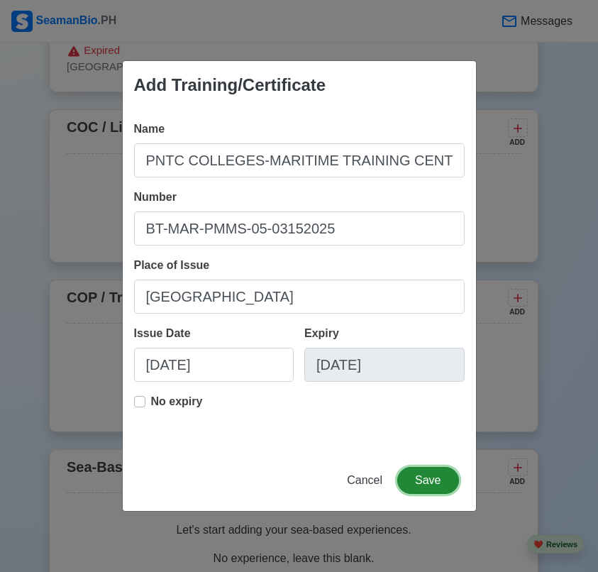
click at [427, 477] on button "Save" at bounding box center [427, 480] width 61 height 27
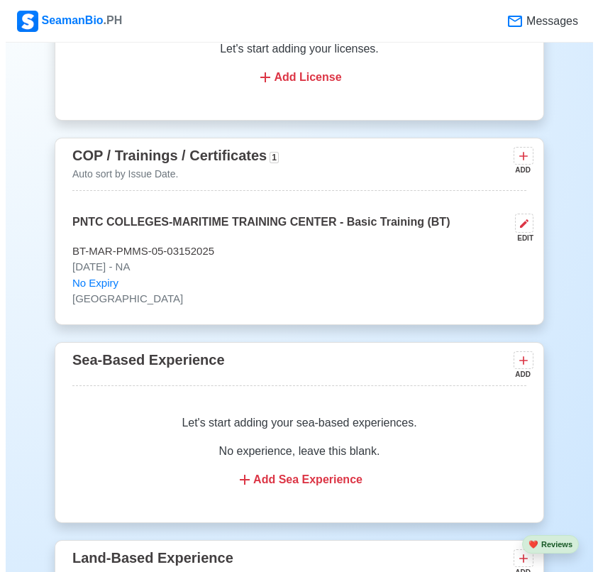
scroll to position [2411, 0]
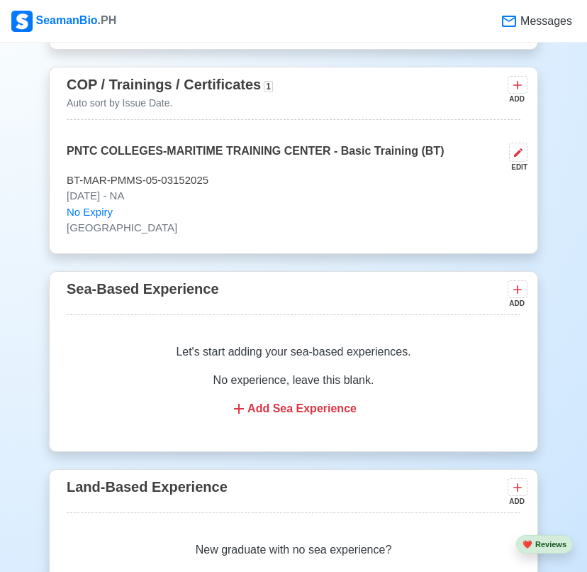
click at [516, 98] on div "ADD" at bounding box center [516, 99] width 17 height 11
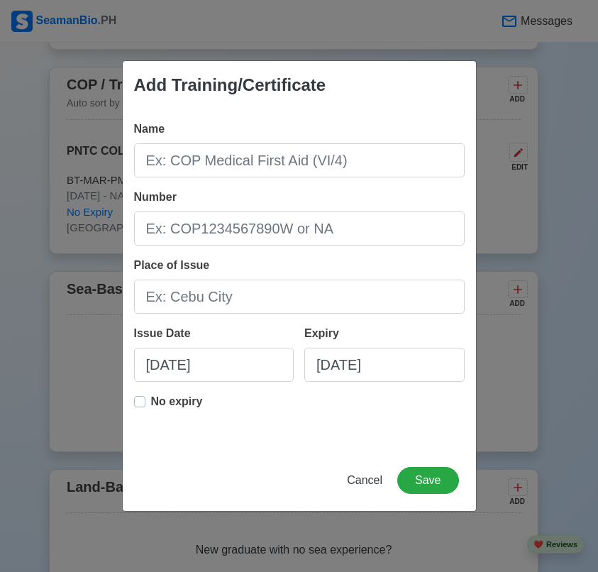
click at [507, 240] on div "Add Training/Certificate Name Number Place of Issue Issue Date 10/01/2025 Expir…" at bounding box center [299, 286] width 598 height 572
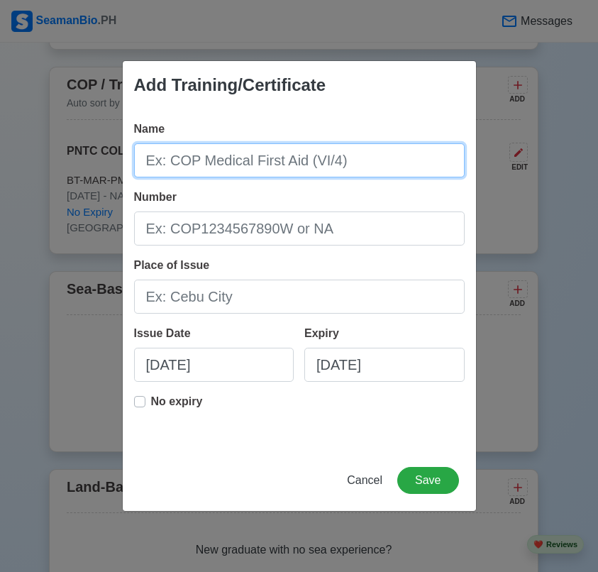
click at [257, 173] on input "Name" at bounding box center [299, 160] width 331 height 34
paste input "PNTC COLLEGES-MARITIME TRAINING CENTER (Ship Security Awareness Training and Se…"
type input "PNTC COLLEGES-MARITIME TRAINING CENTER (Ship Security Awareness Training and Se…"
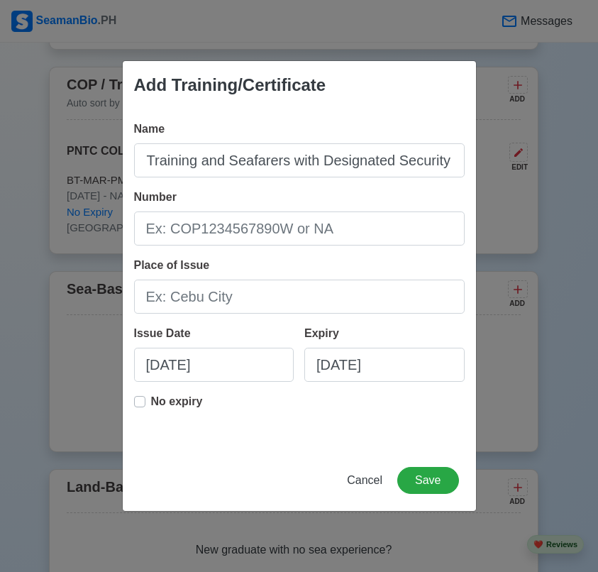
scroll to position [0, 0]
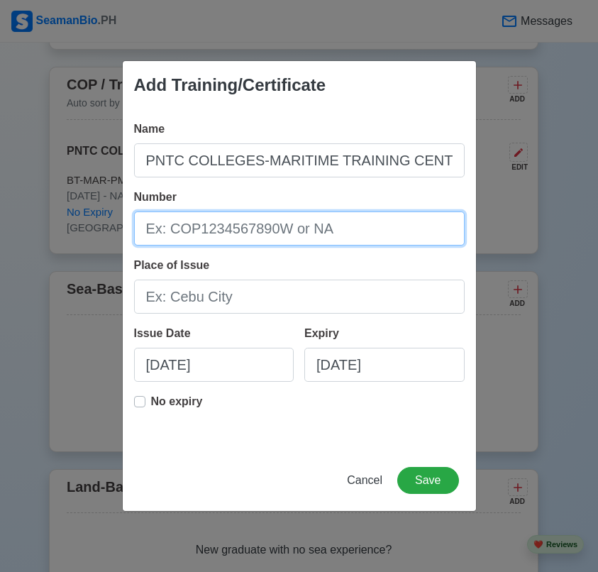
click at [272, 237] on input "Number" at bounding box center [299, 228] width 331 height 34
paste input "SDSD-MAR-PMMS-05-03272025"
type input "SDSD-MAR-PMMS-05-03272025"
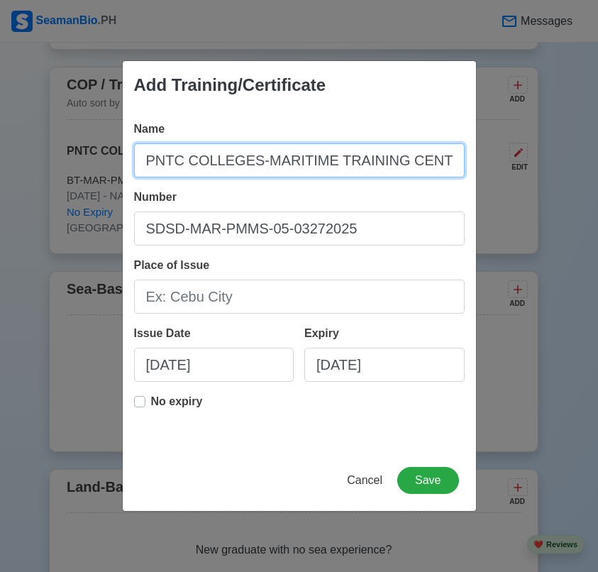
click at [407, 162] on input "PNTC COLLEGES-MARITIME TRAINING CENTER (Ship Security Awareness Training and Se…" at bounding box center [299, 160] width 331 height 34
click at [445, 161] on input "PNTC COLLEGES-MARITIME TRAINING CENTER (Ship Security Awareness Training and Se…" at bounding box center [299, 160] width 331 height 34
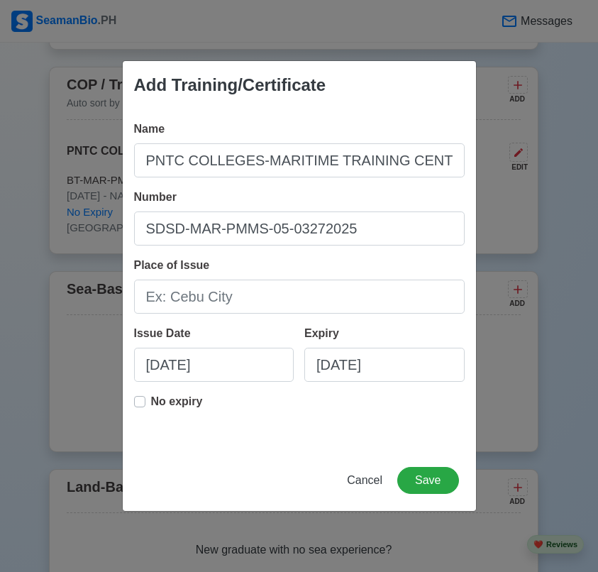
click at [461, 268] on div "Place of Issue" at bounding box center [299, 285] width 331 height 57
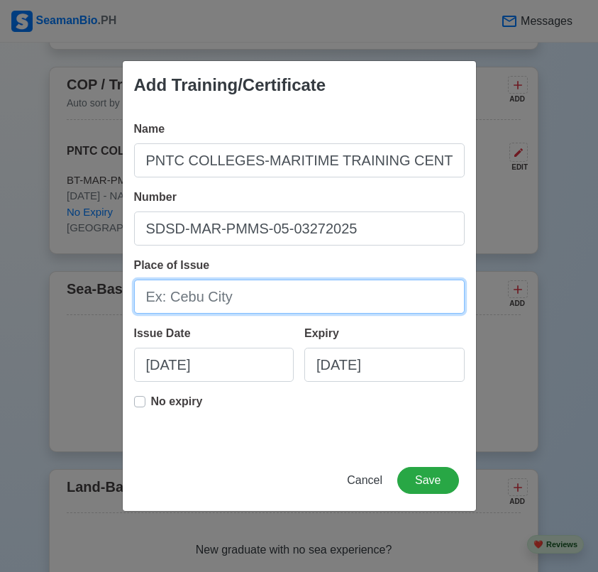
click at [255, 291] on input "Place of Issue" at bounding box center [299, 296] width 331 height 34
paste input "03/28/2025"
type input "03/28/2025"
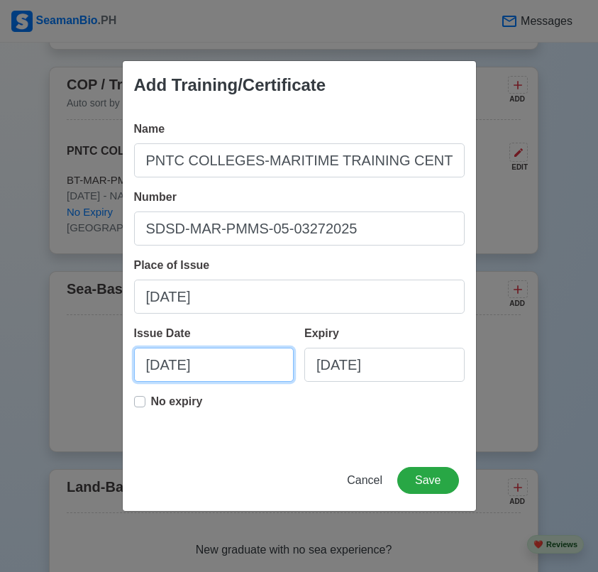
select select "****"
select select "*******"
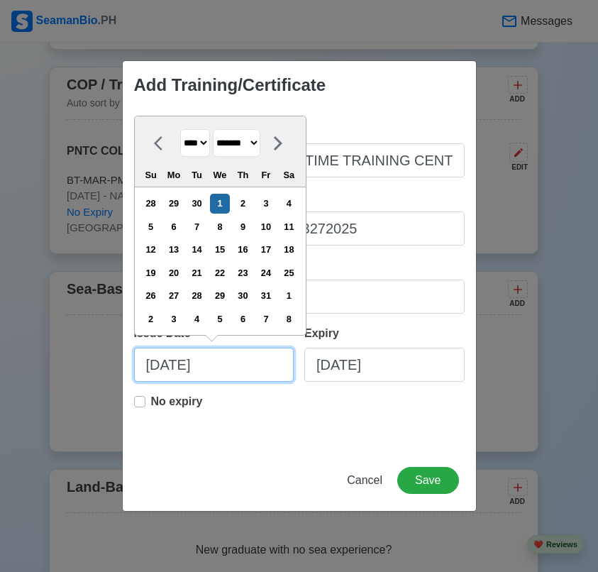
click at [242, 368] on input "10/01/2025" at bounding box center [214, 365] width 160 height 34
click at [248, 369] on input "10/01/2025" at bounding box center [214, 365] width 160 height 34
paste input "03/28"
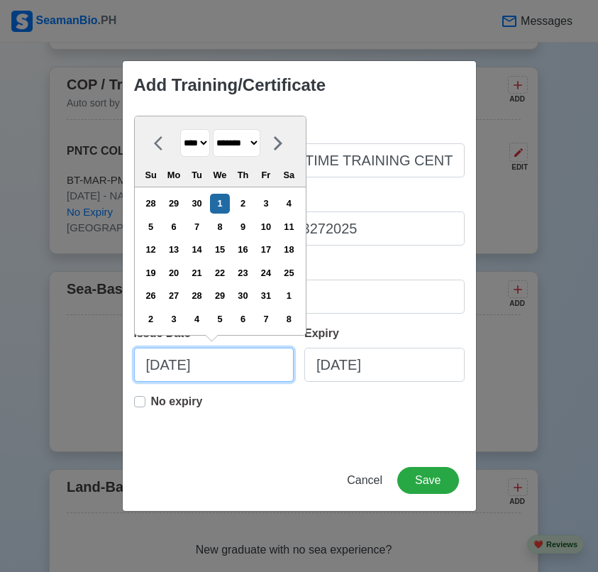
type input "03/28/2025"
select select "*****"
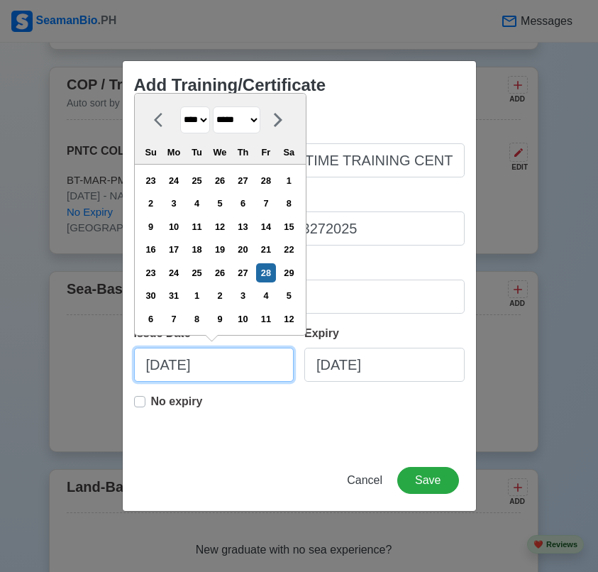
type input "03/28/2025"
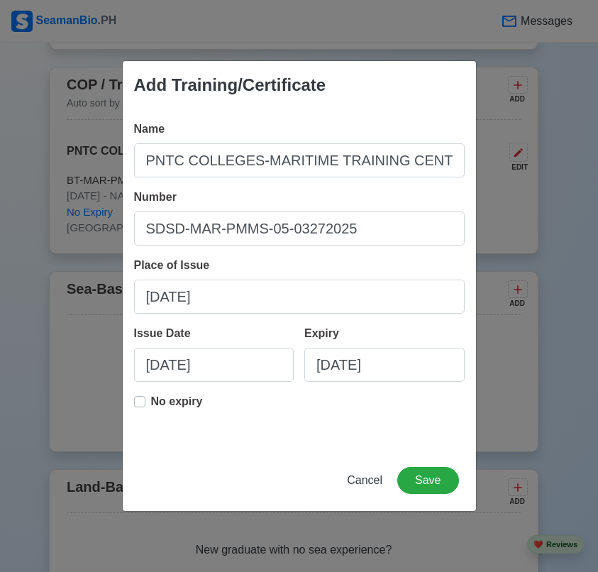
click at [113, 345] on div "Add Training/Certificate Name PNTC COLLEGES-MARITIME TRAINING CENTER (Ship Secu…" at bounding box center [299, 286] width 598 height 572
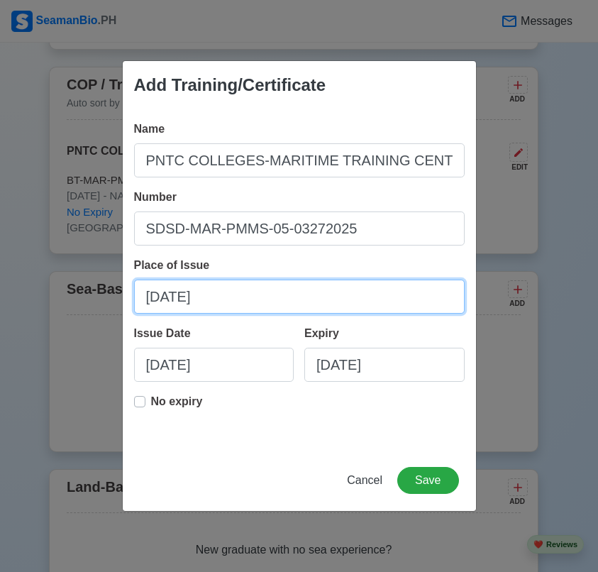
click at [206, 291] on input "03/28/2025" at bounding box center [299, 296] width 331 height 34
type input "Cavite City"
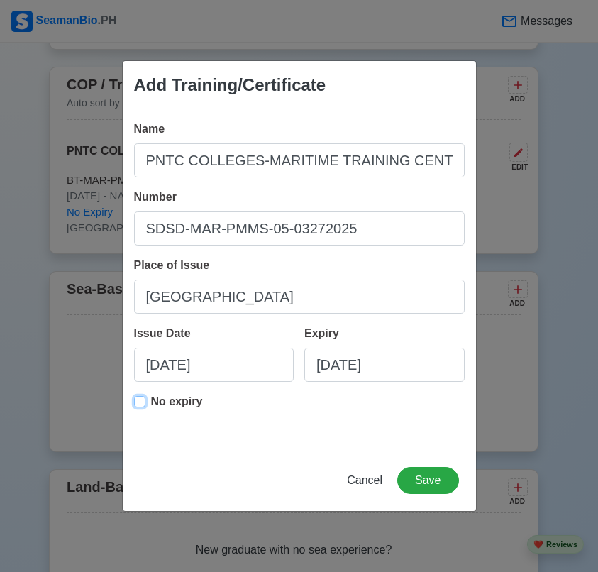
type input "03/28/2025"
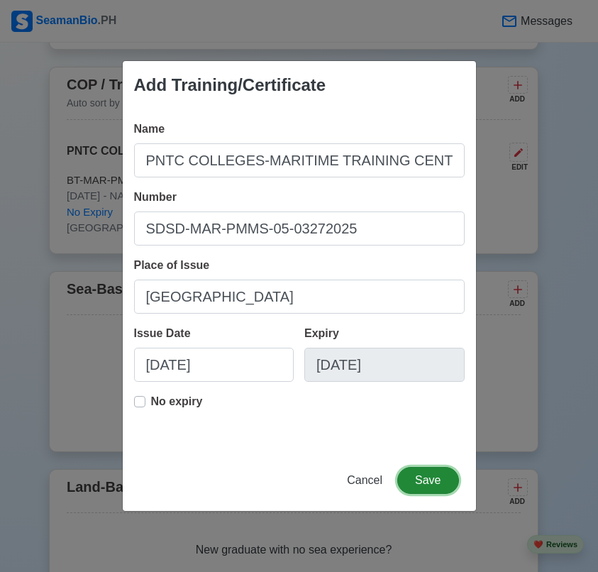
click at [425, 477] on button "Save" at bounding box center [427, 480] width 61 height 27
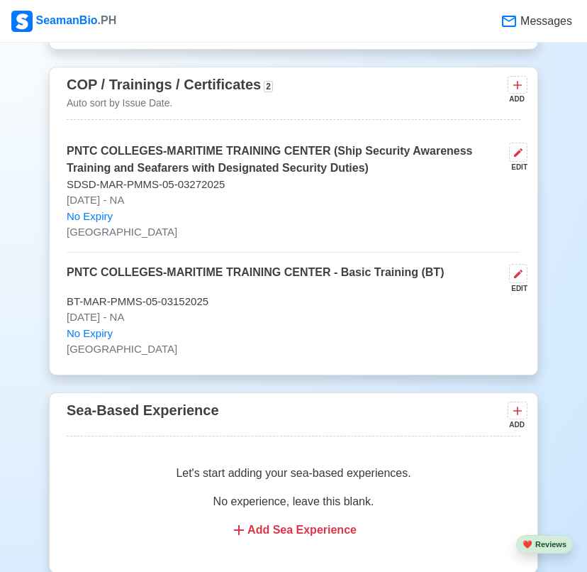
click at [511, 92] on icon at bounding box center [518, 85] width 14 height 14
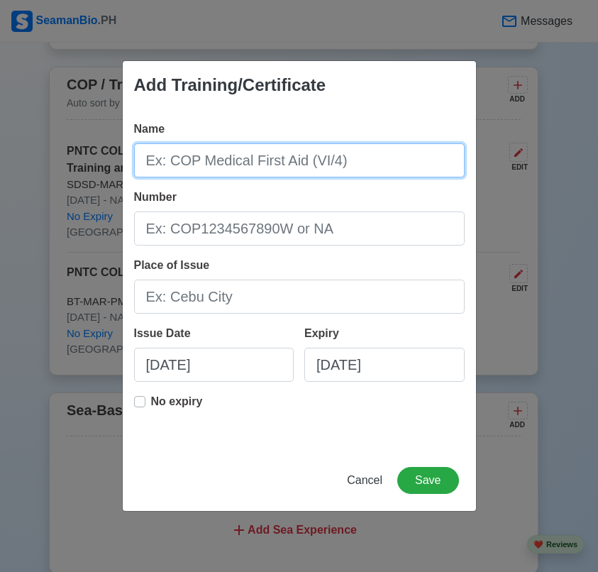
click at [245, 166] on input "Name" at bounding box center [299, 160] width 331 height 34
paste input "NAUTICAL OPTIONS TRAINING INSTITUTE OF THE PHILIPPINES, INC. (Survival Craft an…"
type input "NAUTICAL OPTIONS TRAINING INSTITUTE OF THE PHILIPPINES, INC. (Survival Craft an…"
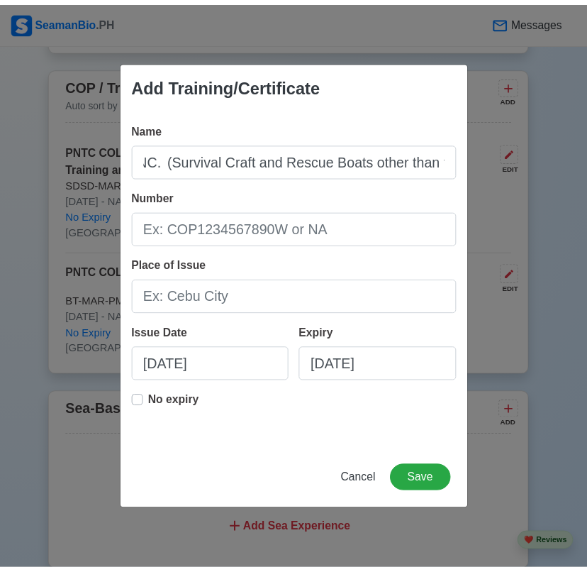
scroll to position [0, 0]
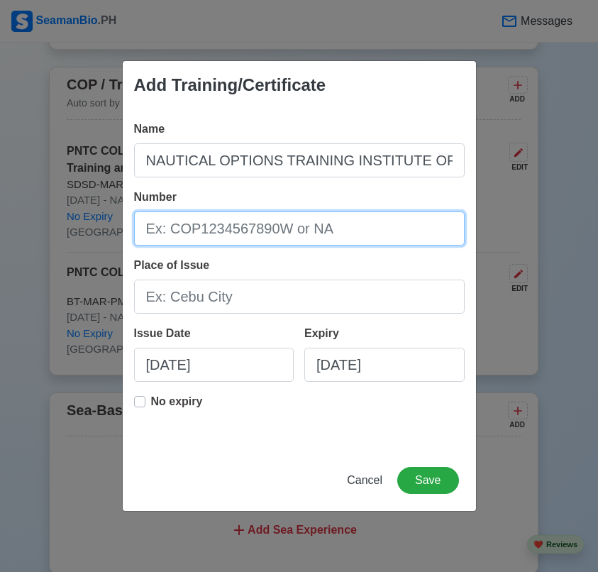
click at [244, 225] on input "Number" at bounding box center [299, 228] width 331 height 34
paste input "25-602-098"
type input "25-602-098"
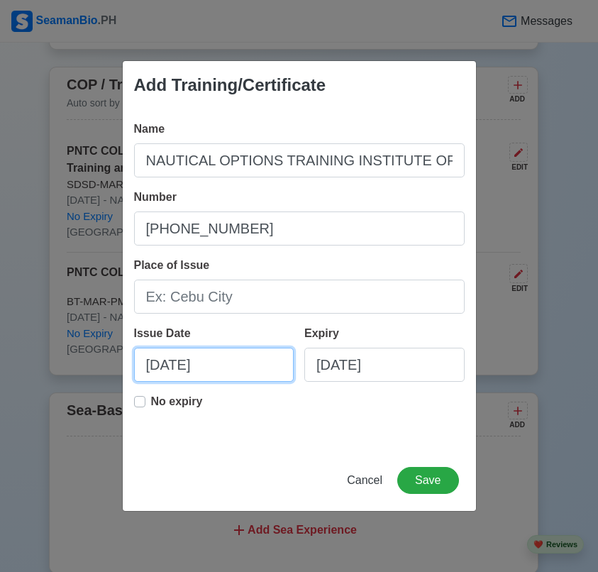
click at [186, 359] on input "10/01/2025" at bounding box center [214, 365] width 160 height 34
select select "****"
select select "*******"
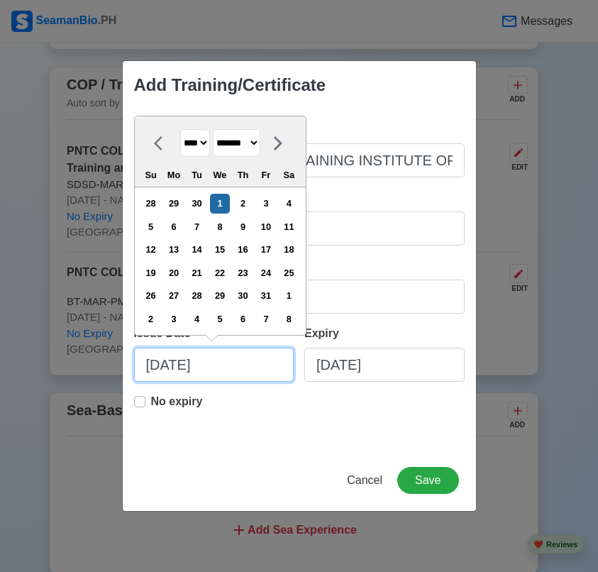
click at [186, 359] on input "10/01/2025" at bounding box center [214, 365] width 160 height 34
paste input "09/27"
type input "09/27/2025"
select select "*********"
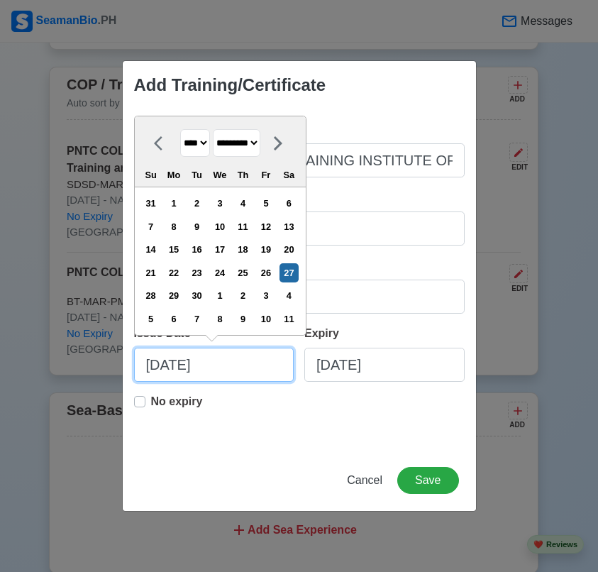
type input "09/27/2025"
click at [302, 413] on div "No expiry" at bounding box center [299, 415] width 331 height 45
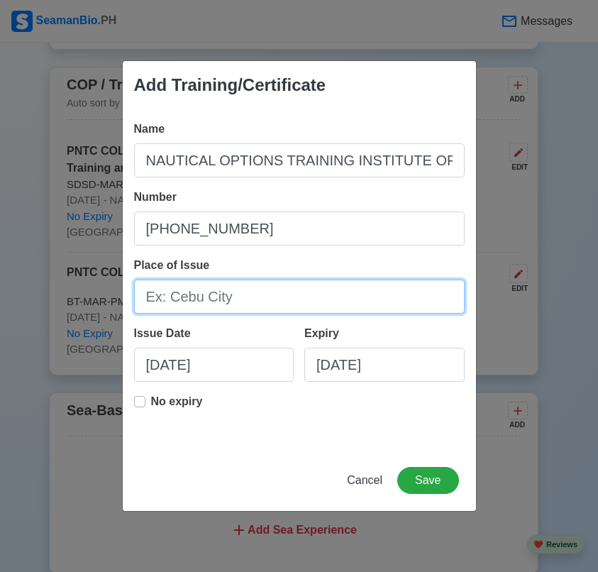
click at [240, 306] on input "Place of Issue" at bounding box center [299, 296] width 331 height 34
type input "Cavite City"
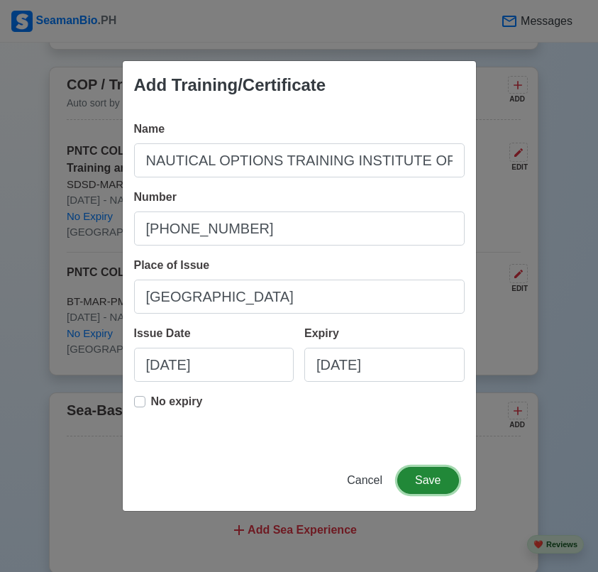
click at [423, 479] on button "Save" at bounding box center [427, 480] width 61 height 27
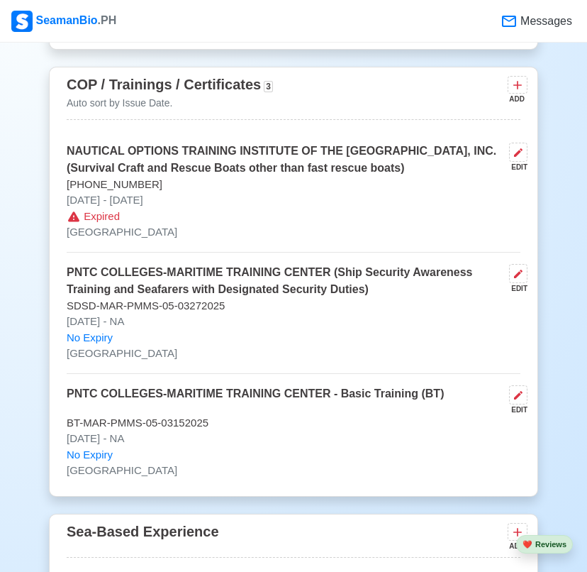
click at [322, 222] on p "Expired" at bounding box center [294, 217] width 454 height 16
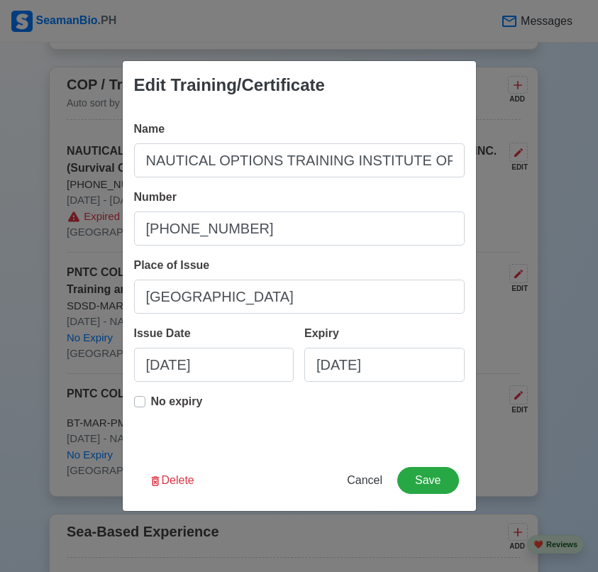
click at [151, 401] on label "No expiry" at bounding box center [177, 407] width 52 height 28
type input "09/27/2025"
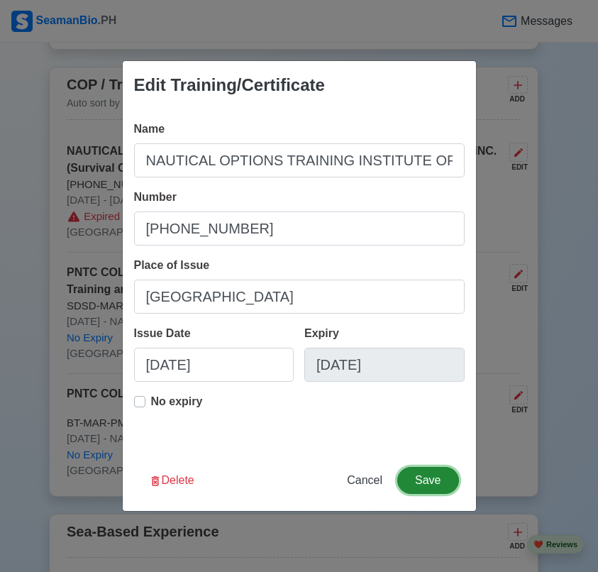
click at [416, 476] on button "Save" at bounding box center [427, 480] width 61 height 27
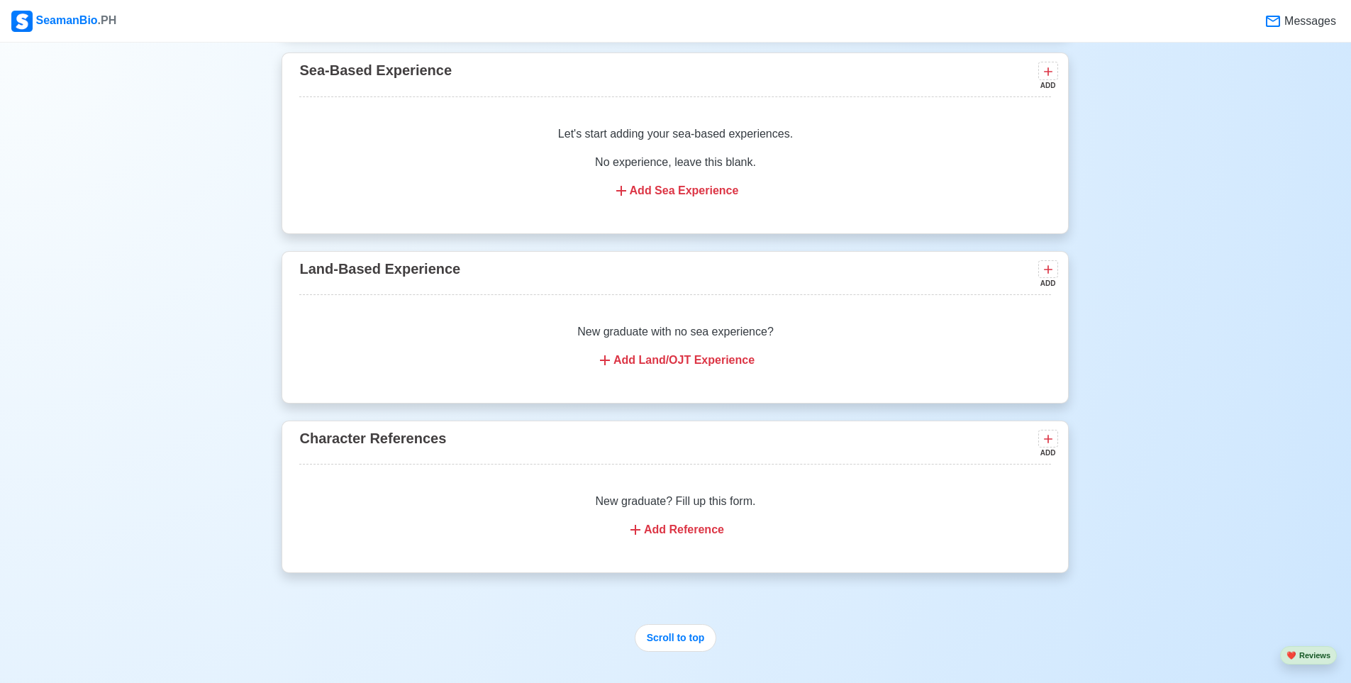
scroll to position [2972, 0]
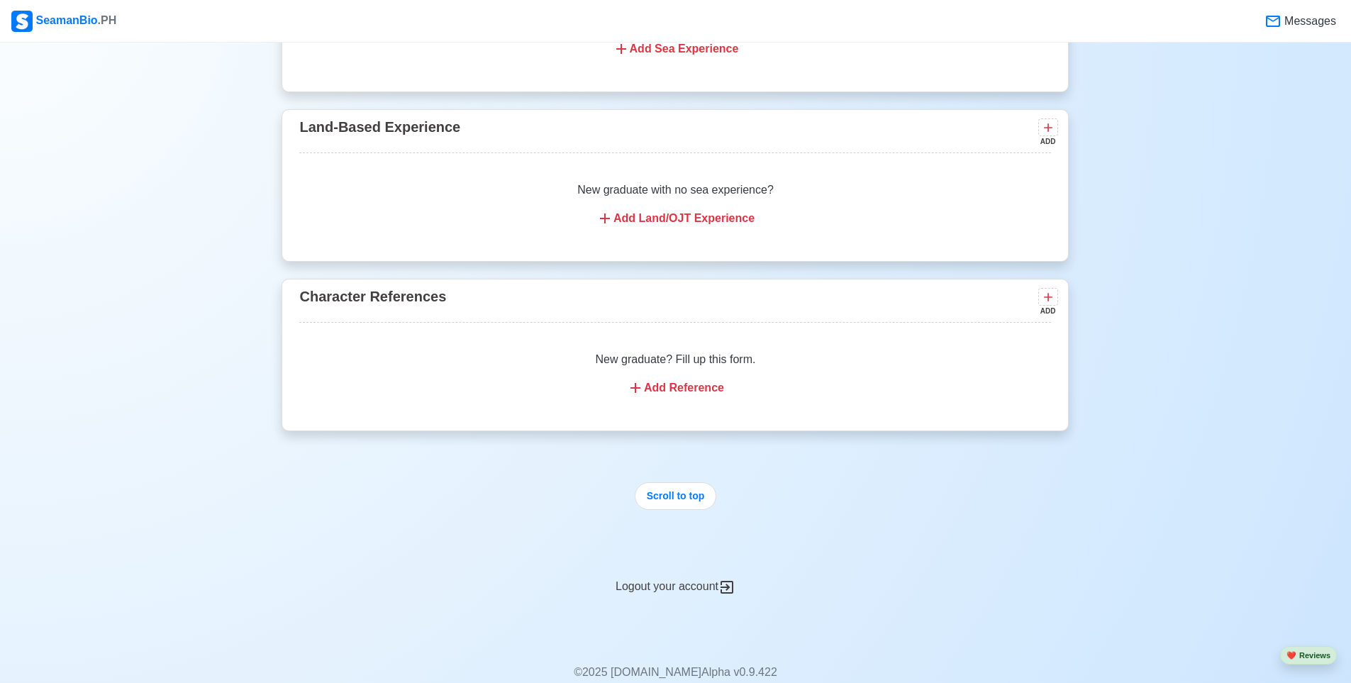
click at [597, 394] on div "Add Reference" at bounding box center [675, 387] width 718 height 17
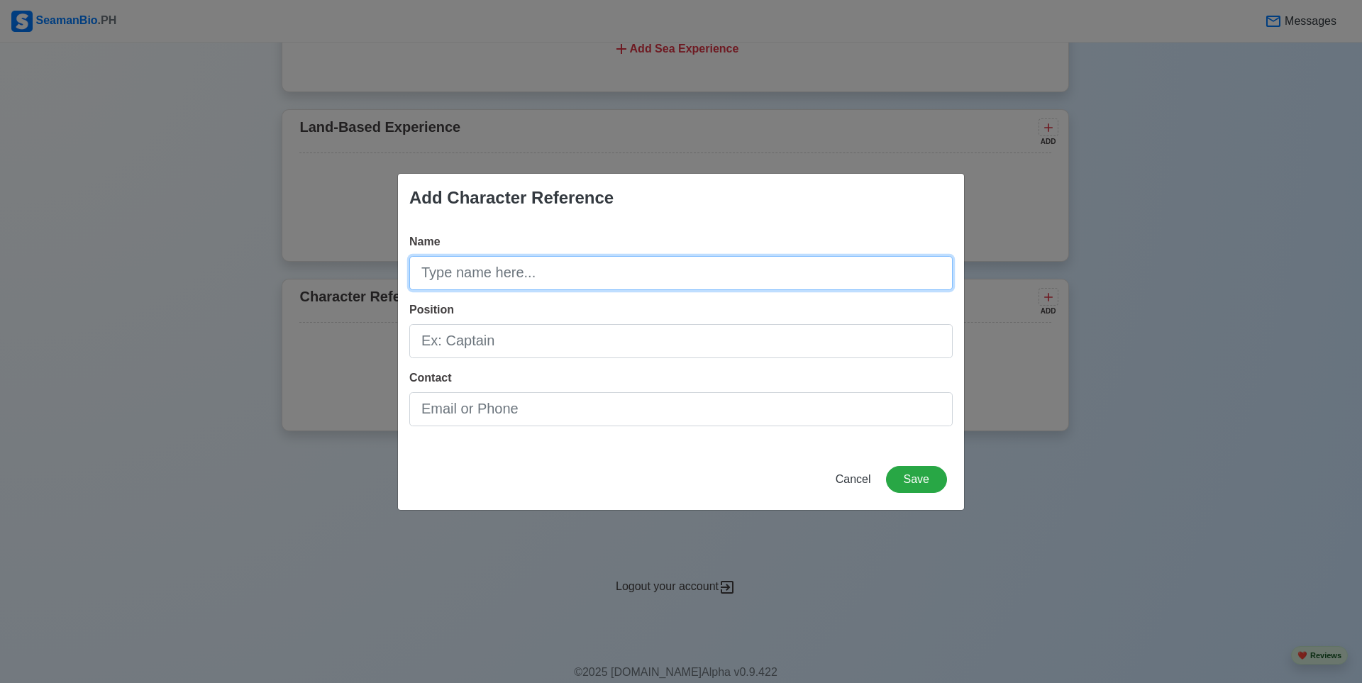
click at [536, 276] on input "Name" at bounding box center [680, 273] width 543 height 34
type input ","
type input "m"
type input "Marvin Fresco"
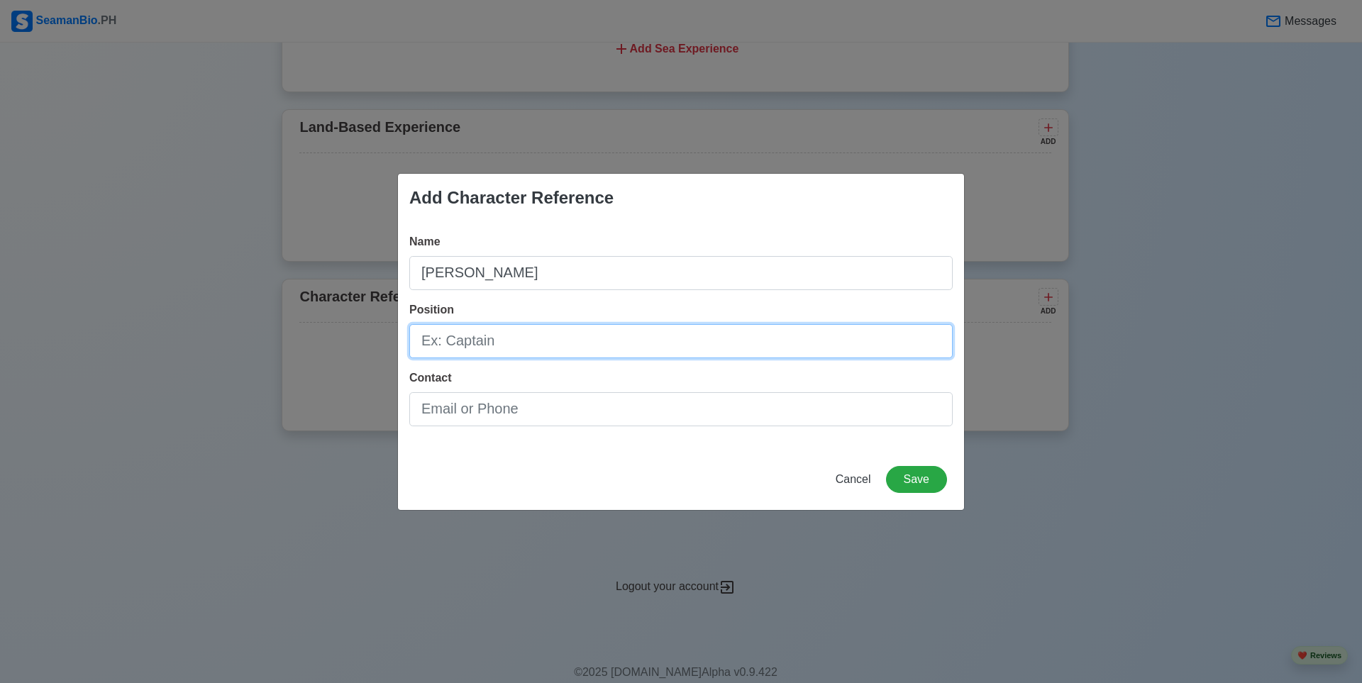
click at [531, 351] on input "Position" at bounding box center [680, 341] width 543 height 34
click at [448, 345] on input "3rd Engineer" at bounding box center [680, 341] width 543 height 34
type input "3rd mate Engineer"
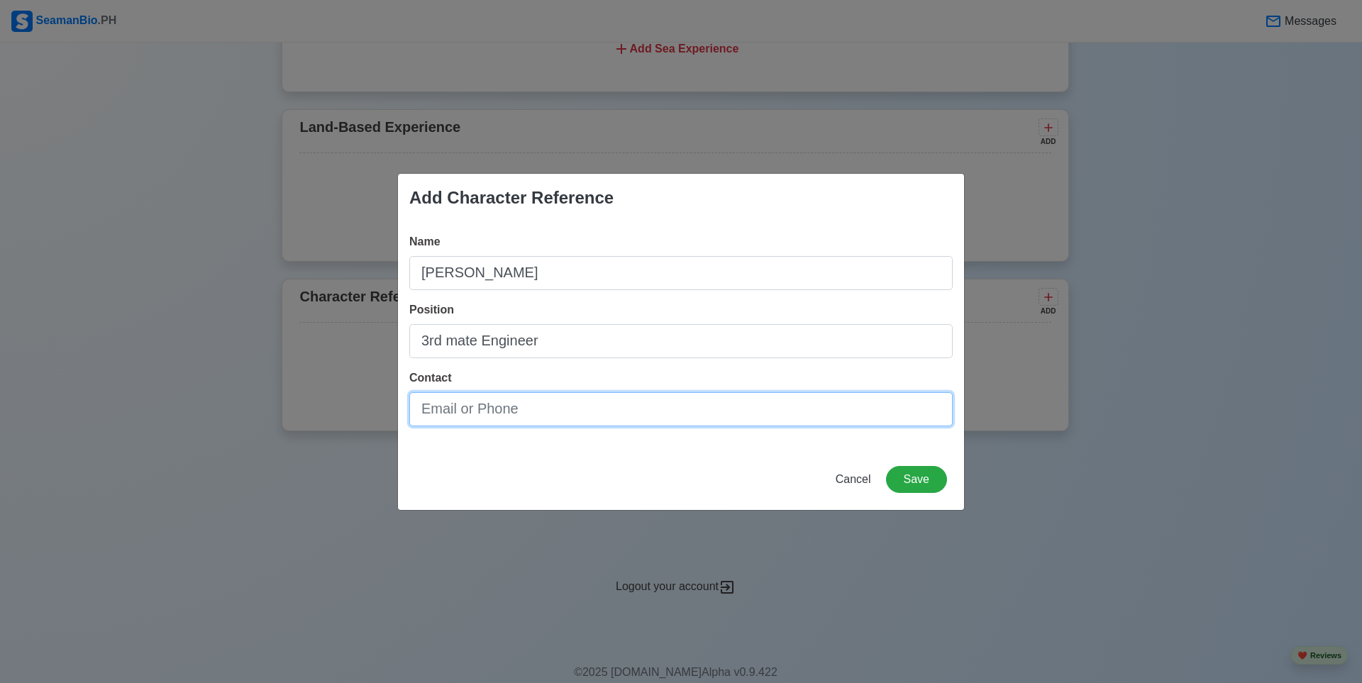
click at [518, 415] on input "Contact" at bounding box center [680, 409] width 543 height 34
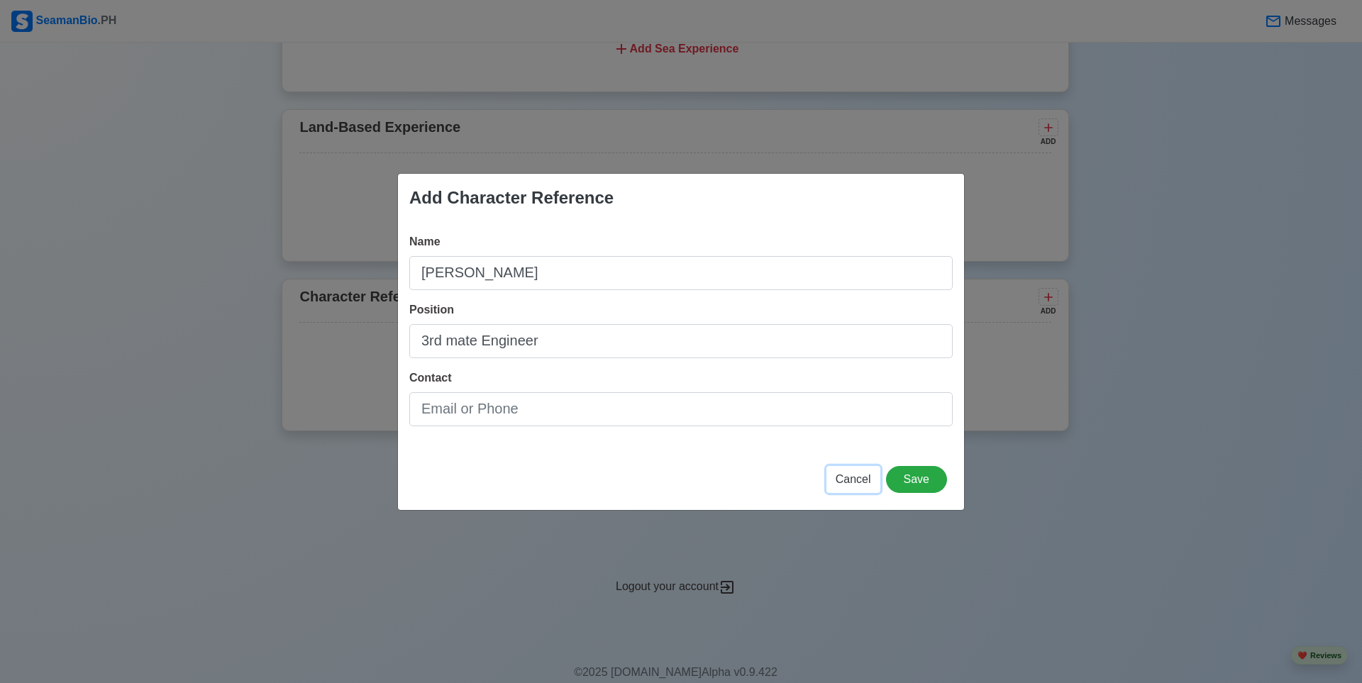
click at [597, 481] on span "Cancel" at bounding box center [852, 479] width 35 height 12
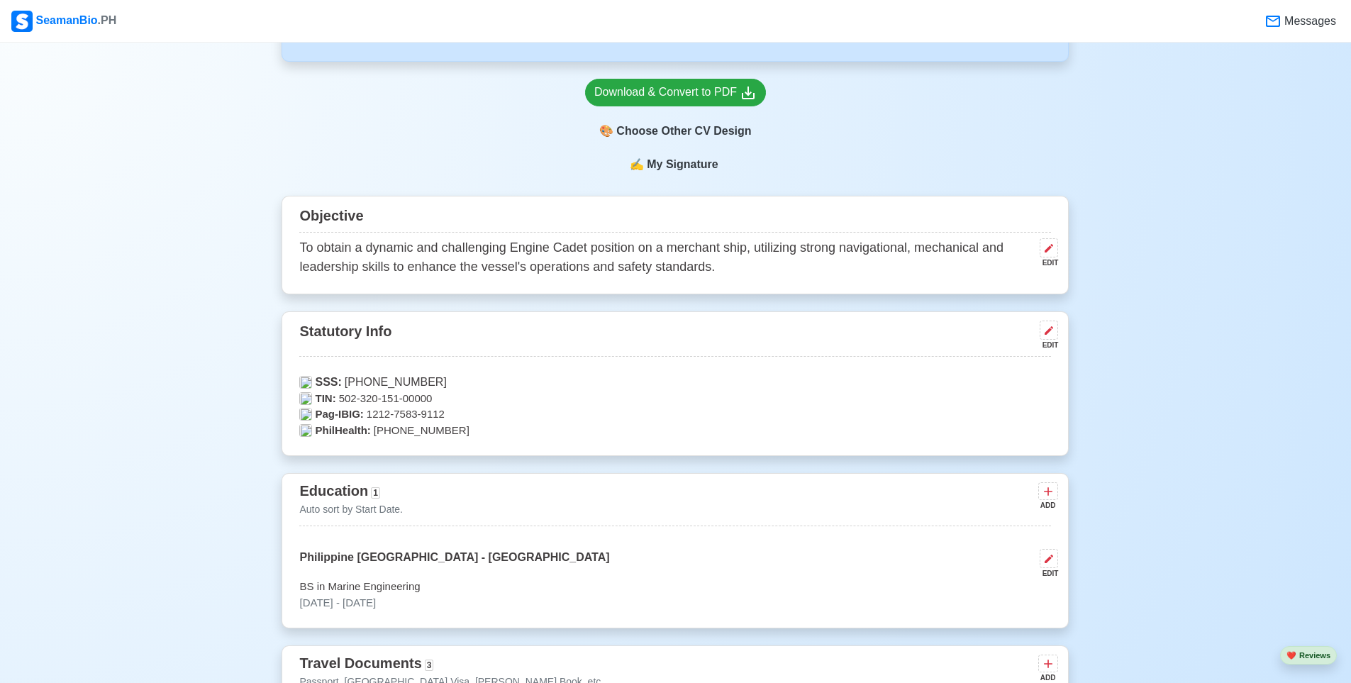
scroll to position [489, 0]
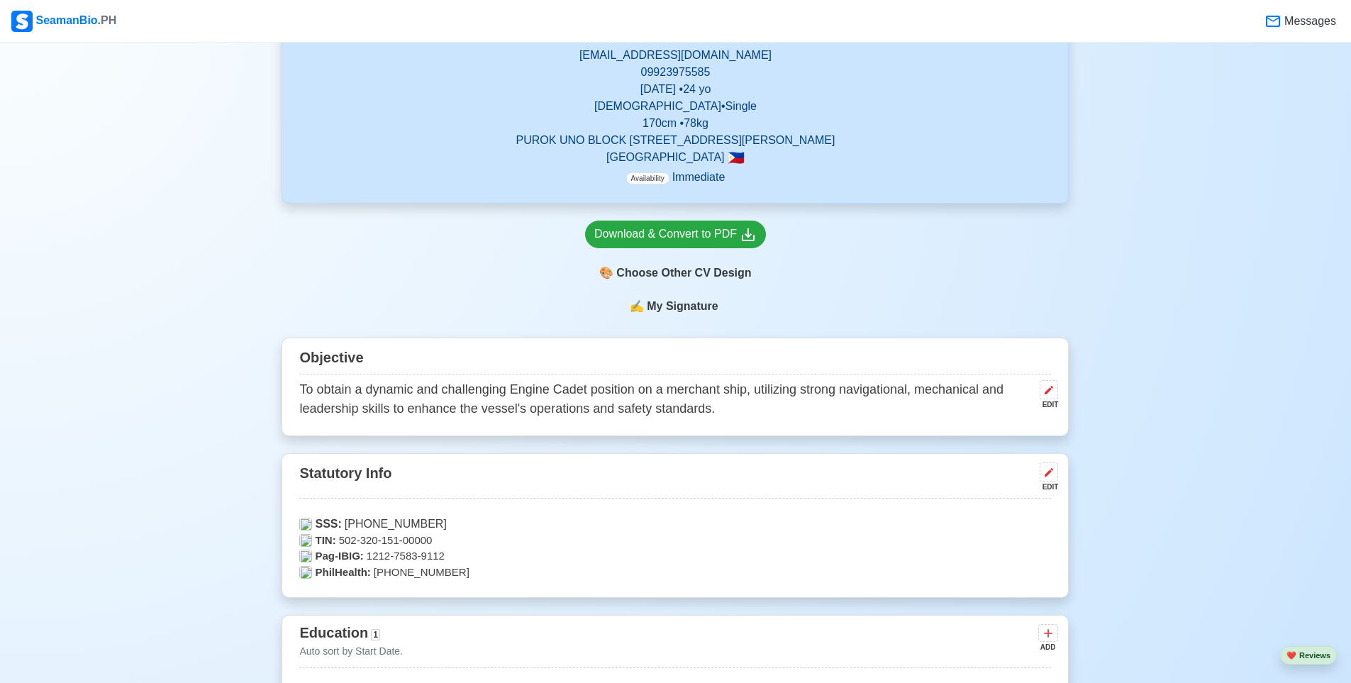
click at [597, 303] on span "My Signature" at bounding box center [682, 306] width 77 height 17
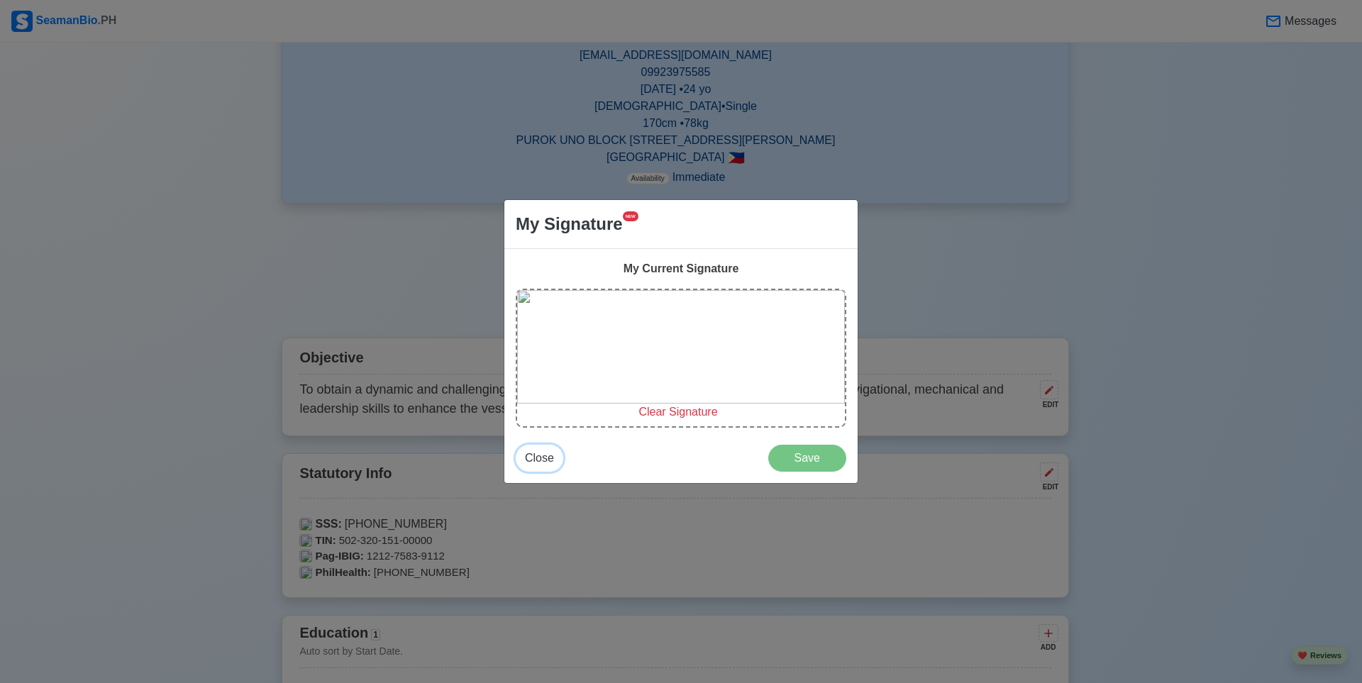
click at [543, 460] on span "Close" at bounding box center [539, 458] width 29 height 12
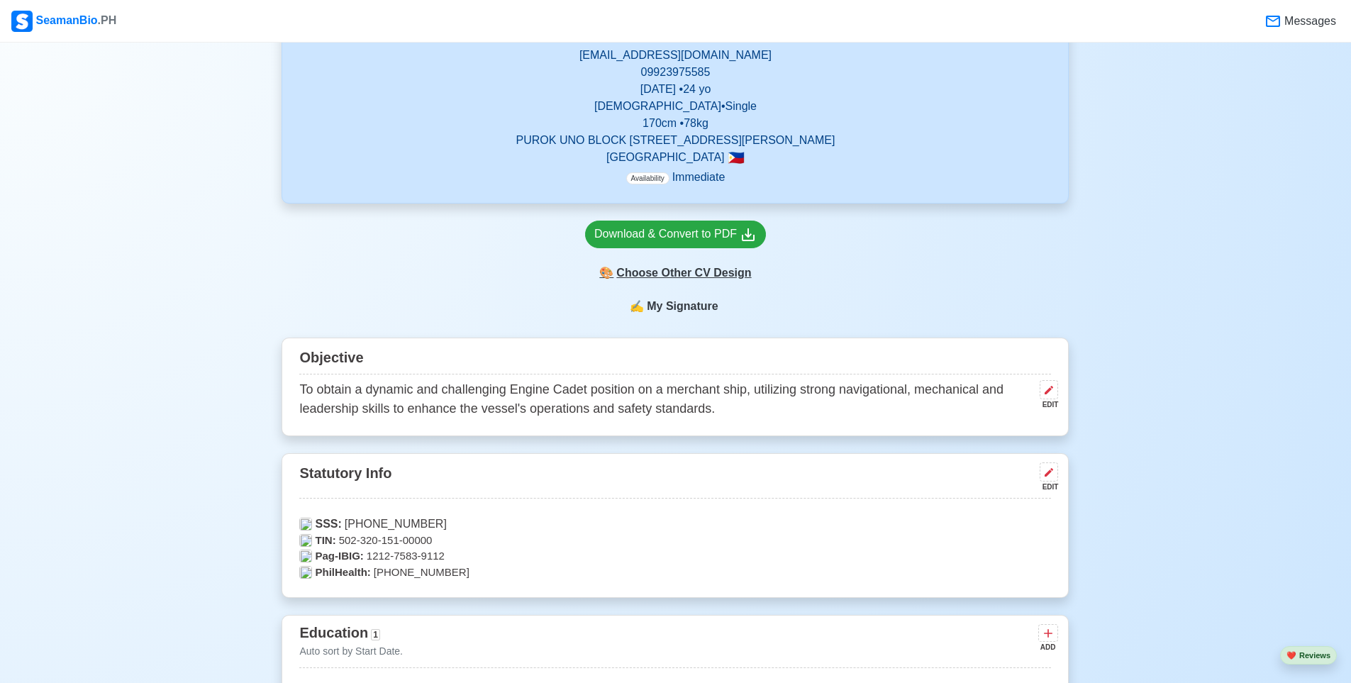
click at [597, 275] on div "🎨 Choose Other CV Design" at bounding box center [675, 273] width 181 height 27
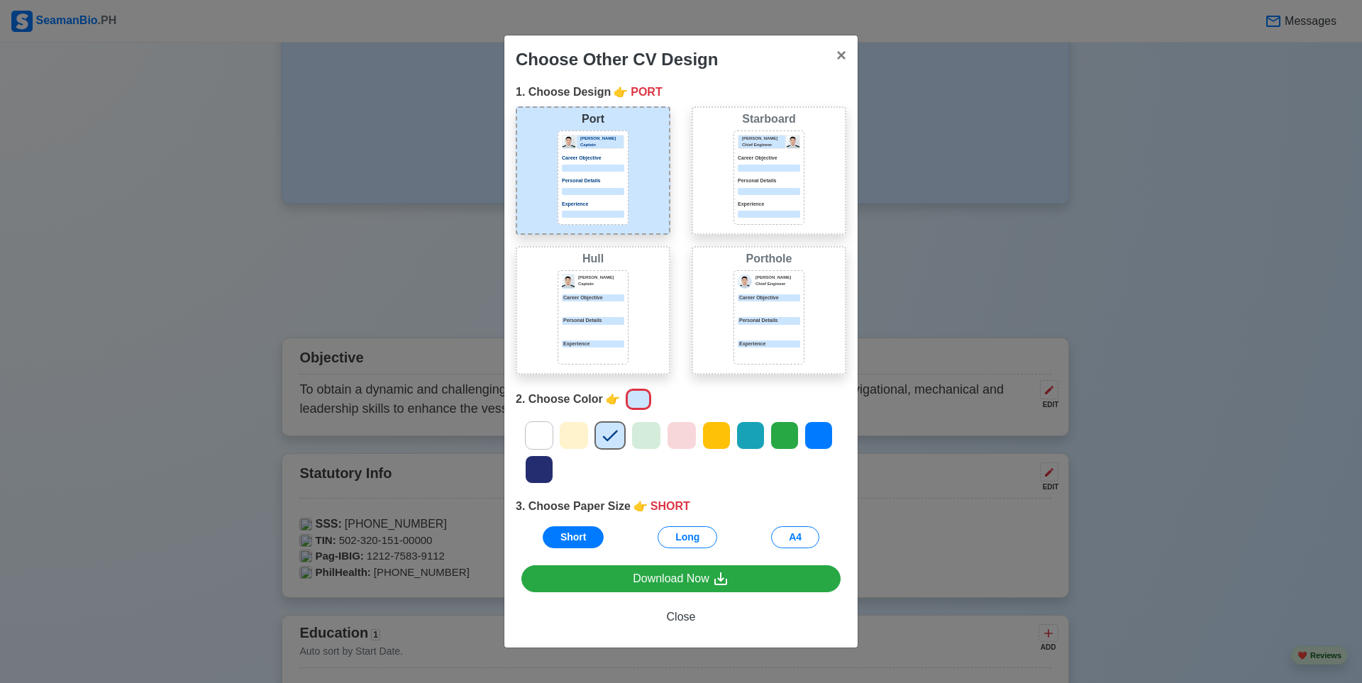
click at [597, 440] on icon at bounding box center [645, 435] width 21 height 21
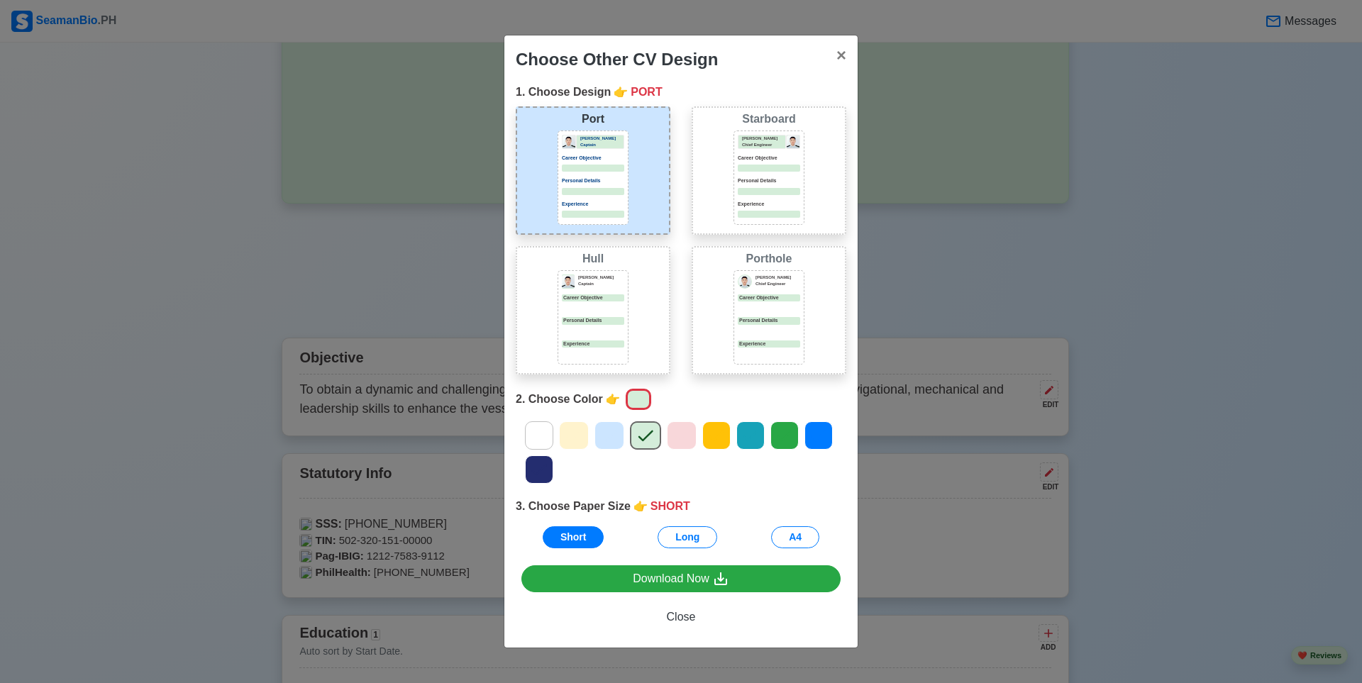
click at [597, 435] on icon at bounding box center [681, 435] width 15 height 11
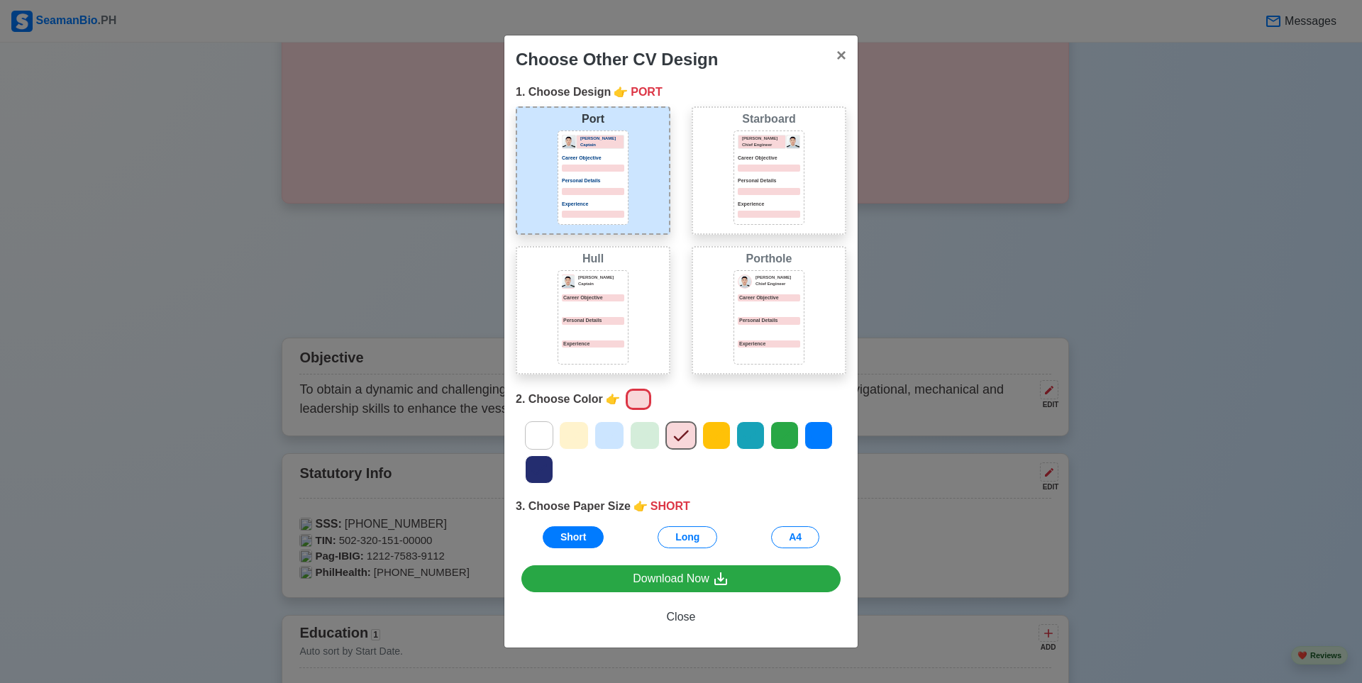
click at [597, 438] on icon at bounding box center [750, 435] width 21 height 21
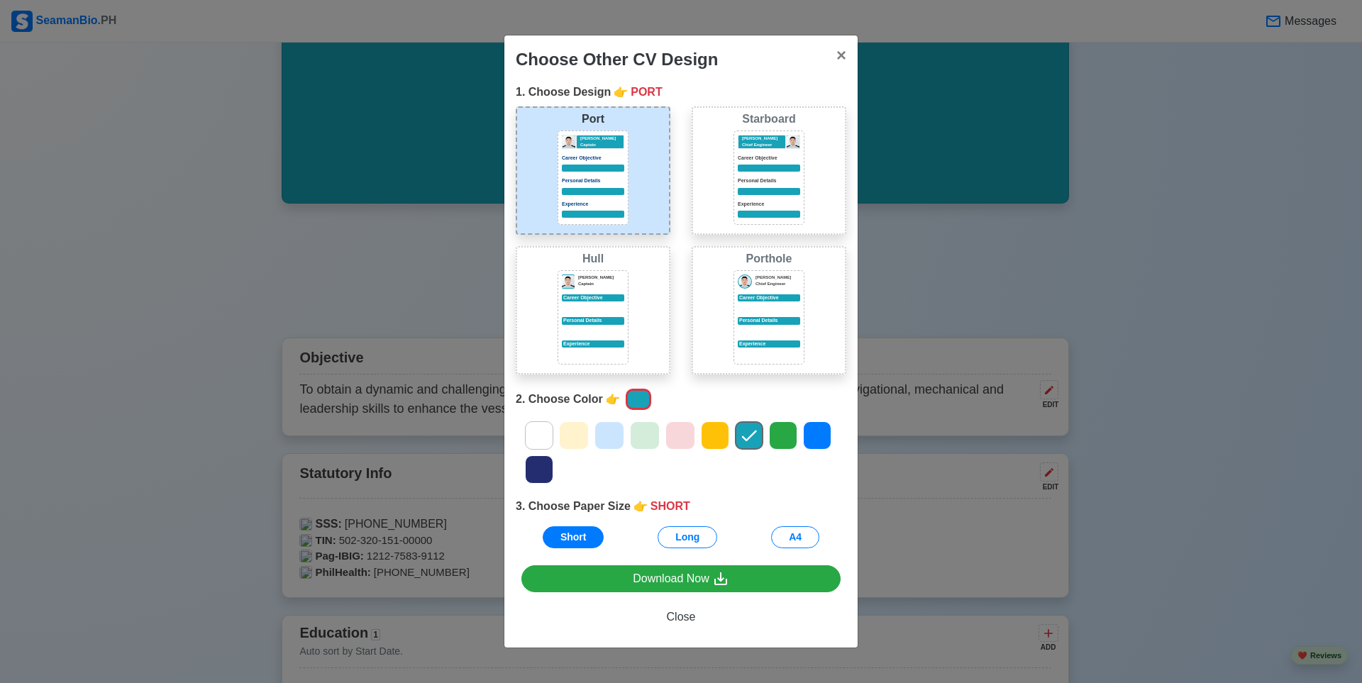
click at [550, 434] on div at bounding box center [539, 435] width 28 height 28
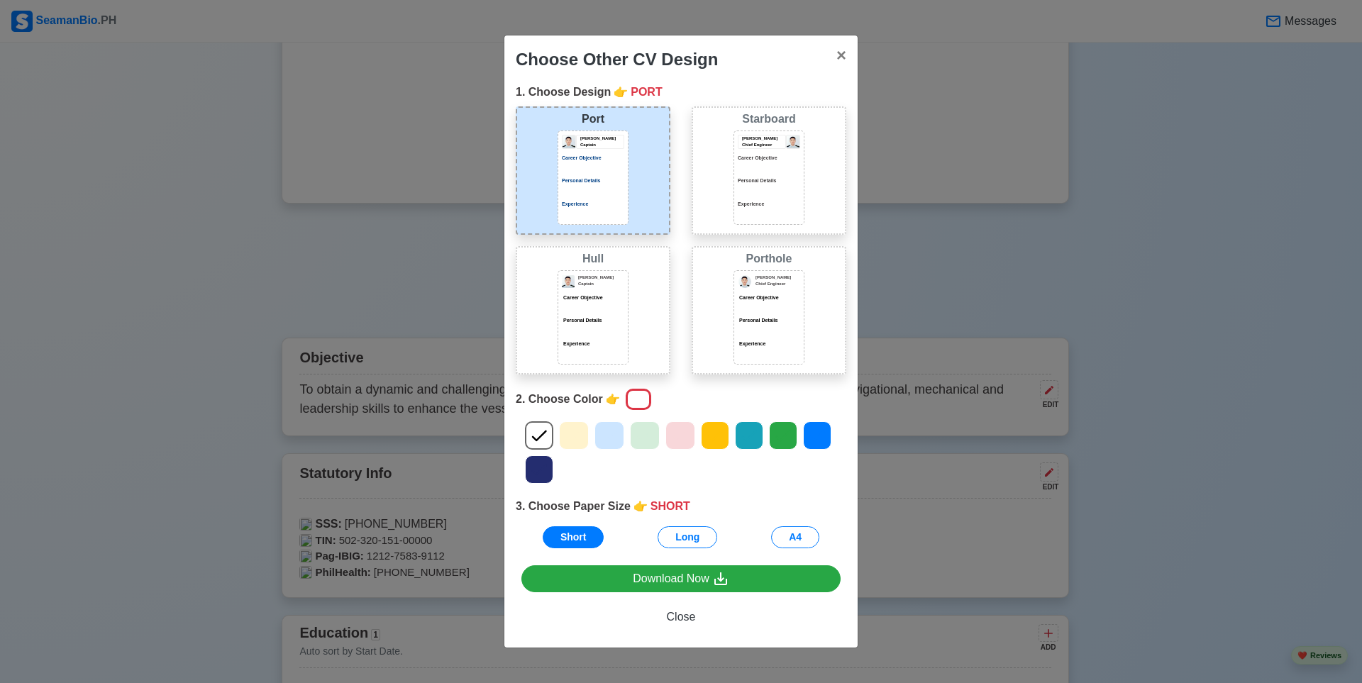
click at [543, 470] on icon at bounding box center [538, 469] width 21 height 21
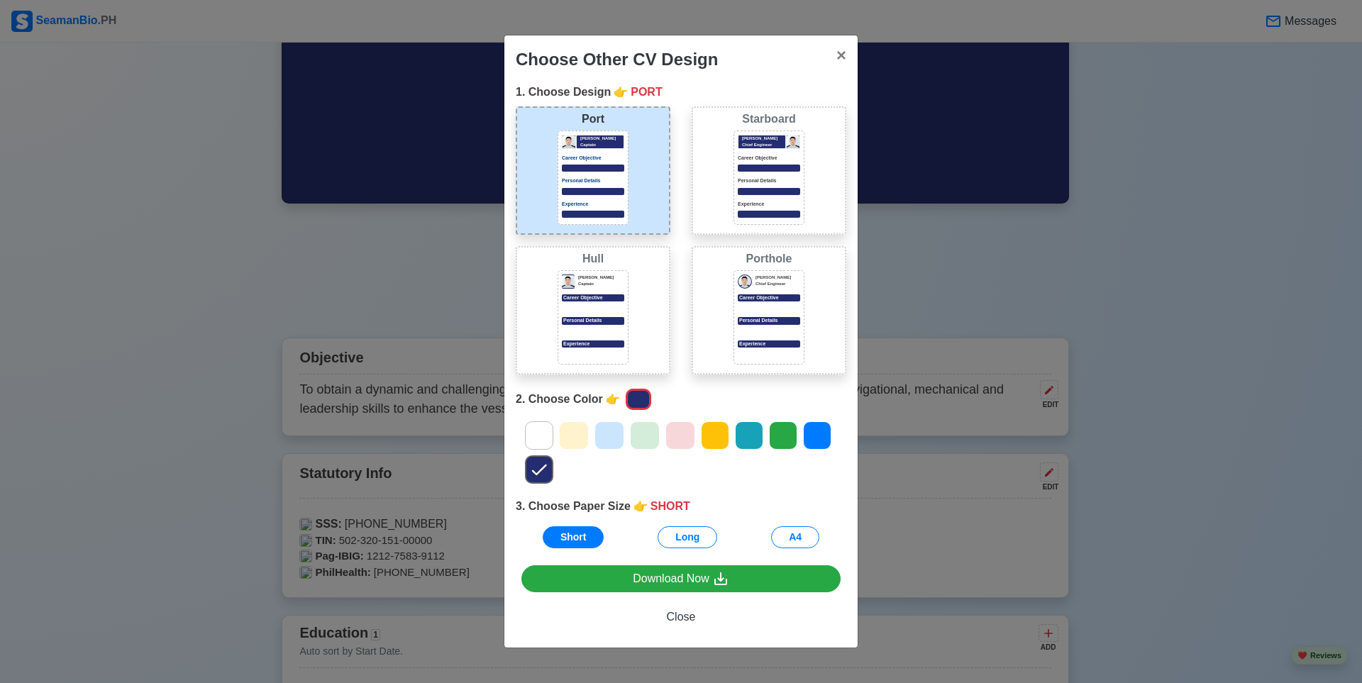
click at [538, 431] on icon at bounding box center [538, 435] width 21 height 21
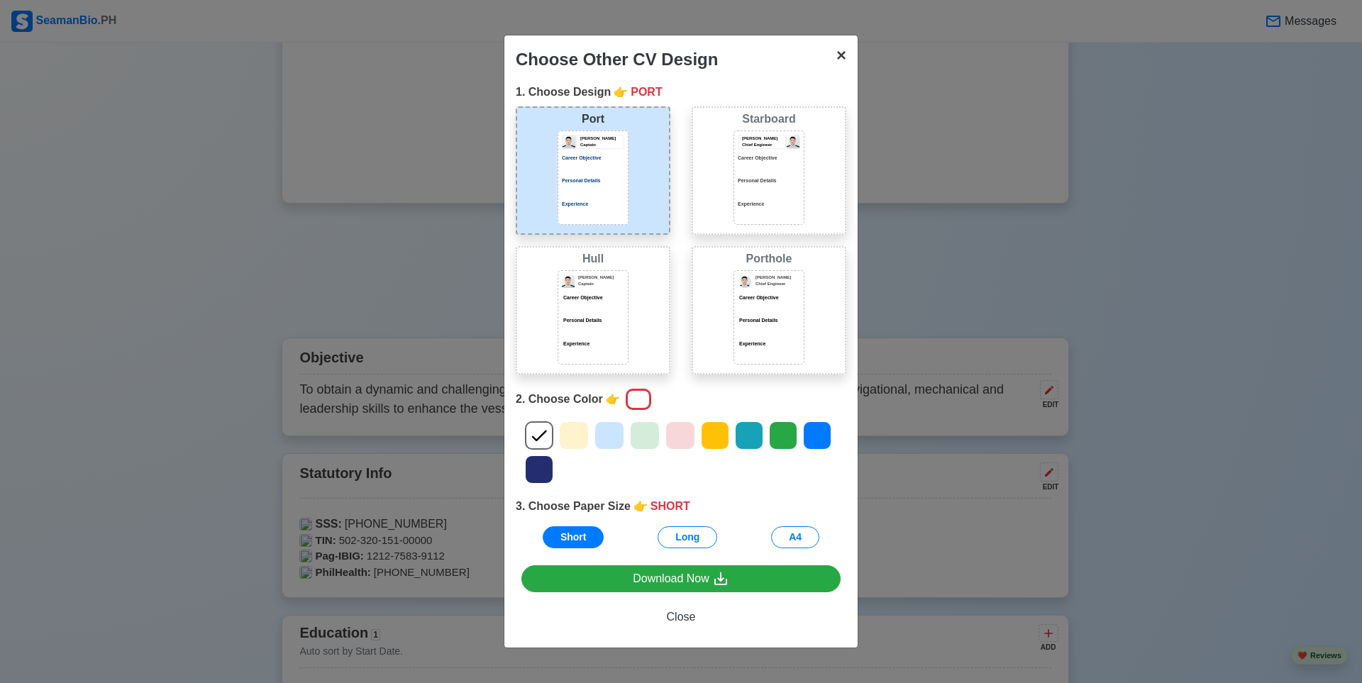
click at [597, 52] on span "×" at bounding box center [841, 54] width 10 height 19
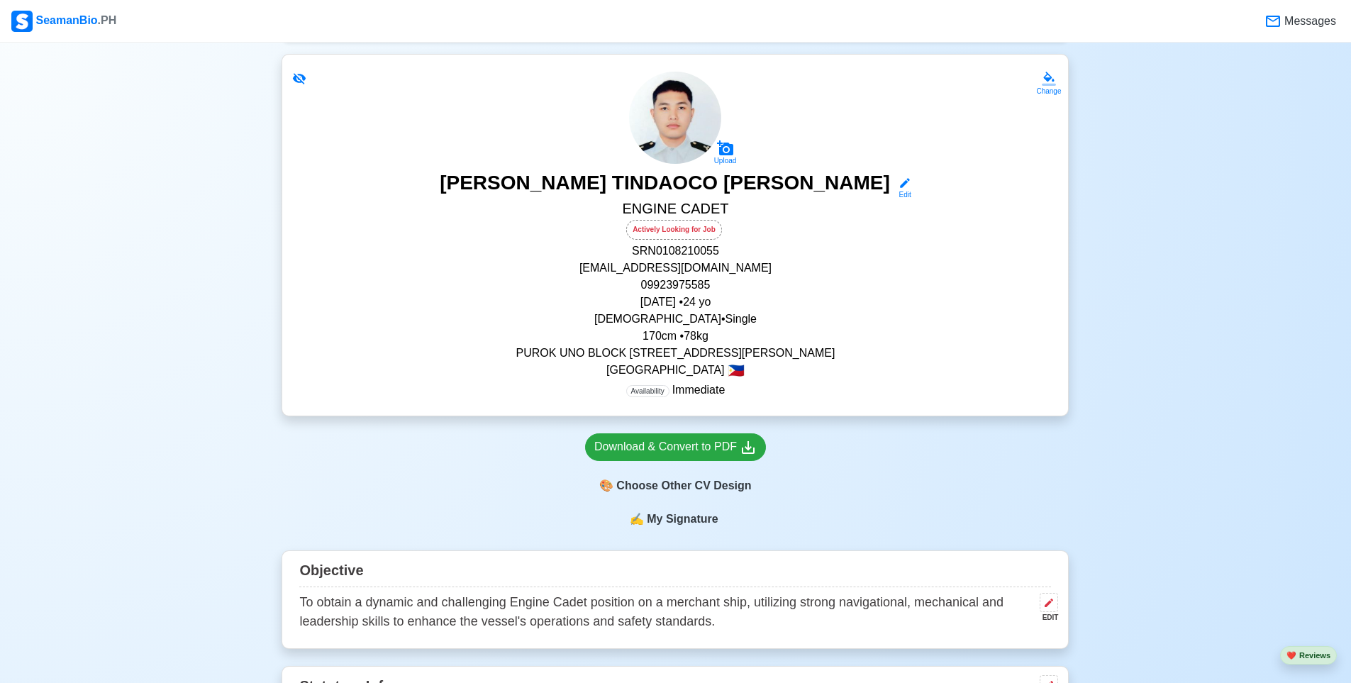
scroll to position [206, 0]
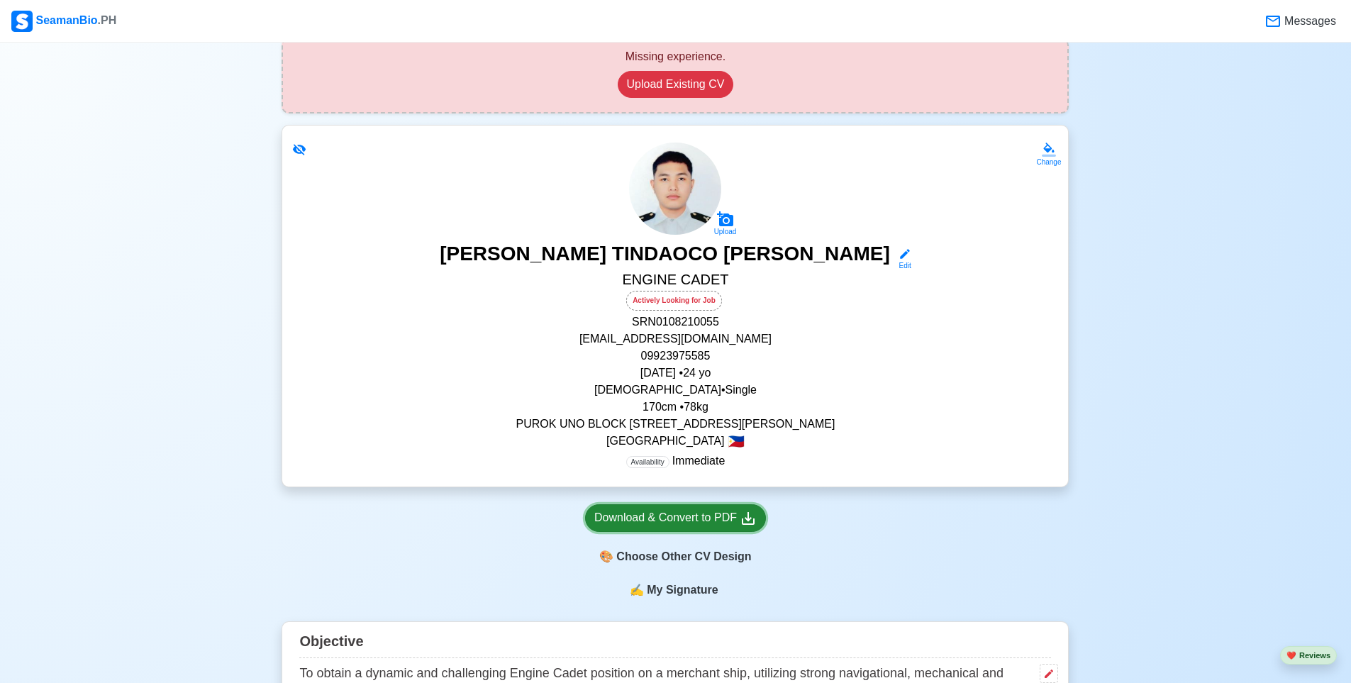
click at [597, 527] on div "Download & Convert to PDF" at bounding box center [675, 518] width 162 height 18
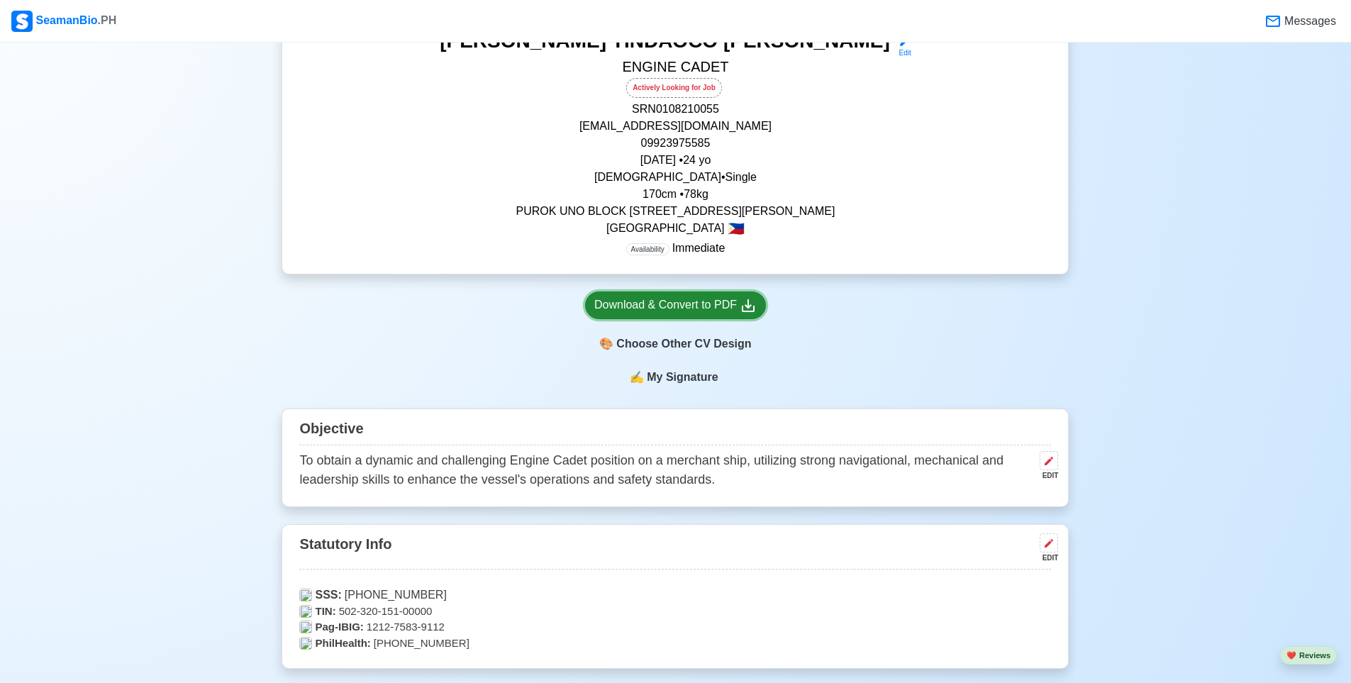
click at [597, 311] on div "Download & Convert to PDF" at bounding box center [675, 305] width 162 height 18
click at [597, 349] on div "🎨 Choose Other CV Design" at bounding box center [675, 344] width 181 height 27
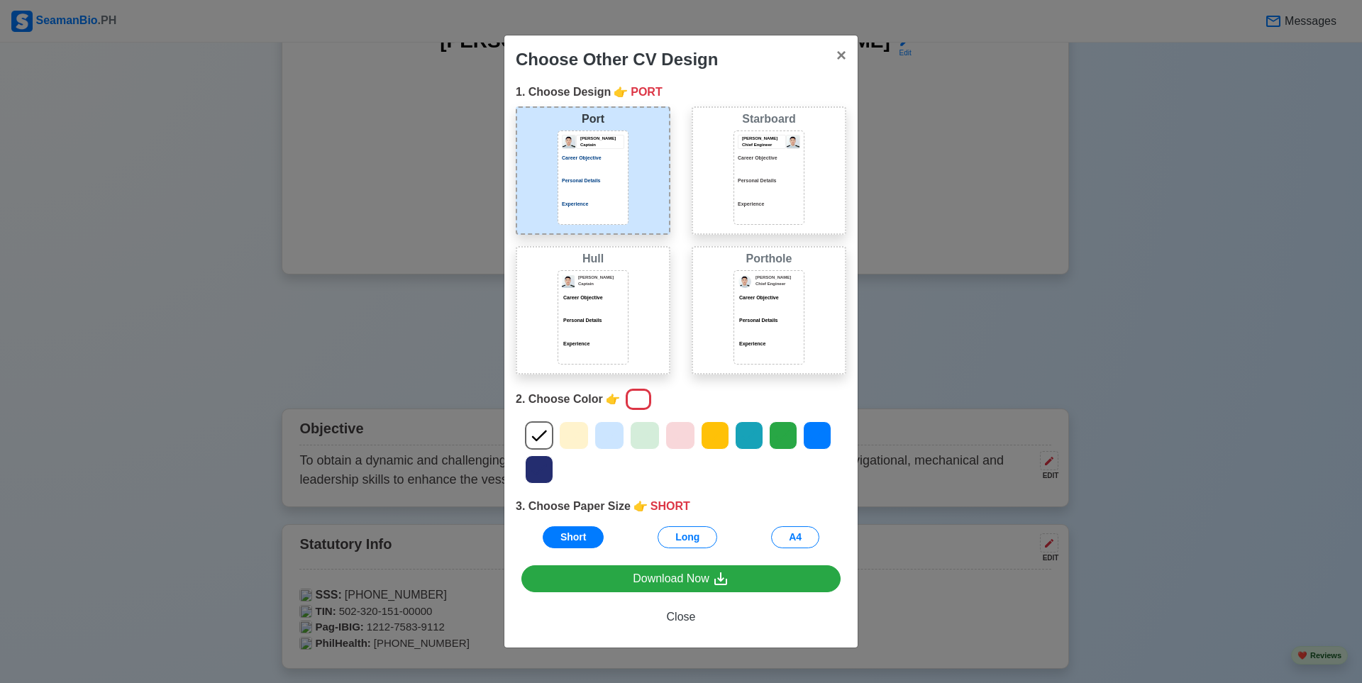
click at [597, 204] on p "Experience" at bounding box center [769, 205] width 62 height 8
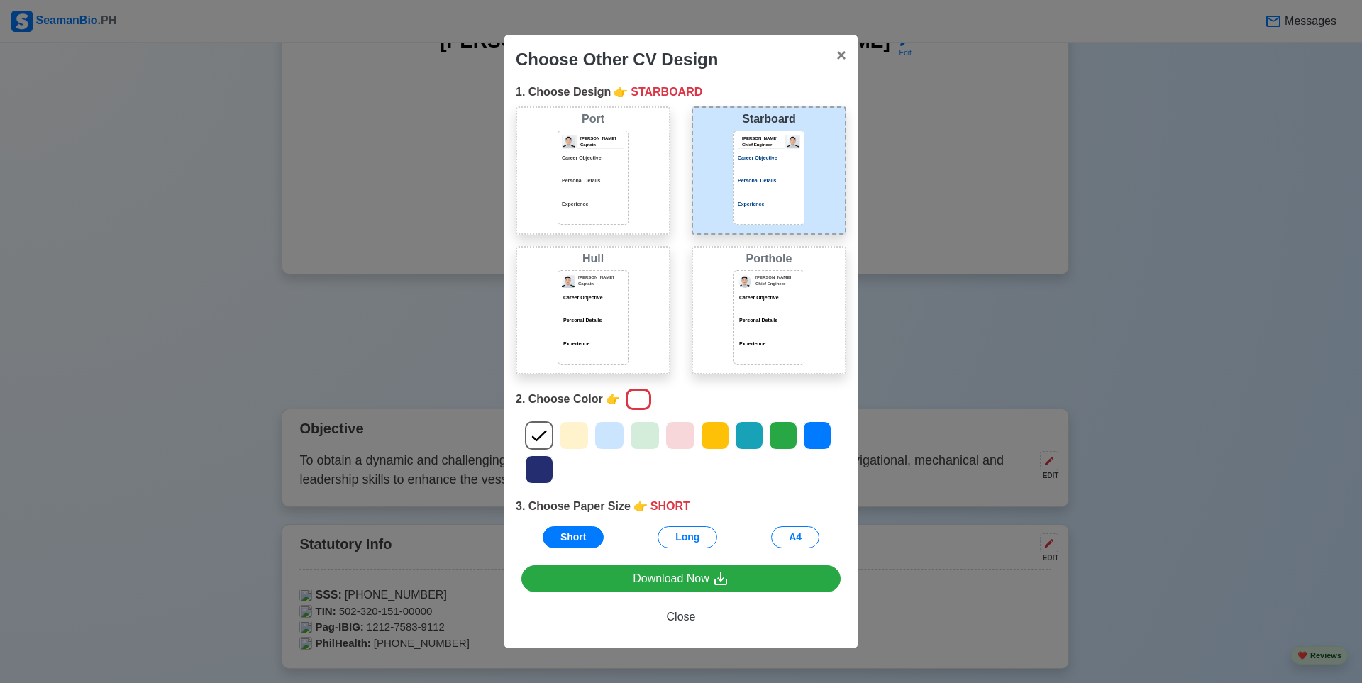
drag, startPoint x: 535, startPoint y: 475, endPoint x: 808, endPoint y: 562, distance: 286.0
click at [535, 474] on icon at bounding box center [538, 469] width 21 height 21
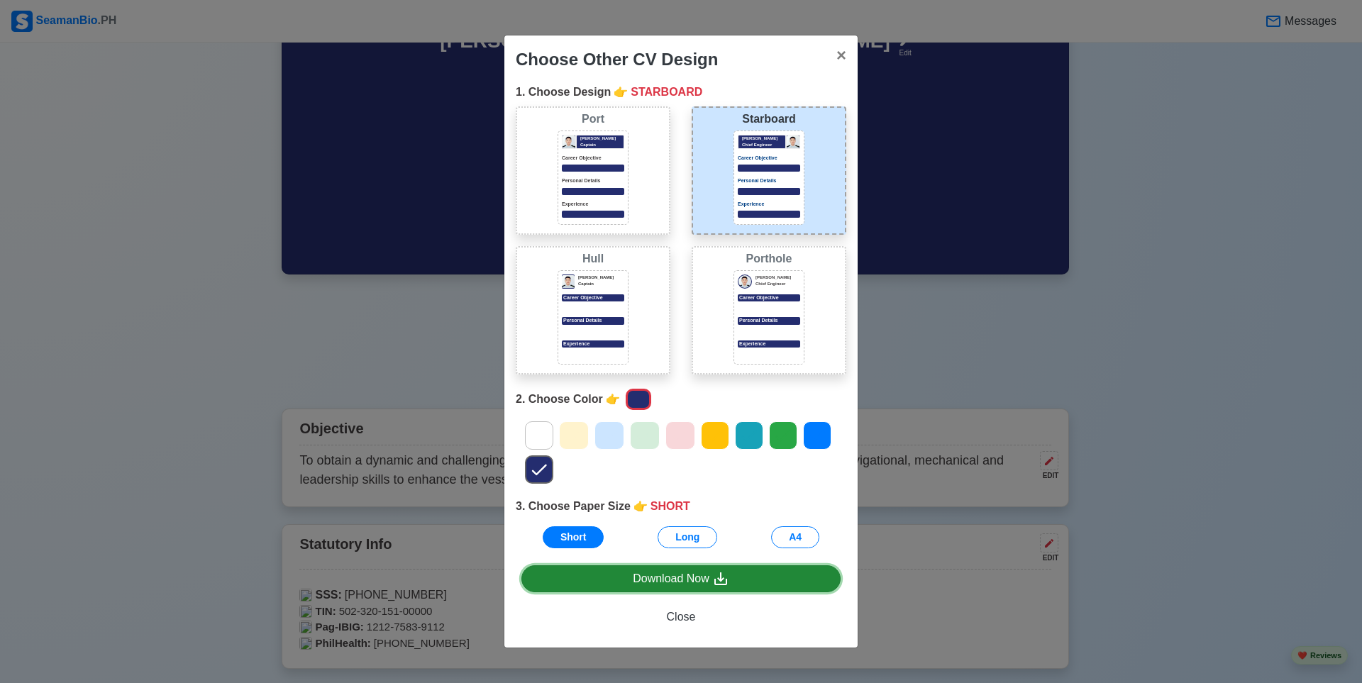
click at [597, 571] on div "Download Now" at bounding box center [681, 579] width 96 height 18
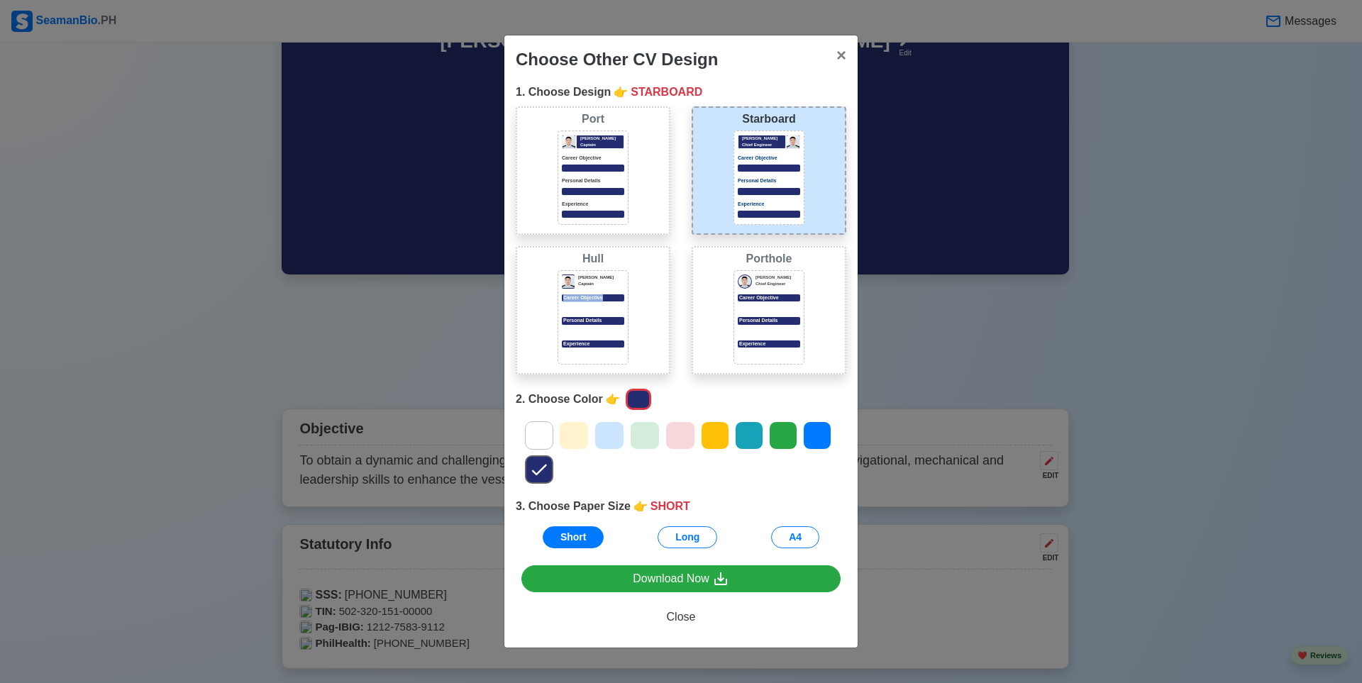
click at [597, 291] on div "Donald Cris Captain Career Objective Personal Details Experience" at bounding box center [592, 317] width 71 height 94
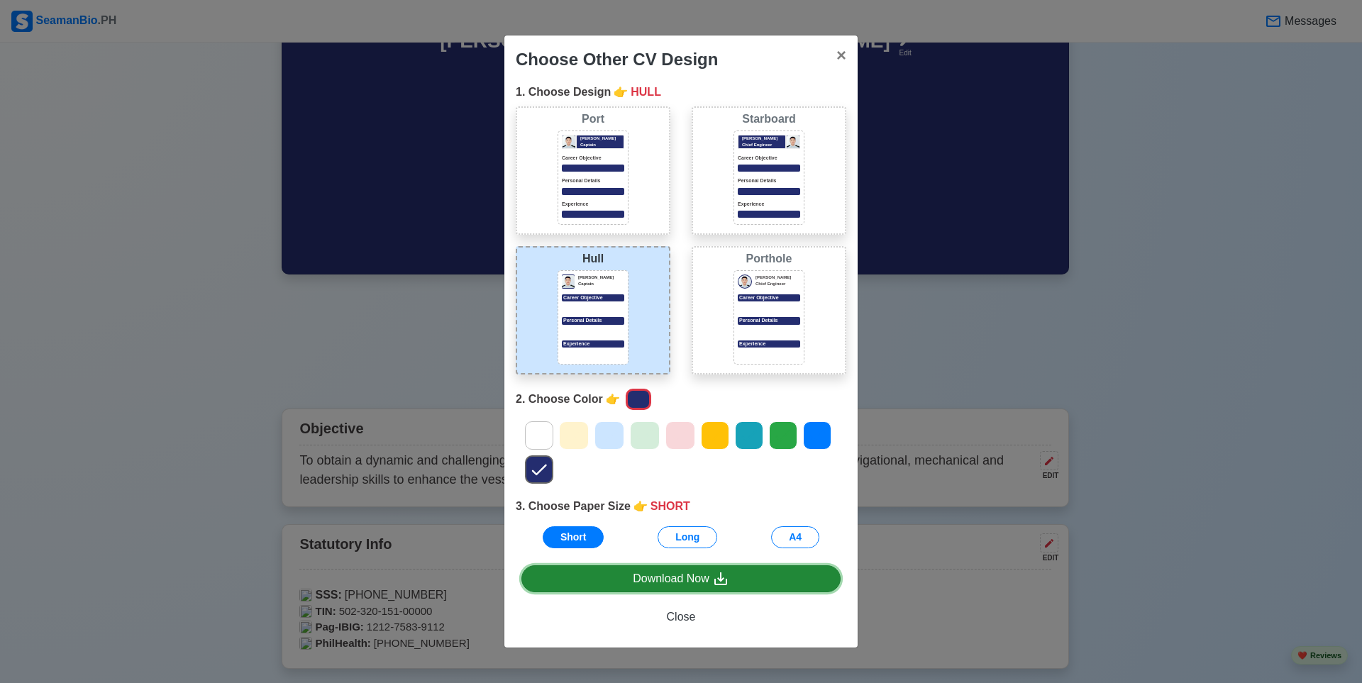
click at [597, 571] on div "Download Now" at bounding box center [681, 579] width 96 height 18
click at [597, 311] on div "Jeffrey Gil Chief Engineer Career Objective Personal Details Experience" at bounding box center [768, 317] width 71 height 94
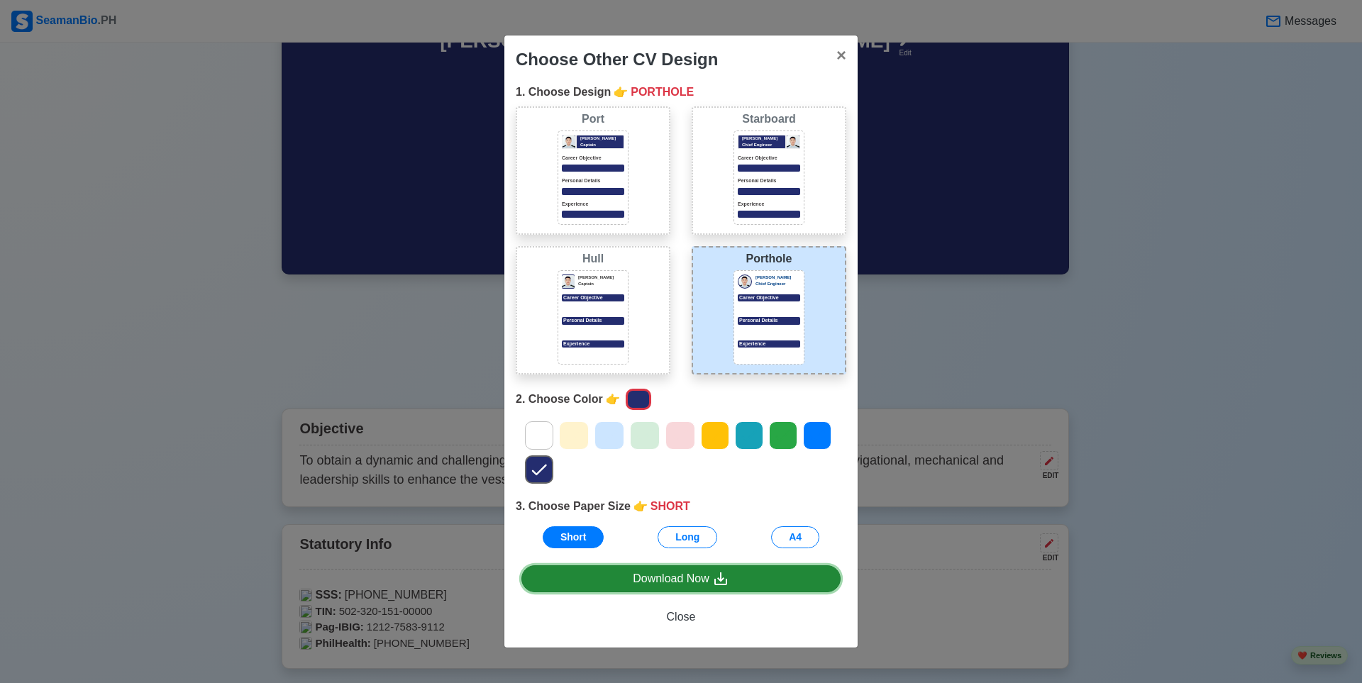
click at [597, 571] on div "Download Now" at bounding box center [681, 579] width 96 height 18
click at [597, 571] on span "Close" at bounding box center [681, 617] width 29 height 12
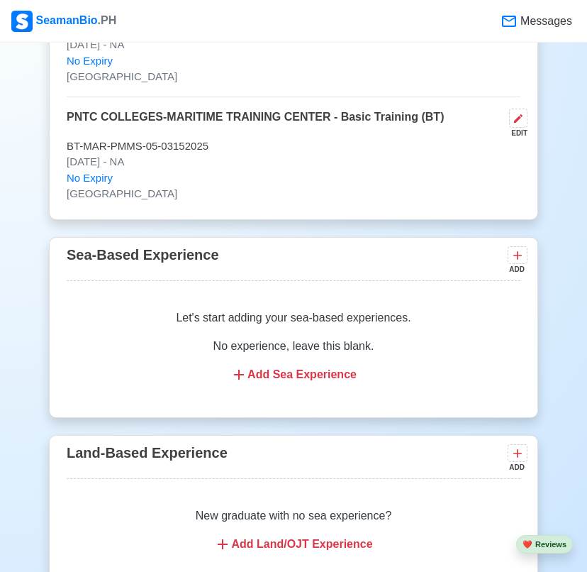
scroll to position [2972, 0]
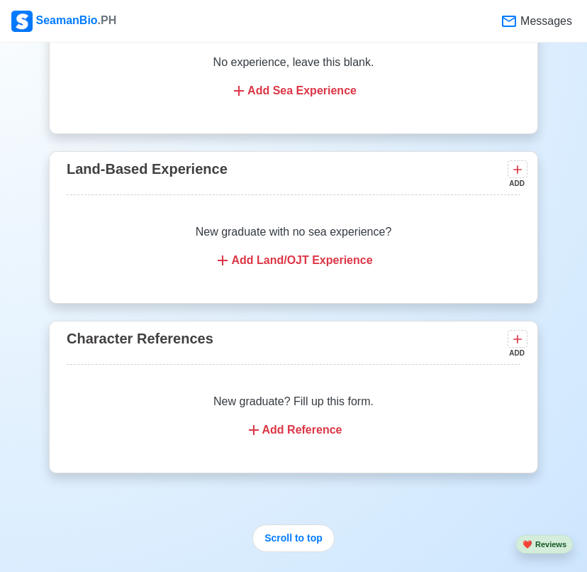
click at [309, 438] on div "Add Reference" at bounding box center [294, 429] width 420 height 17
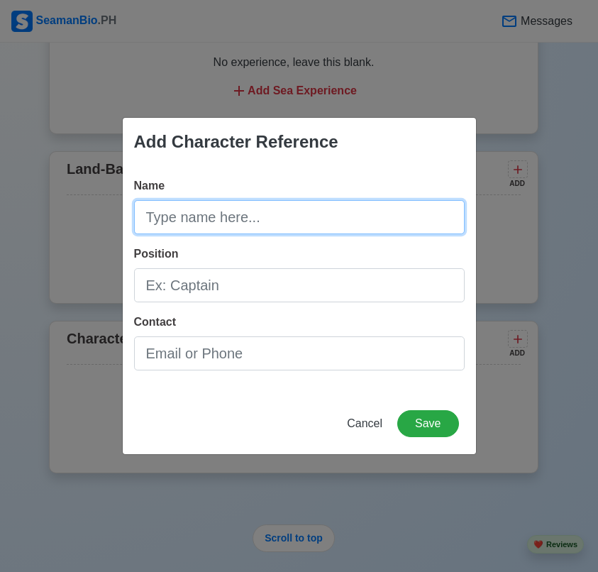
click at [244, 229] on input "Name" at bounding box center [299, 217] width 331 height 34
type input "Marvin Fresco"
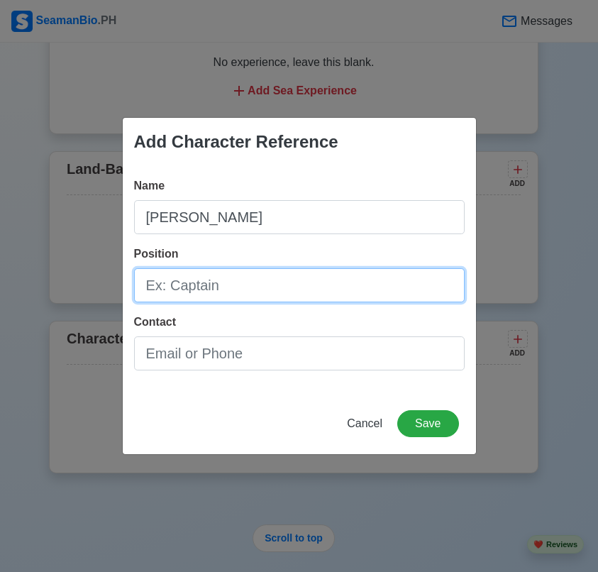
click at [213, 271] on input "Position" at bounding box center [299, 285] width 331 height 34
type input "3"
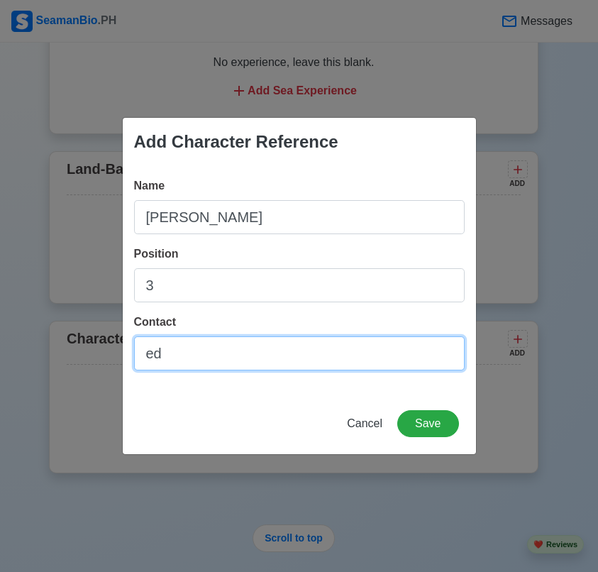
type input "e"
type input "3"
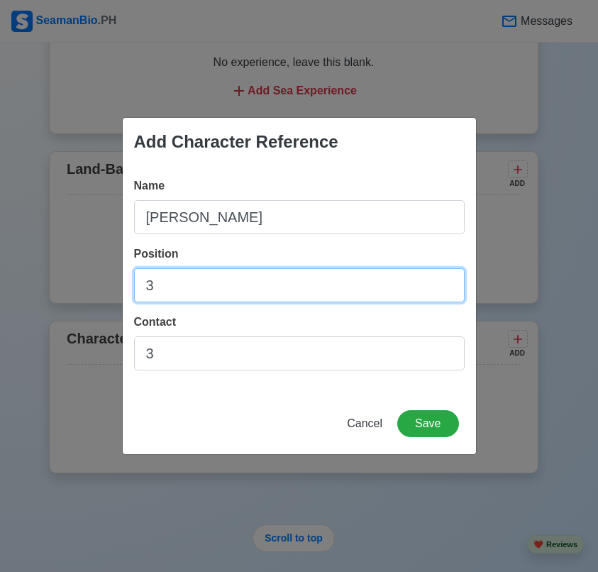
click at [162, 288] on input "3" at bounding box center [299, 285] width 331 height 34
type input "3rd Engineer"
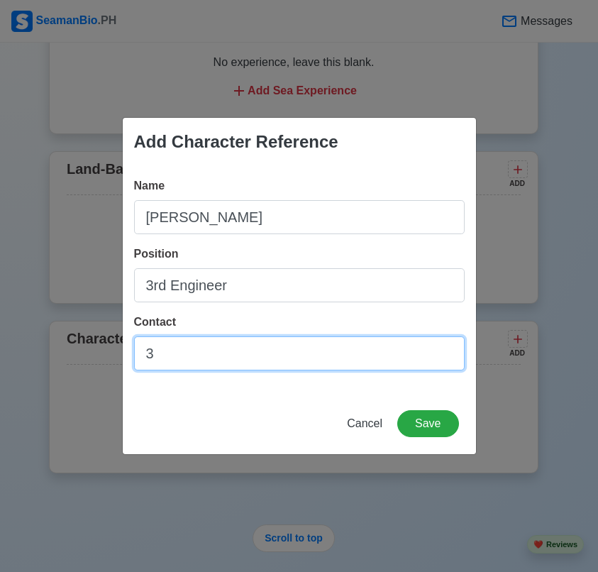
click at [212, 352] on input "3" at bounding box center [299, 353] width 331 height 34
paste input "09302045592"
type input "09302045592"
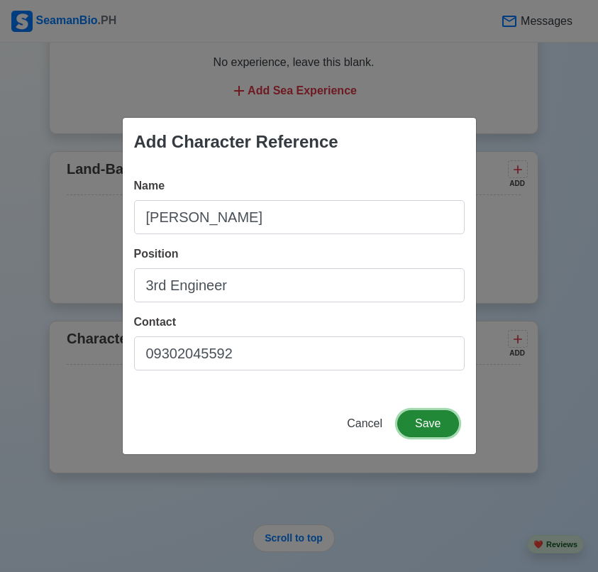
click at [438, 425] on button "Save" at bounding box center [427, 423] width 61 height 27
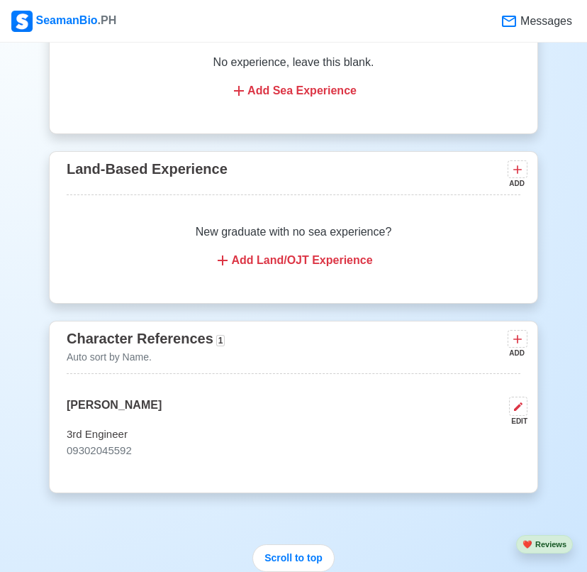
scroll to position [3043, 0]
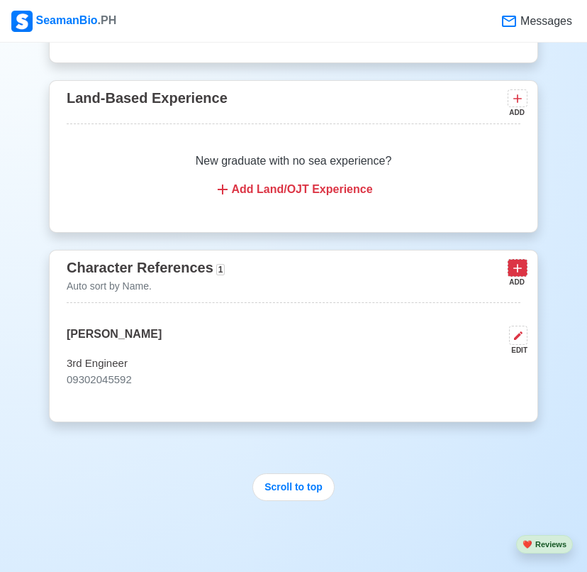
click at [521, 275] on icon at bounding box center [518, 268] width 14 height 14
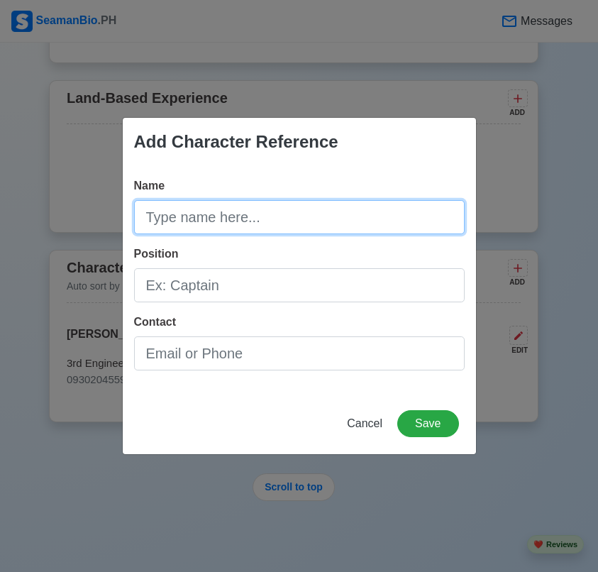
click at [210, 223] on input "Name" at bounding box center [299, 217] width 331 height 34
click at [218, 226] on input "Name" at bounding box center [299, 217] width 331 height 34
click at [270, 227] on input "Ryan Ravino" at bounding box center [299, 217] width 331 height 34
click at [270, 226] on input "Ryan Ravino" at bounding box center [299, 217] width 331 height 34
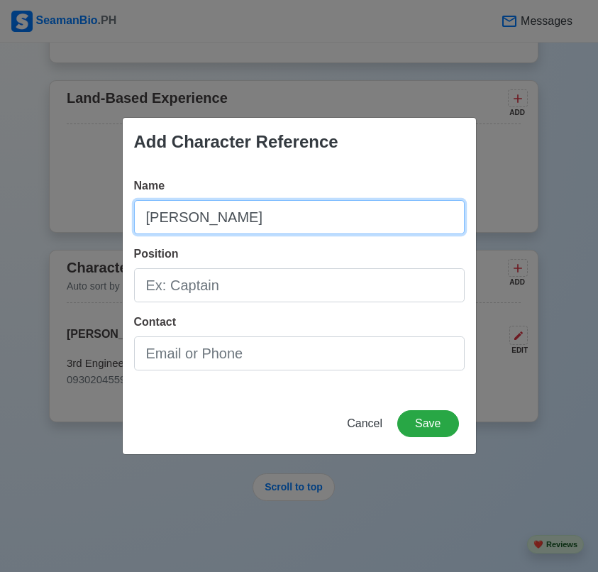
type input "Ryan Ravino"
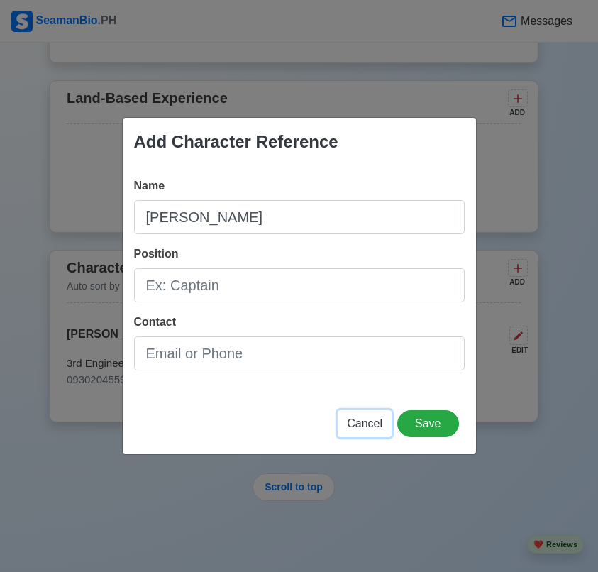
click at [365, 421] on span "Cancel" at bounding box center [364, 423] width 35 height 12
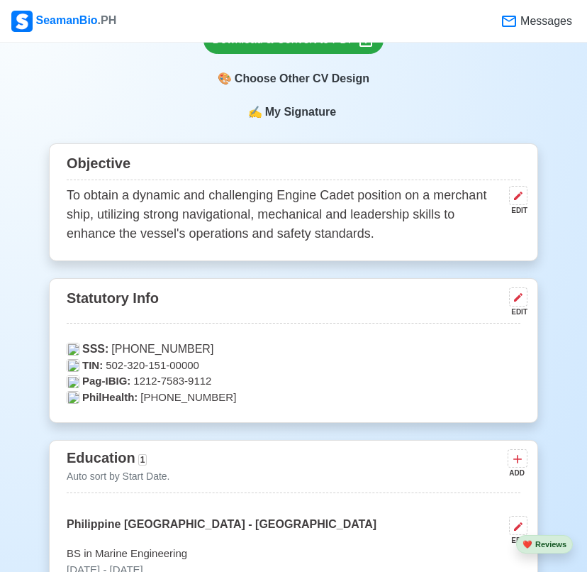
scroll to position [489, 0]
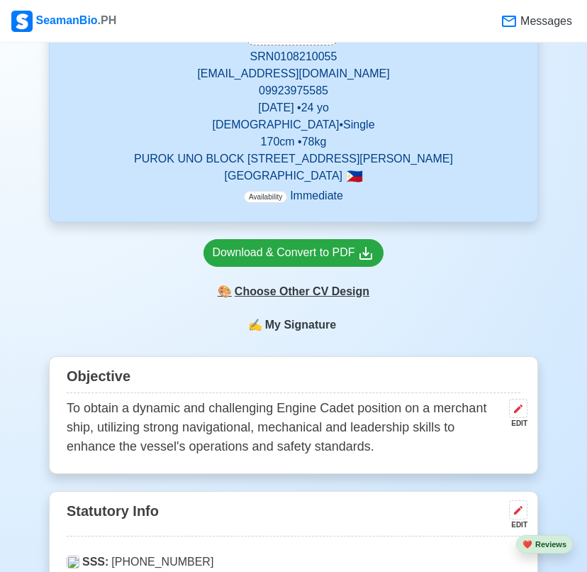
click at [308, 288] on div "🎨 Choose Other CV Design" at bounding box center [294, 291] width 181 height 27
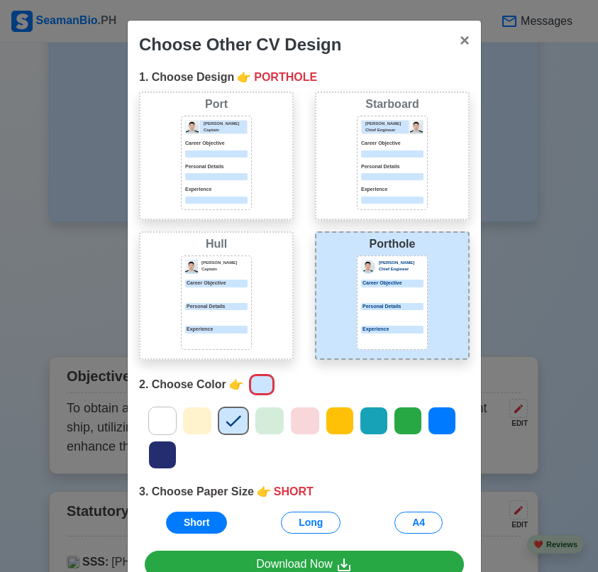
click at [369, 161] on div "Jeffrey Gil Chief Engineer Career Objective Personal Details Experience" at bounding box center [392, 162] width 62 height 84
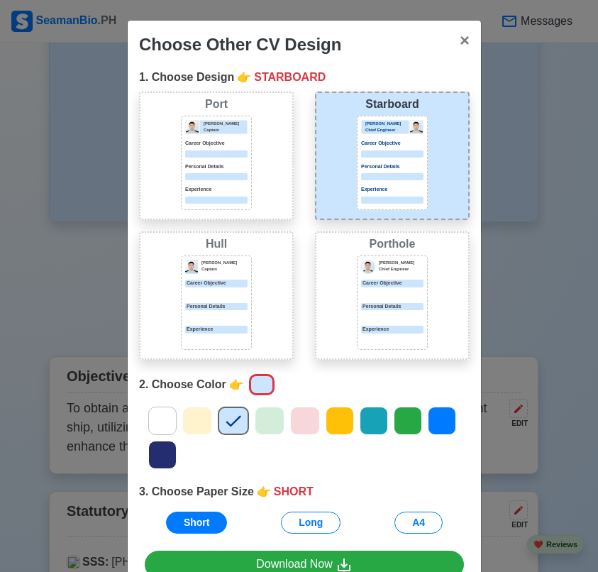
click at [157, 425] on icon at bounding box center [162, 420] width 21 height 21
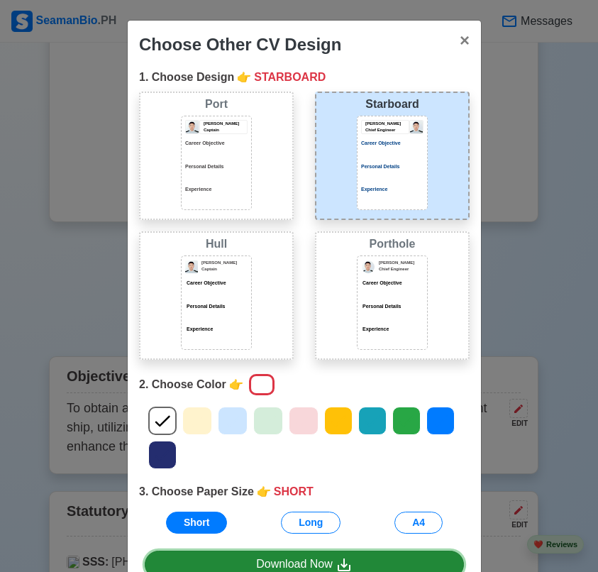
click at [257, 554] on link "Download Now" at bounding box center [304, 564] width 319 height 28
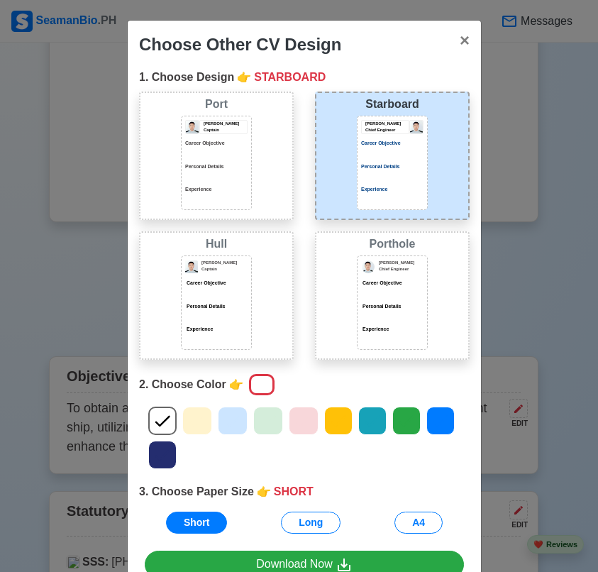
click at [163, 448] on icon at bounding box center [162, 454] width 21 height 21
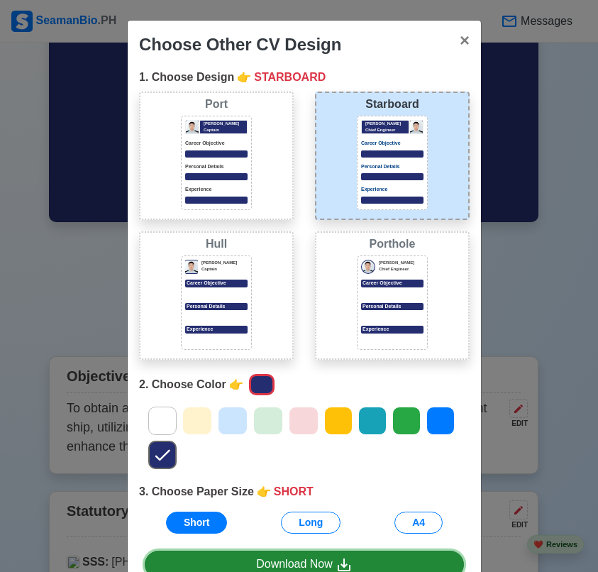
click at [276, 564] on div "Download Now" at bounding box center [304, 564] width 96 height 18
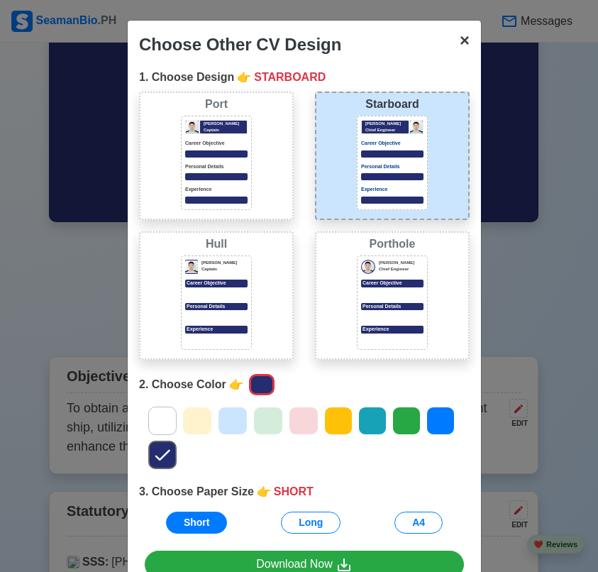
click at [465, 41] on button "× Close" at bounding box center [464, 41] width 33 height 40
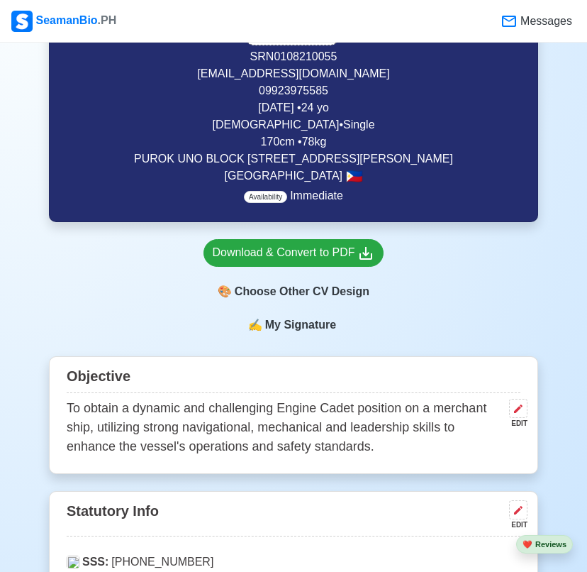
click at [448, 280] on div "Download & Convert to PDF 🎨 Choose Other CV Design" at bounding box center [293, 269] width 489 height 94
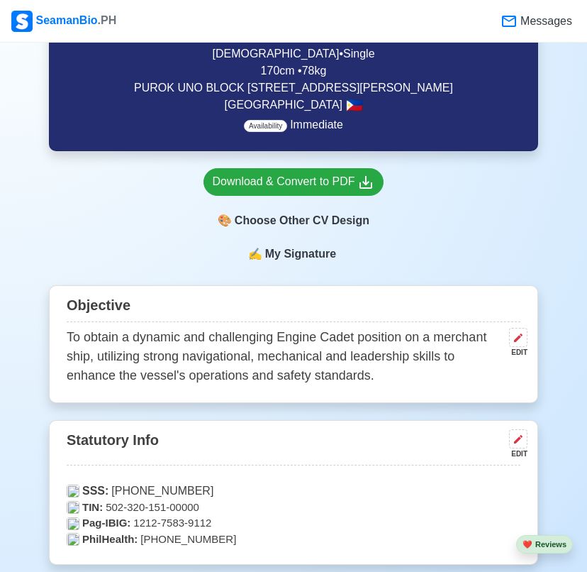
scroll to position [277, 0]
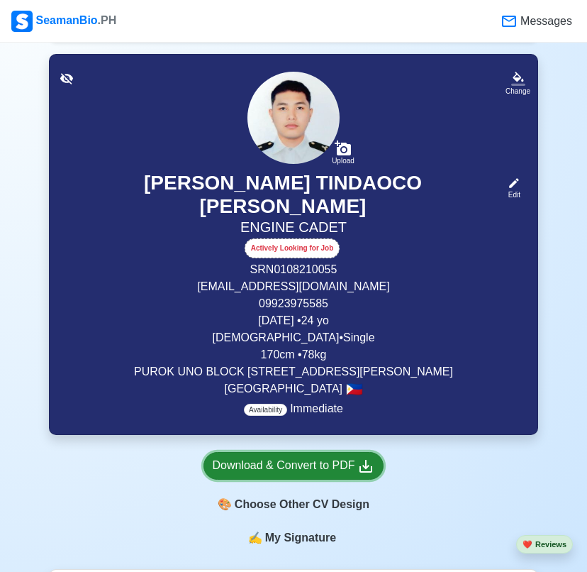
click at [330, 466] on div "Download & Convert to PDF" at bounding box center [294, 466] width 162 height 18
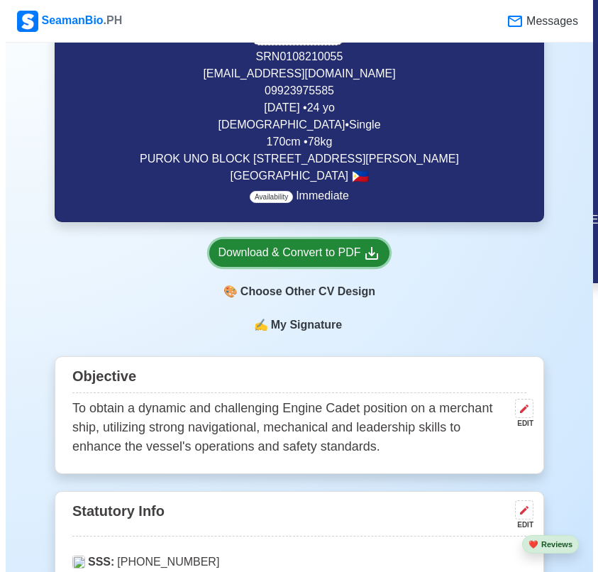
scroll to position [560, 0]
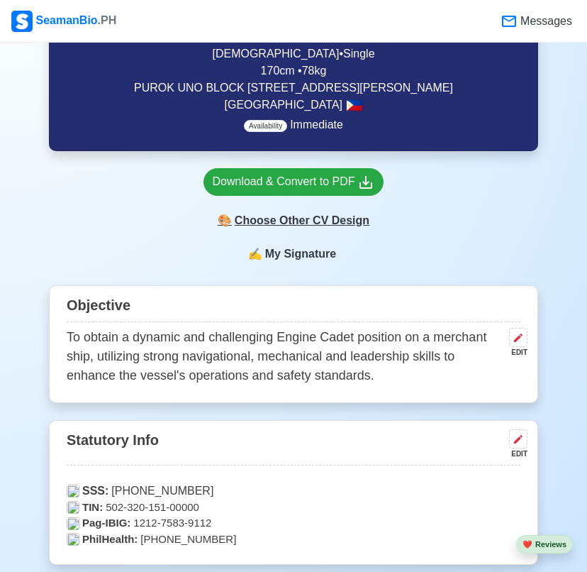
click at [312, 221] on div "🎨 Choose Other CV Design" at bounding box center [294, 220] width 181 height 27
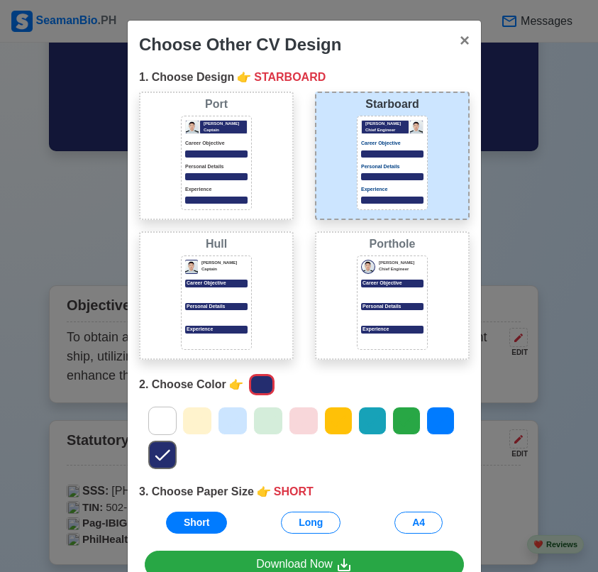
click at [255, 171] on div "Port Donald Cris Captain Career Objective Personal Details Experience" at bounding box center [216, 155] width 155 height 128
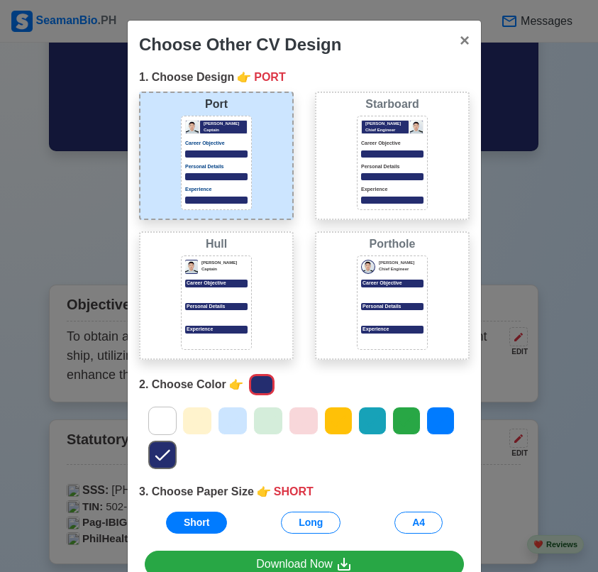
click at [357, 182] on div "Jeffrey Gil Chief Engineer Career Objective Personal Details Experience" at bounding box center [392, 163] width 71 height 94
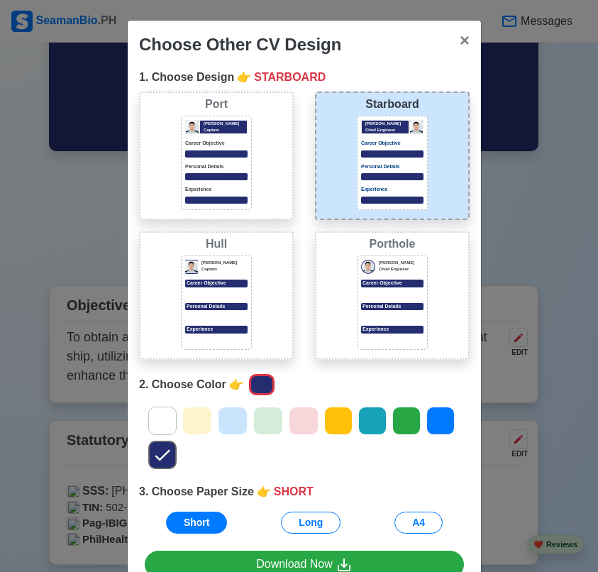
click at [152, 419] on icon at bounding box center [162, 420] width 21 height 21
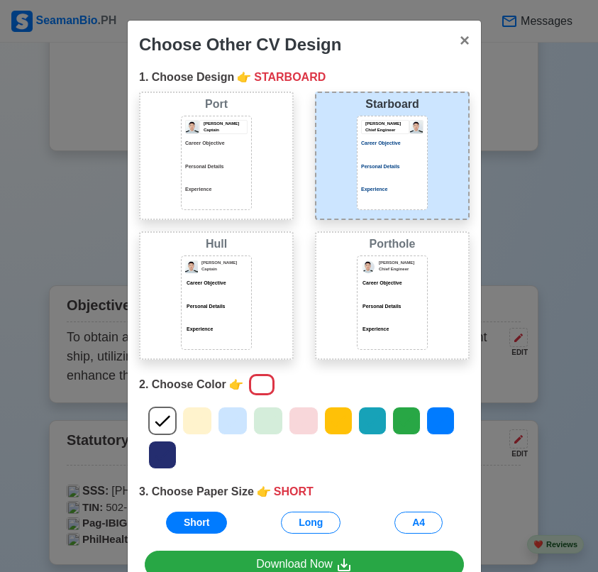
click at [372, 207] on div "Jeffrey Gil Chief Engineer Career Objective Personal Details Experience" at bounding box center [392, 163] width 71 height 94
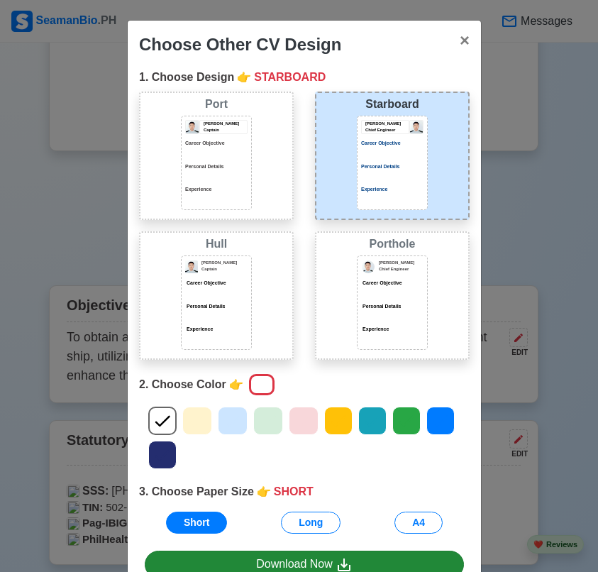
scroll to position [83, 0]
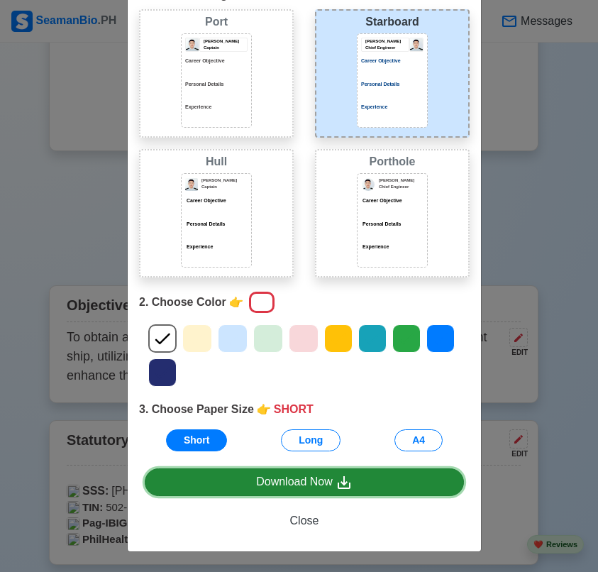
click at [304, 487] on div "Download Now" at bounding box center [304, 482] width 96 height 18
